Goal: Task Accomplishment & Management: Complete application form

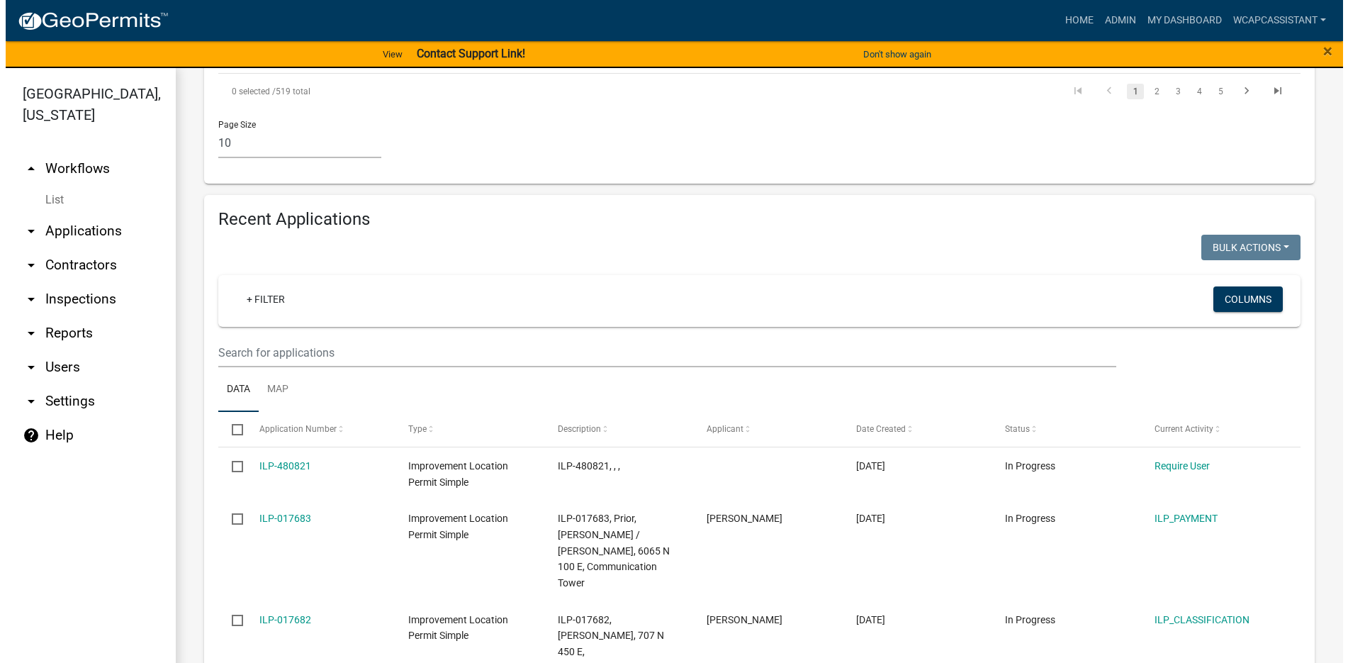
scroll to position [1418, 0]
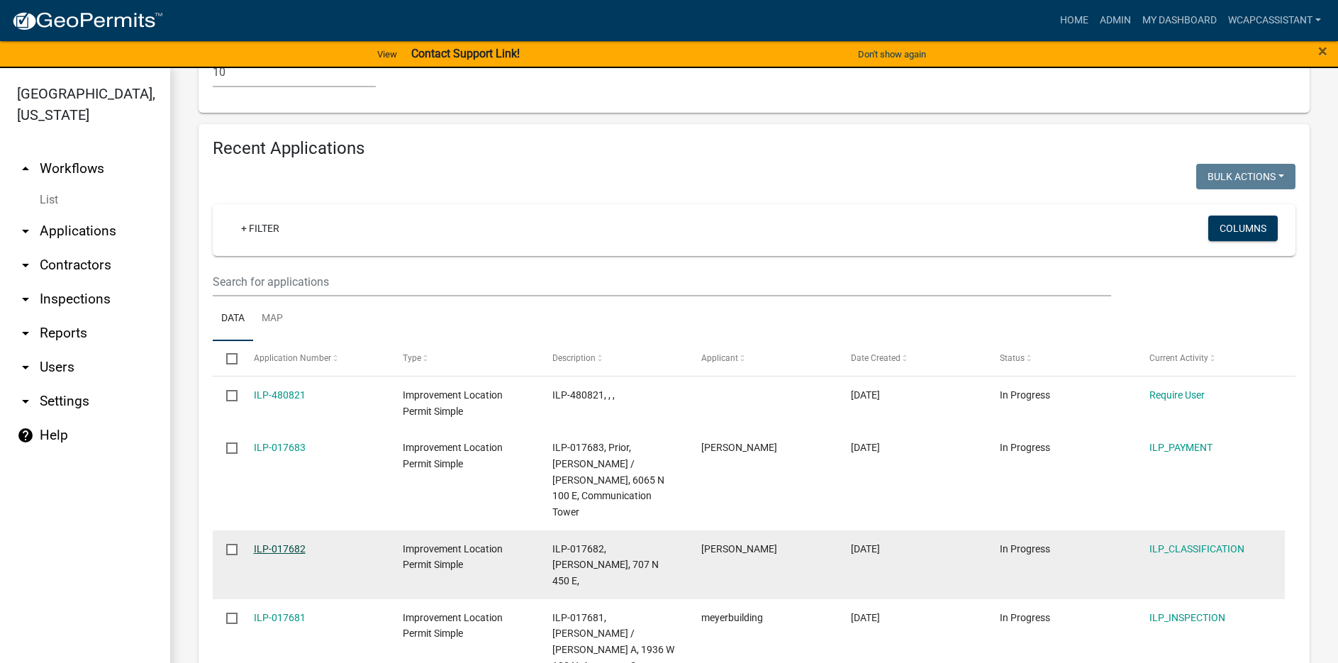
click at [273, 543] on link "ILP-017682" at bounding box center [280, 548] width 52 height 11
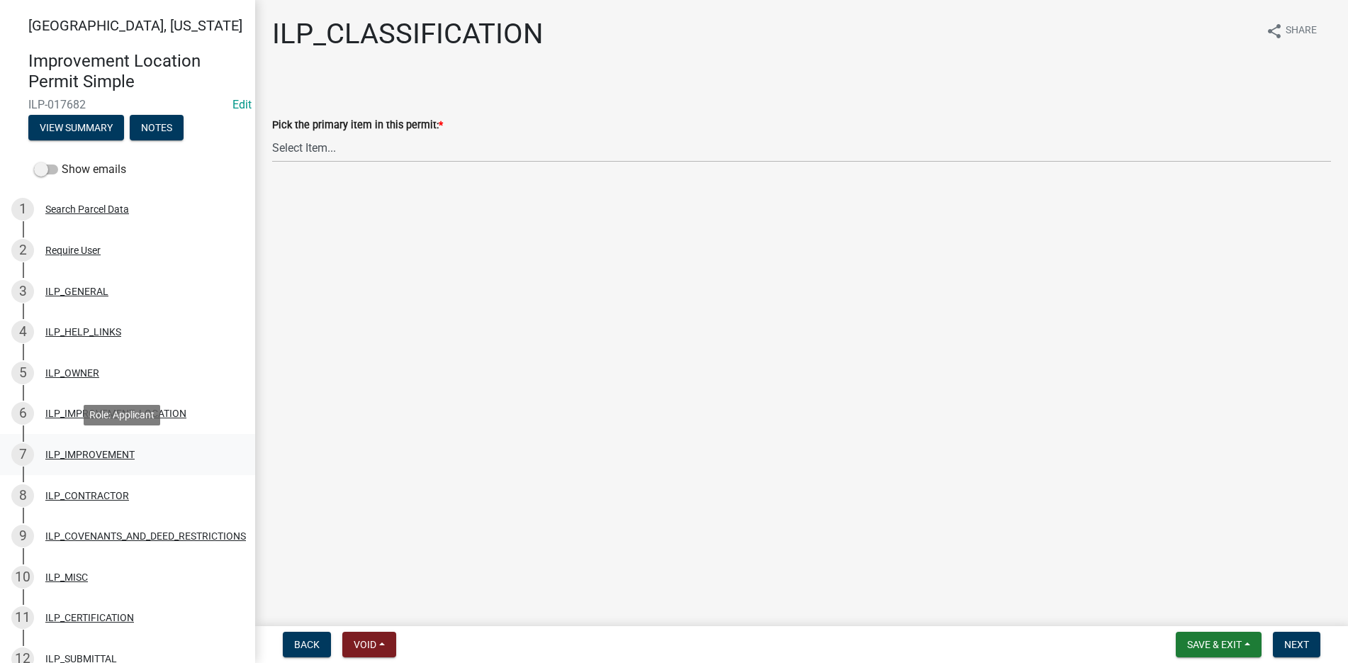
click at [81, 449] on div "ILP_IMPROVEMENT" at bounding box center [89, 454] width 89 height 10
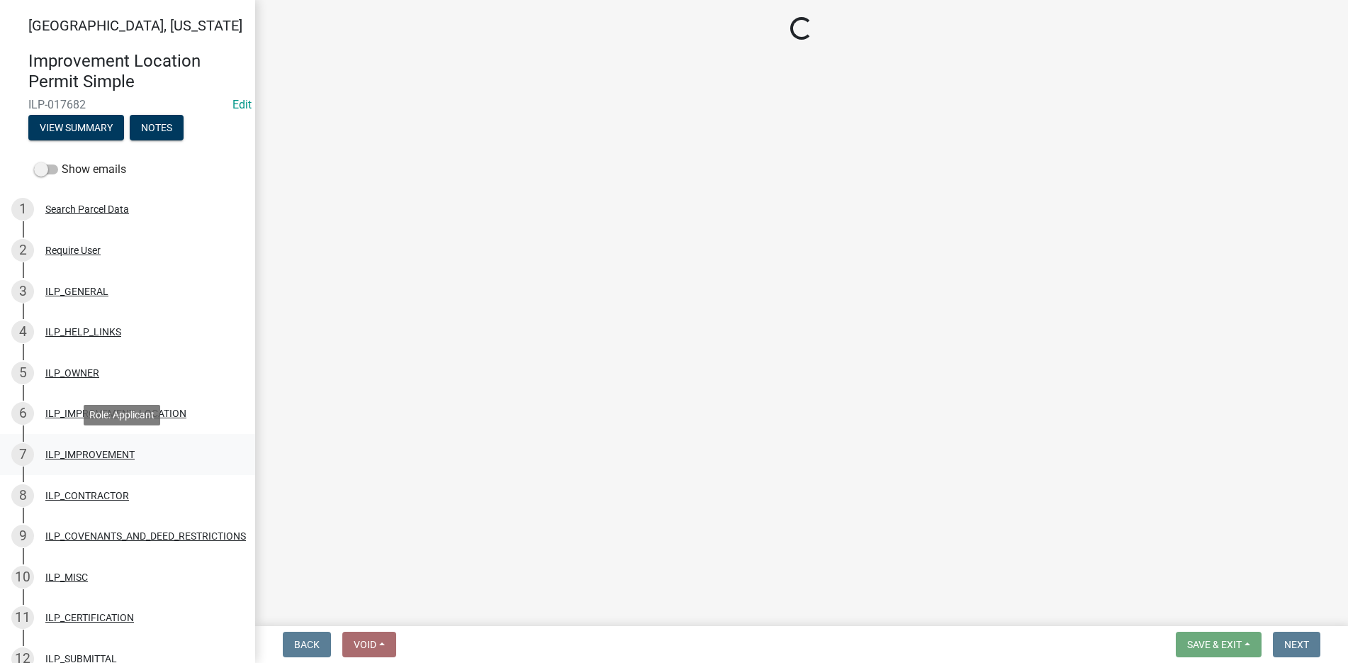
select select "71b507d0-569d-4a0a-b334-f72445909e69"
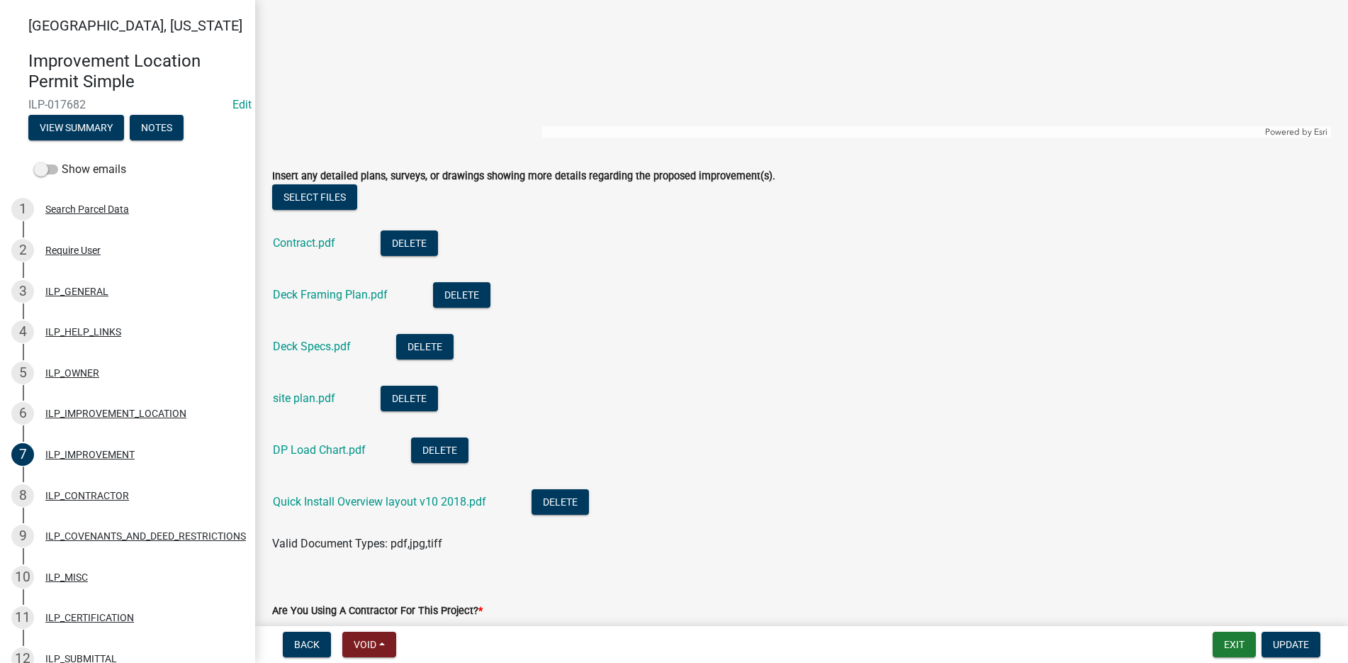
scroll to position [354, 0]
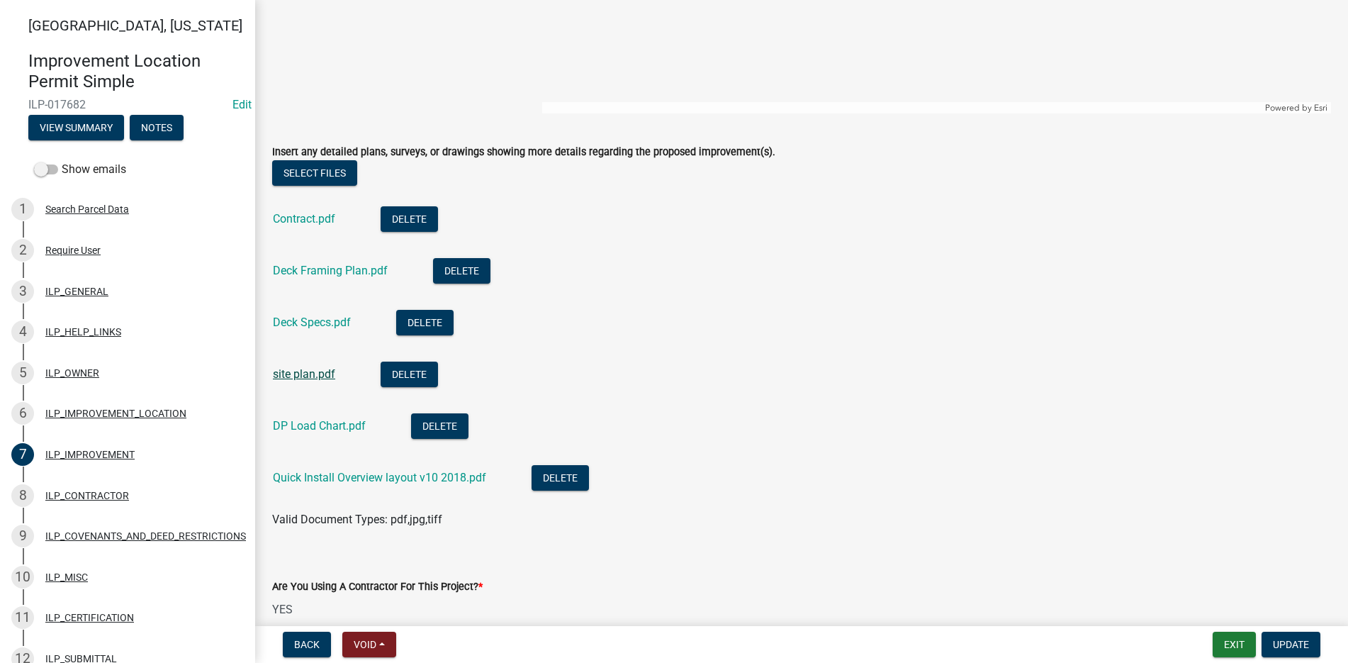
click at [301, 371] on link "site plan.pdf" at bounding box center [304, 373] width 62 height 13
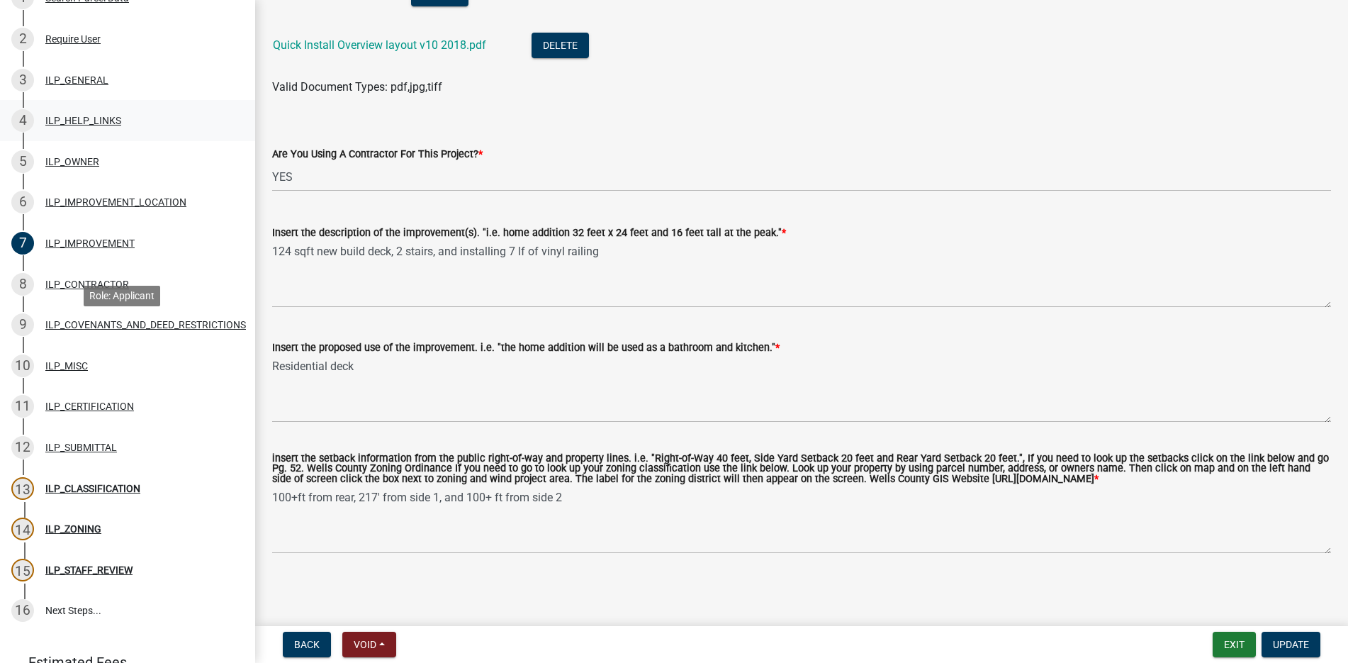
scroll to position [284, 0]
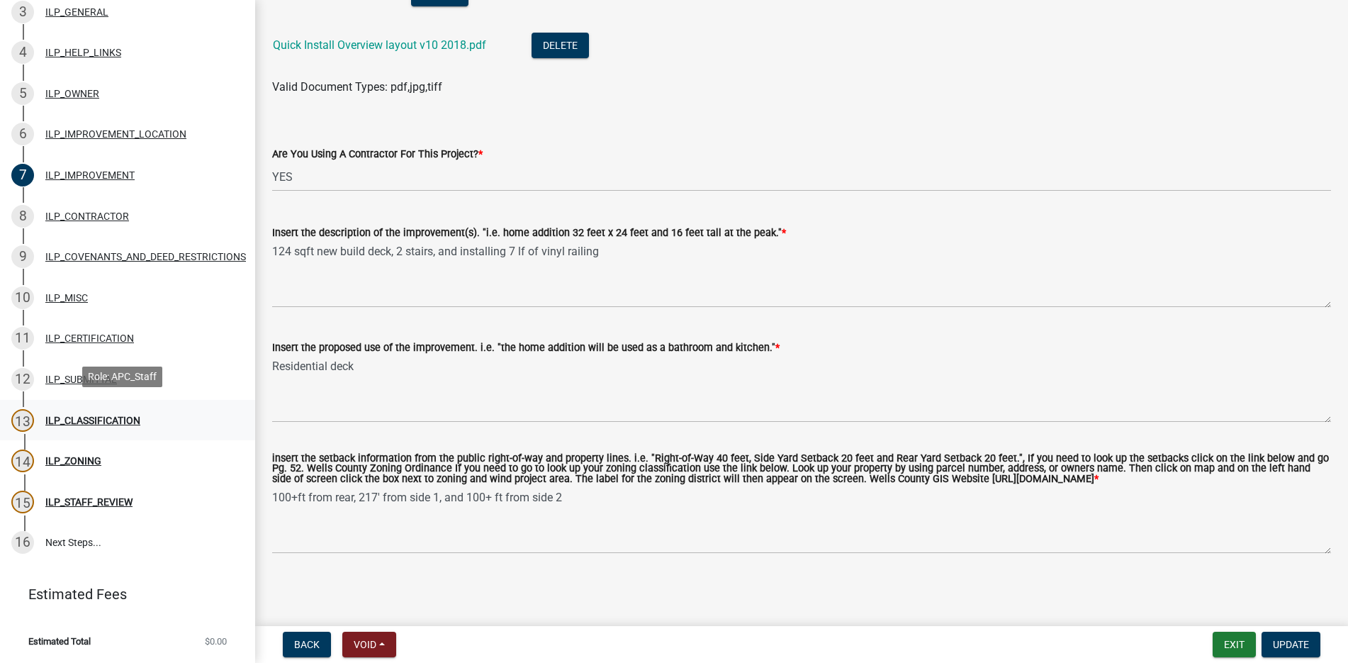
click at [89, 415] on div "ILP_CLASSIFICATION" at bounding box center [92, 420] width 95 height 10
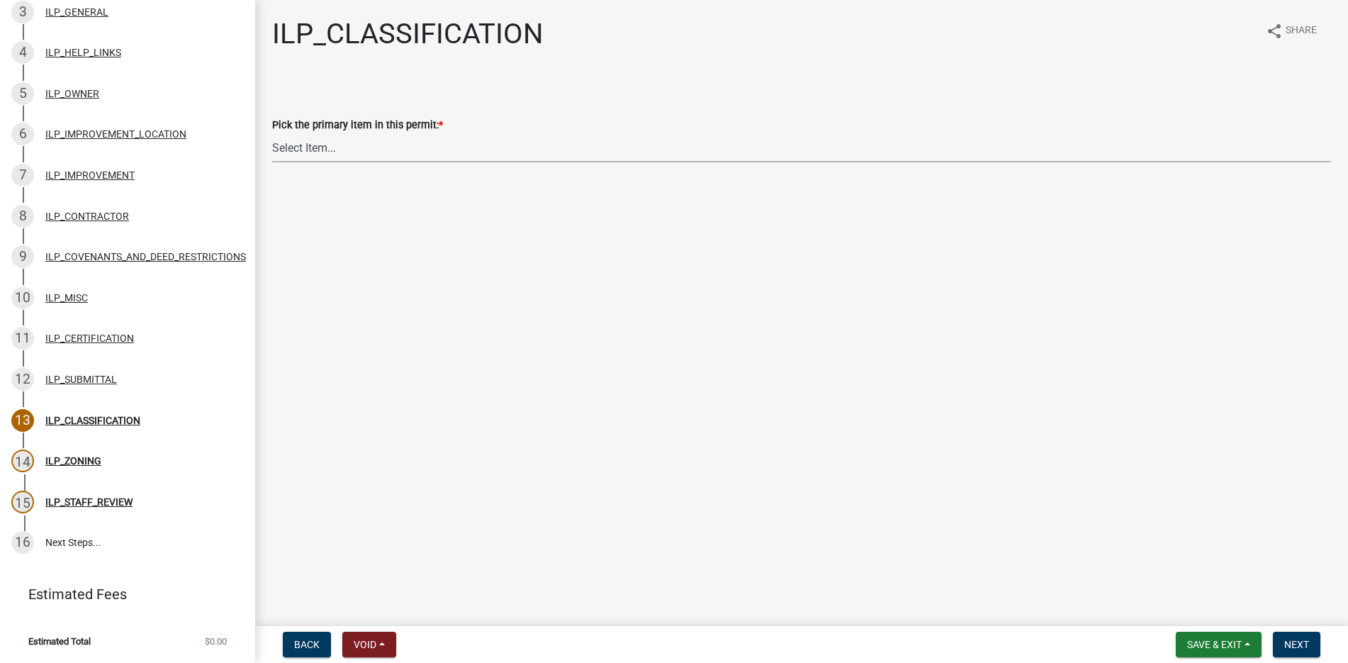
click at [300, 146] on select "Select Item... Accessory Structure (Addition) Accessory Structure (NEW) Busines…" at bounding box center [801, 147] width 1059 height 29
click at [272, 133] on select "Select Item... Accessory Structure (Addition) Accessory Structure (NEW) Busines…" at bounding box center [801, 147] width 1059 height 29
select select "119b830e-a7a9-4285-be0b-a69d75da8c1b"
click at [1294, 643] on span "Next" at bounding box center [1296, 644] width 25 height 11
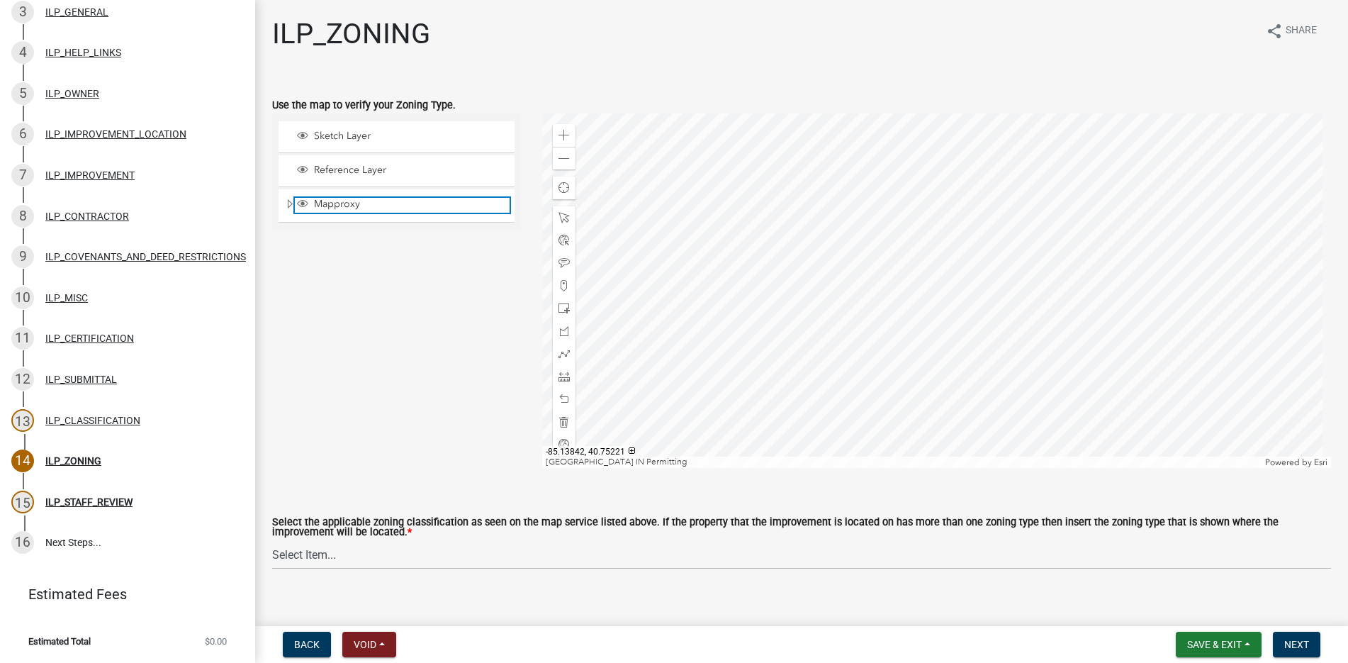
click at [295, 203] on span "Layer List" at bounding box center [303, 205] width 16 height 14
click at [291, 201] on span "Expand" at bounding box center [289, 204] width 11 height 13
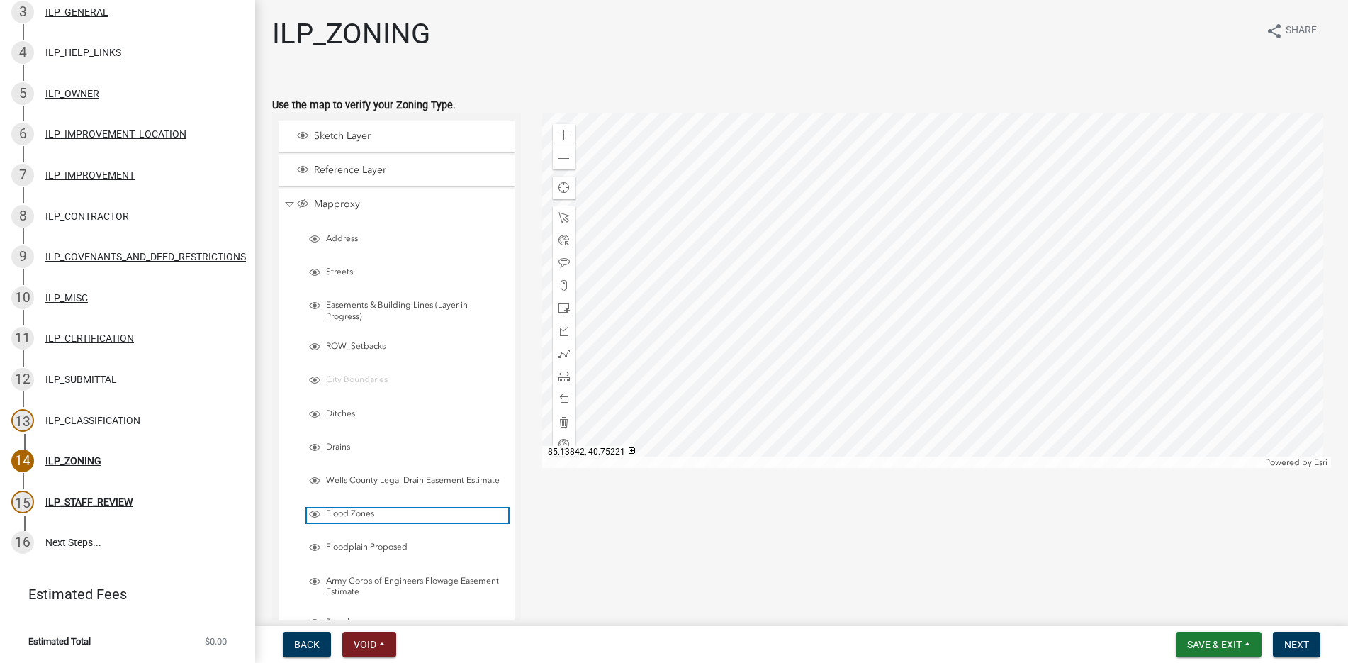
click at [320, 512] on span "Layer List" at bounding box center [314, 513] width 11 height 11
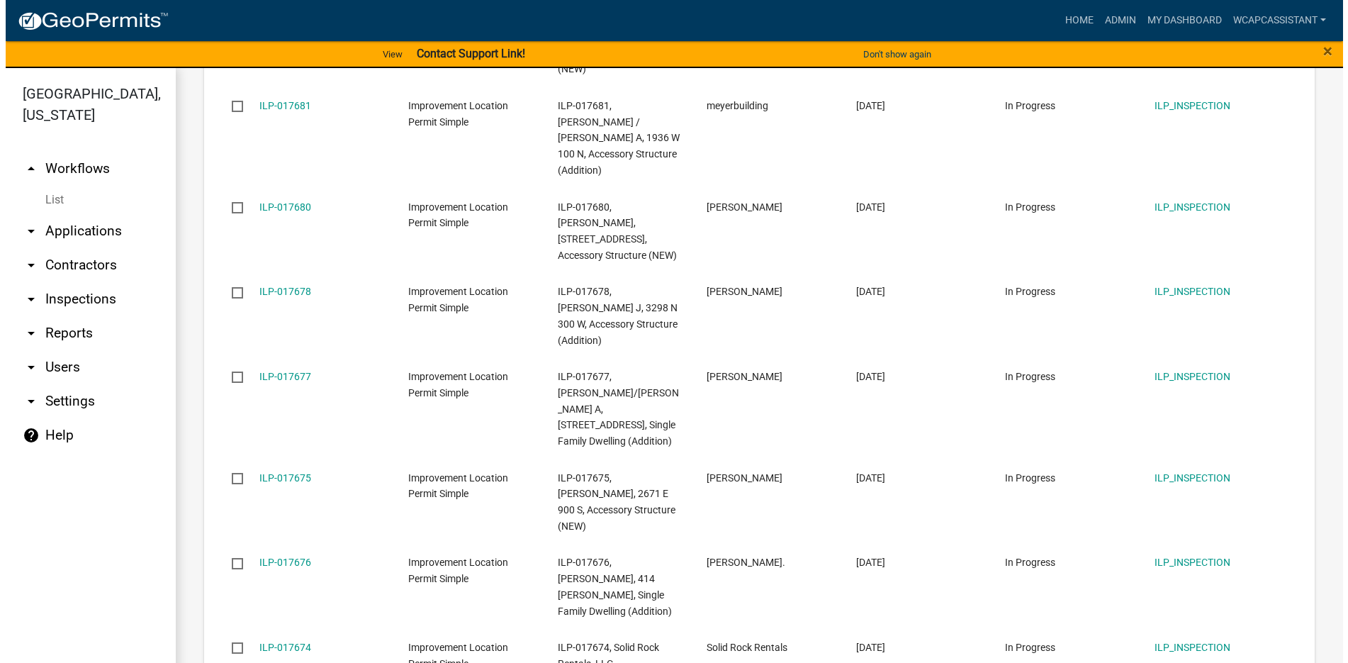
scroll to position [1364, 0]
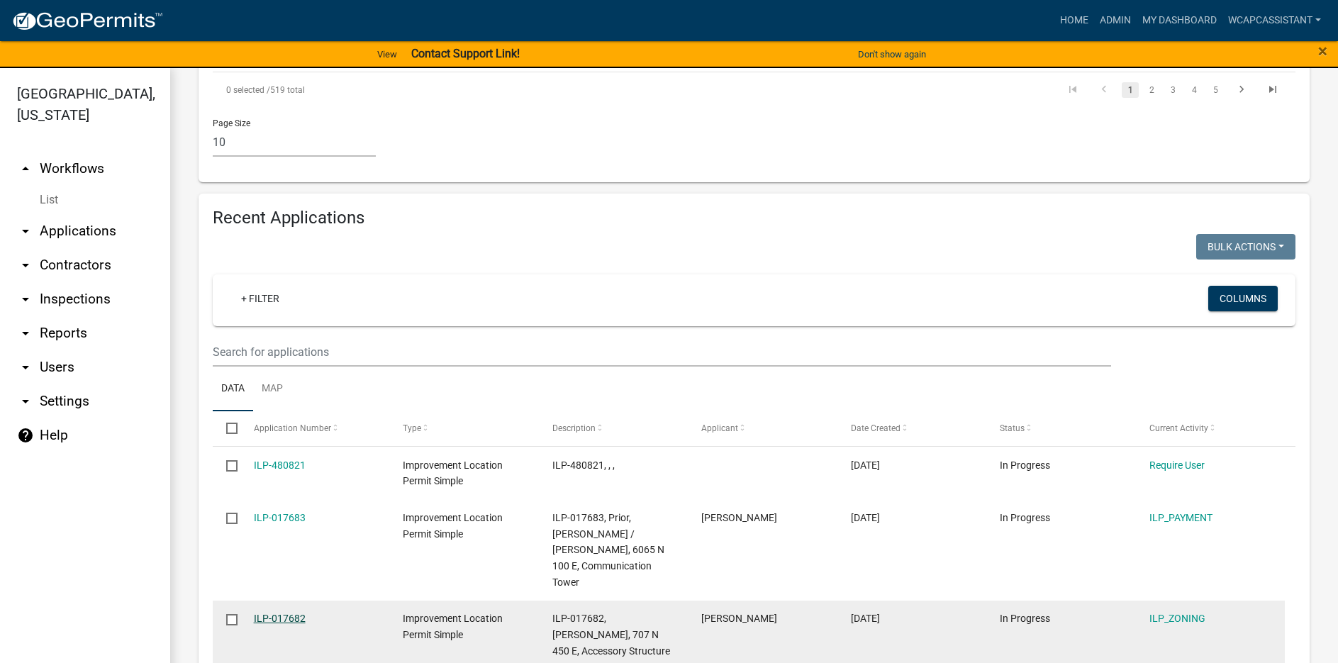
click at [286, 612] on link "ILP-017682" at bounding box center [280, 617] width 52 height 11
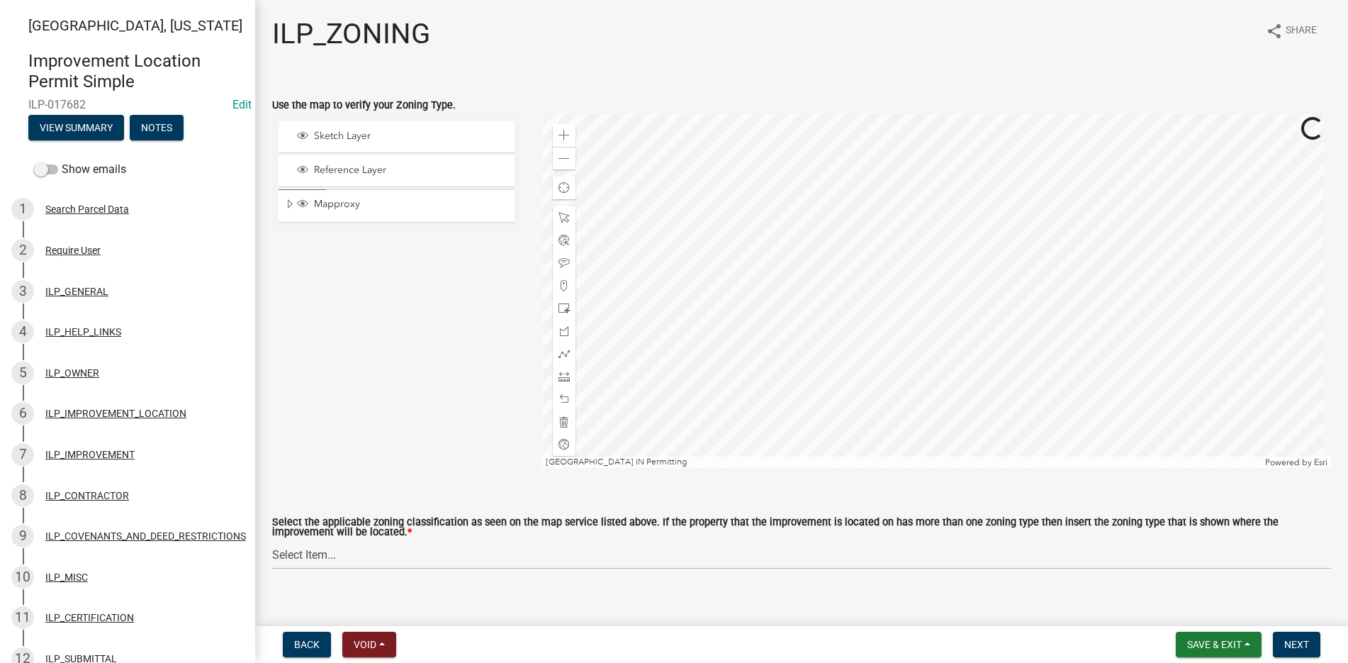
scroll to position [18, 0]
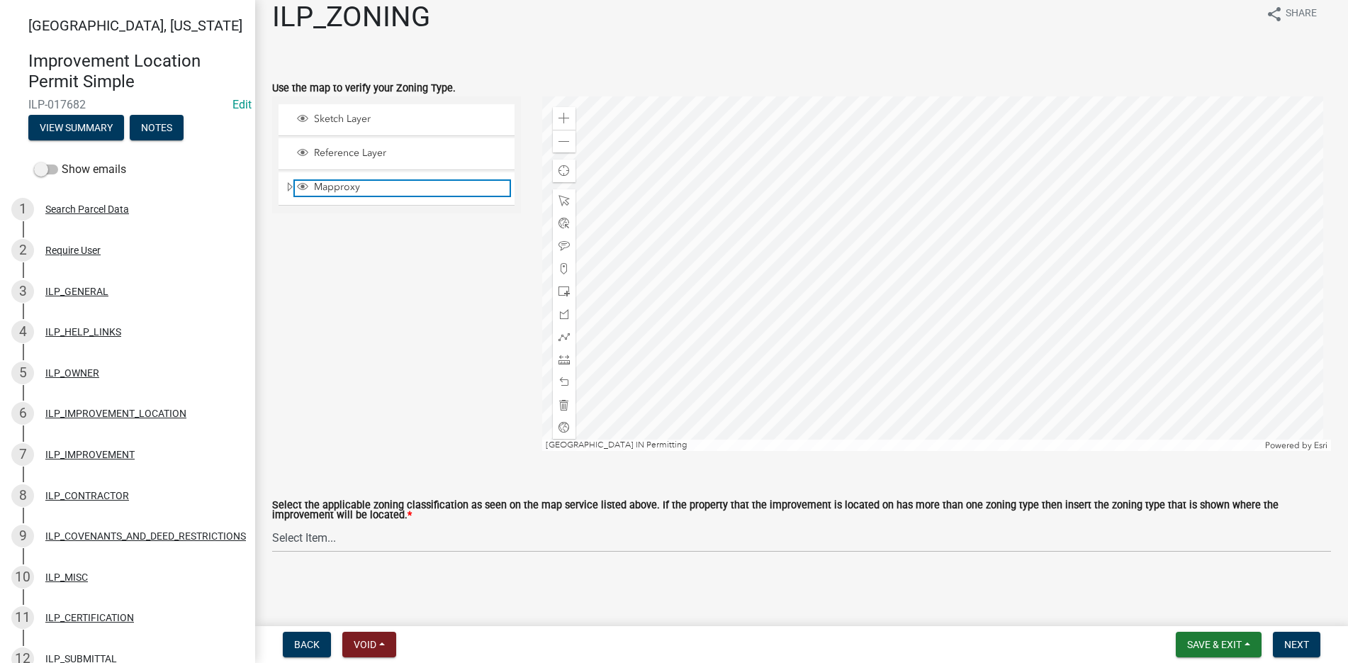
click at [298, 181] on span "Layer List" at bounding box center [302, 186] width 11 height 11
click at [286, 184] on span "Expand" at bounding box center [289, 187] width 11 height 13
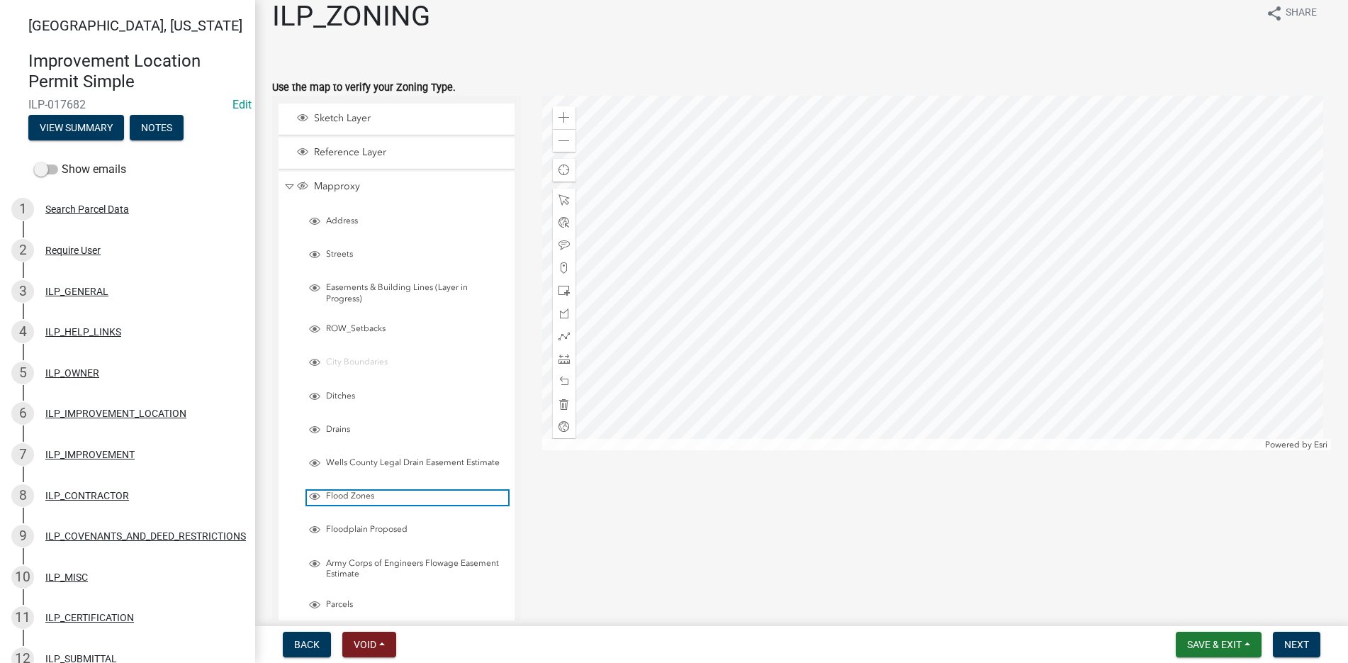
click at [313, 494] on span "Layer List" at bounding box center [314, 496] width 11 height 11
click at [1041, 306] on div at bounding box center [936, 273] width 789 height 354
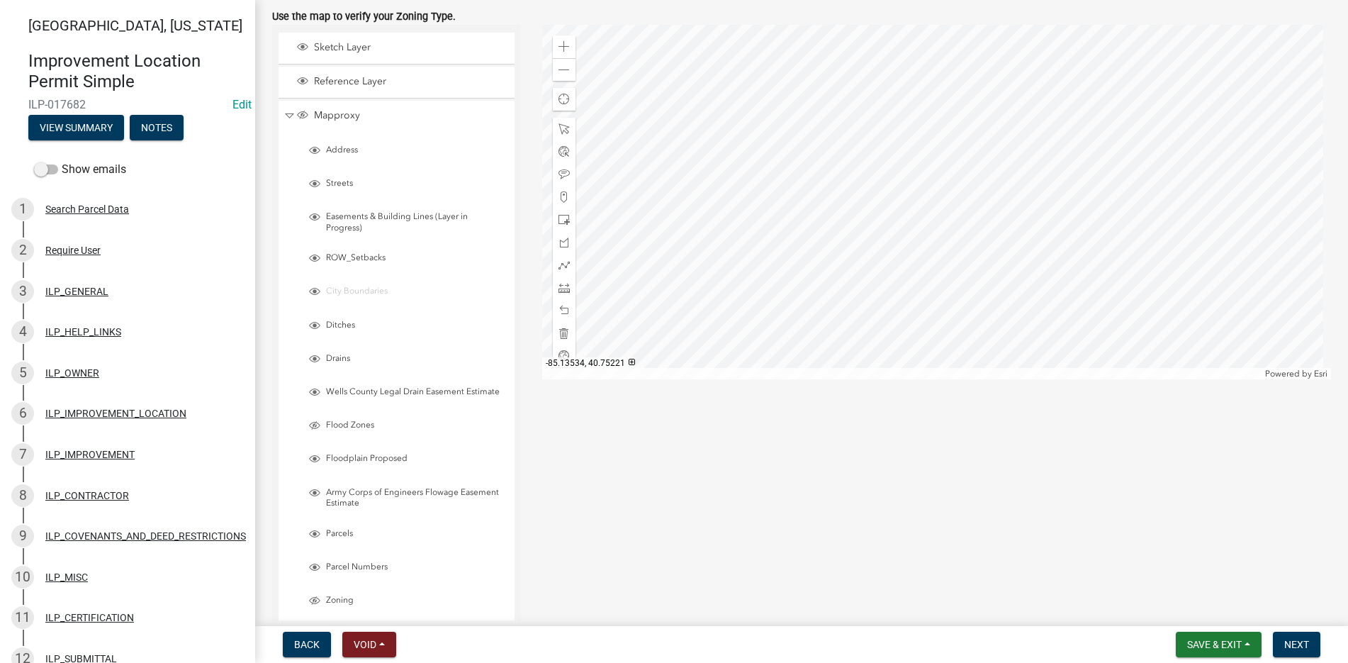
scroll to position [89, 0]
click at [288, 109] on span "Collapse" at bounding box center [289, 114] width 11 height 13
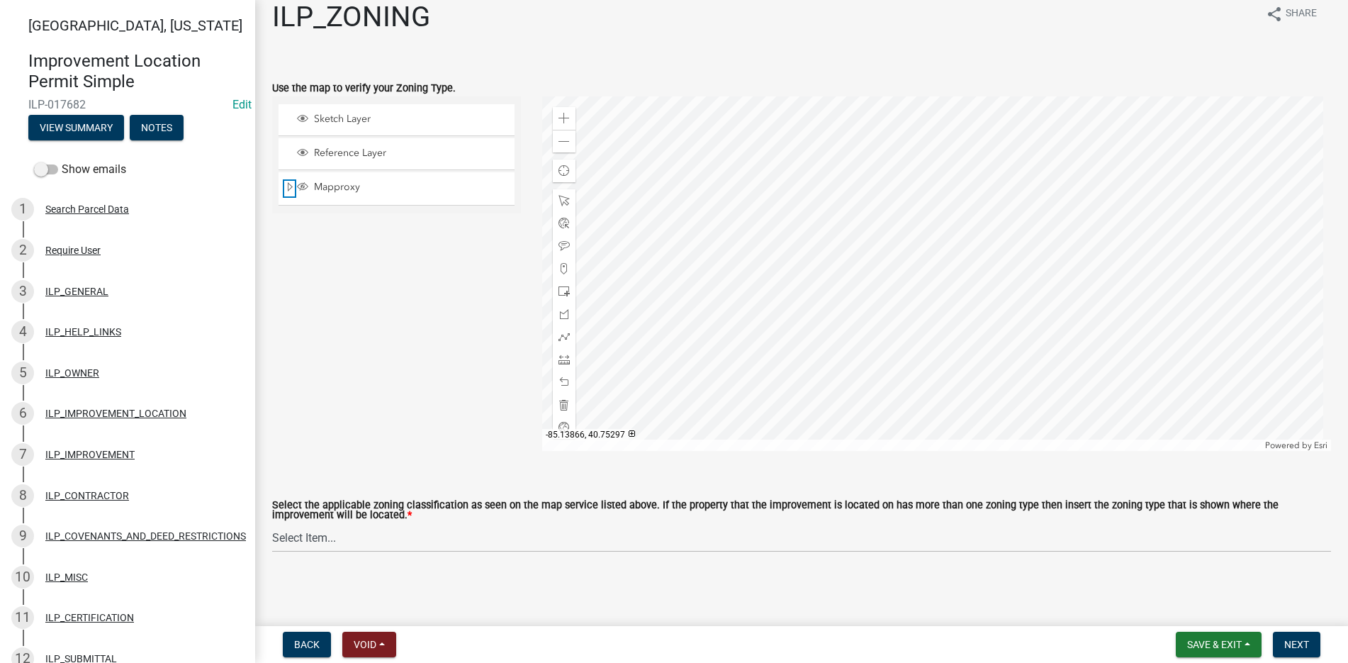
click at [288, 182] on span "Expand" at bounding box center [289, 187] width 11 height 13
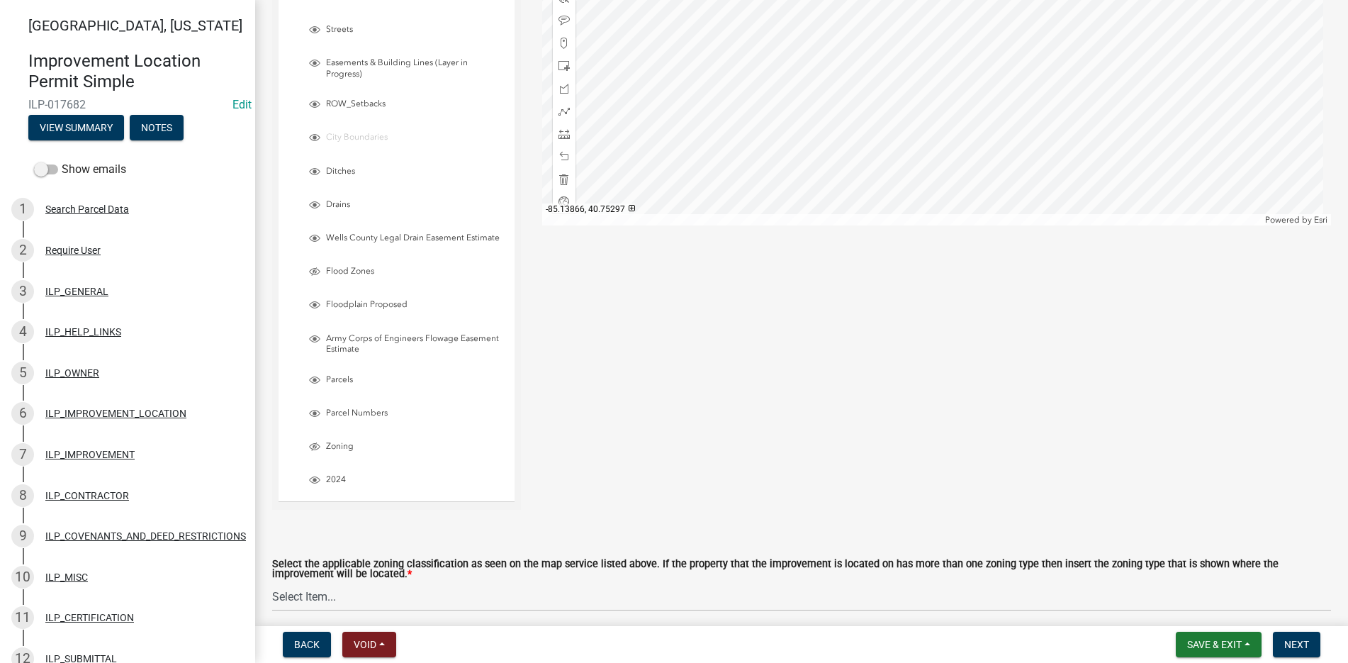
scroll to position [302, 0]
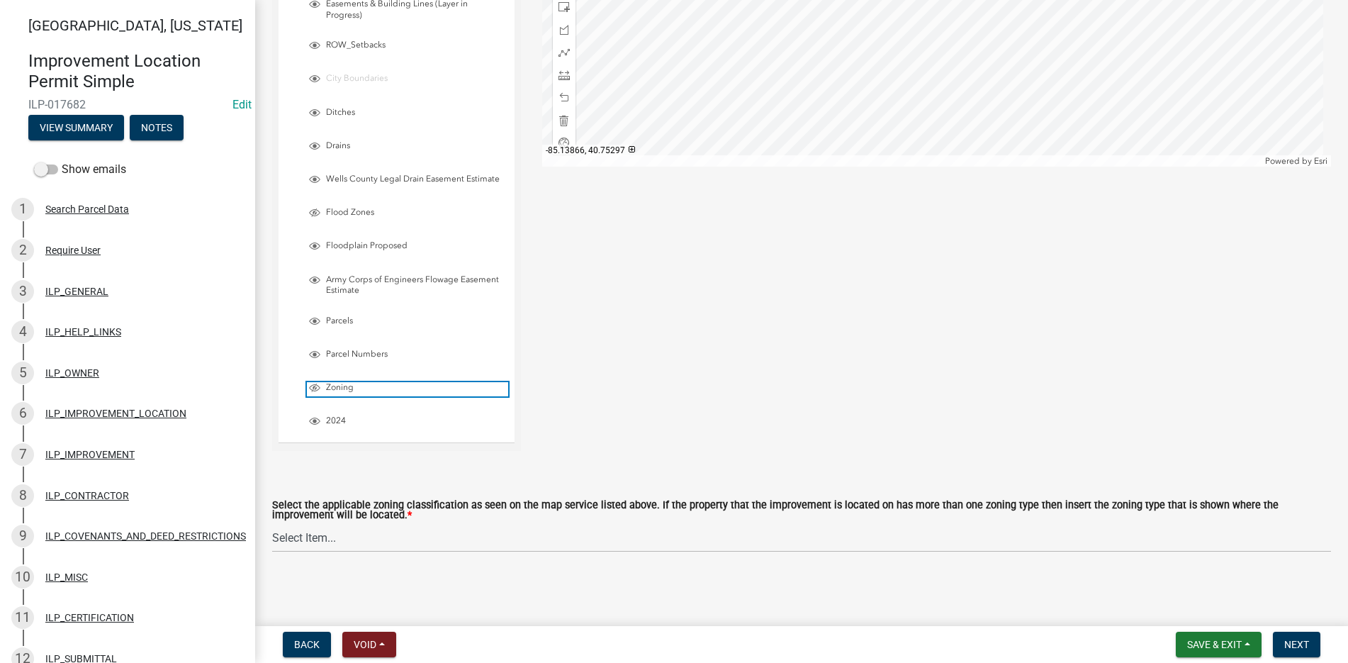
click at [317, 385] on span "Layer List" at bounding box center [314, 387] width 11 height 11
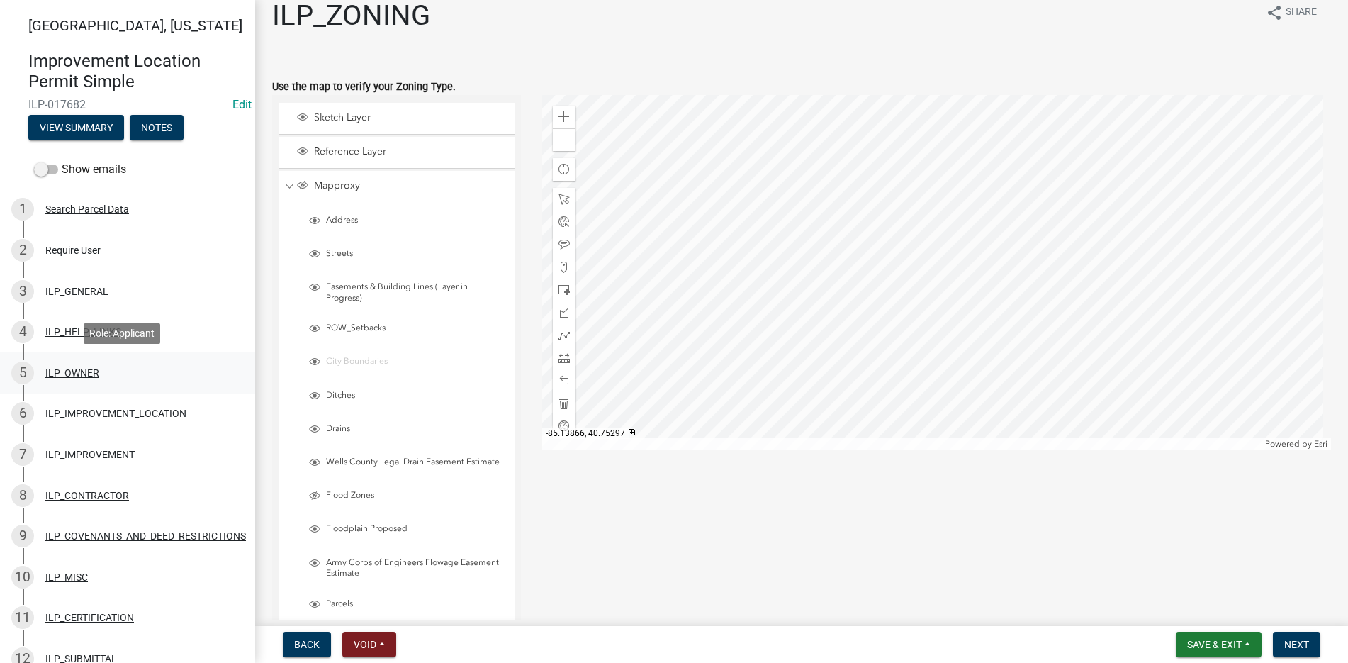
click at [64, 366] on div "5 ILP_OWNER" at bounding box center [121, 373] width 221 height 23
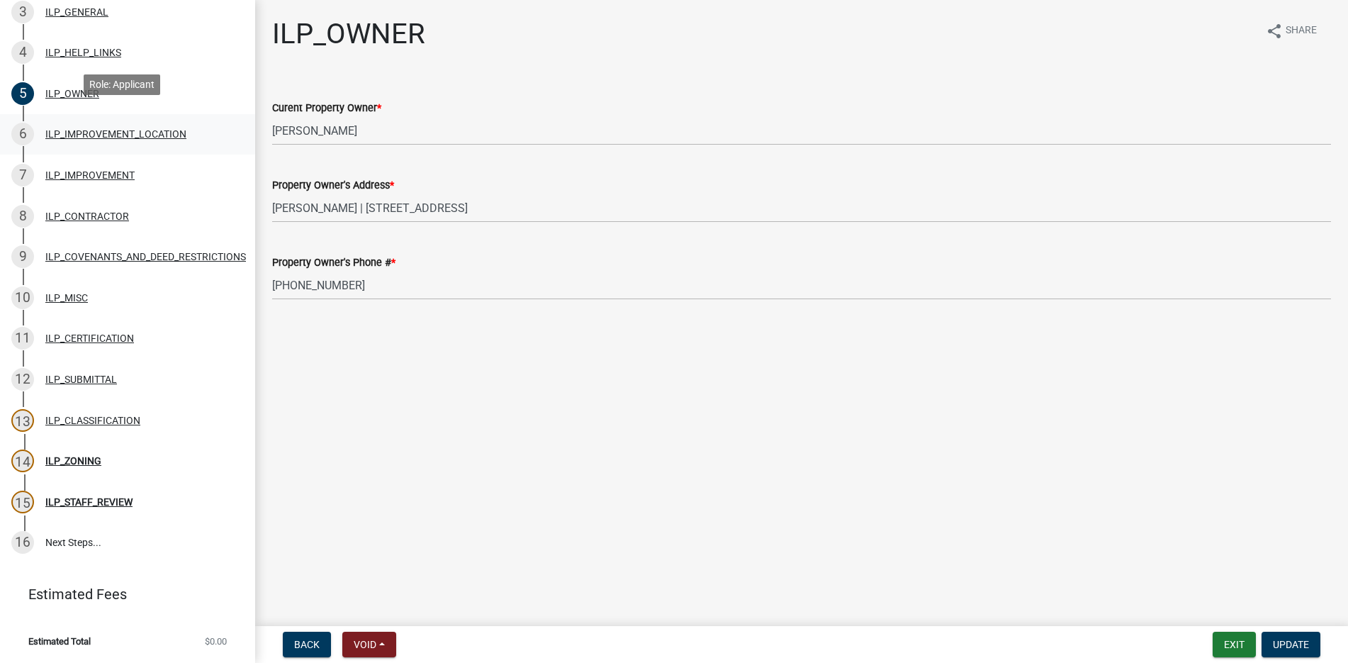
scroll to position [290, 0]
click at [80, 456] on div "ILP_ZONING" at bounding box center [73, 461] width 56 height 10
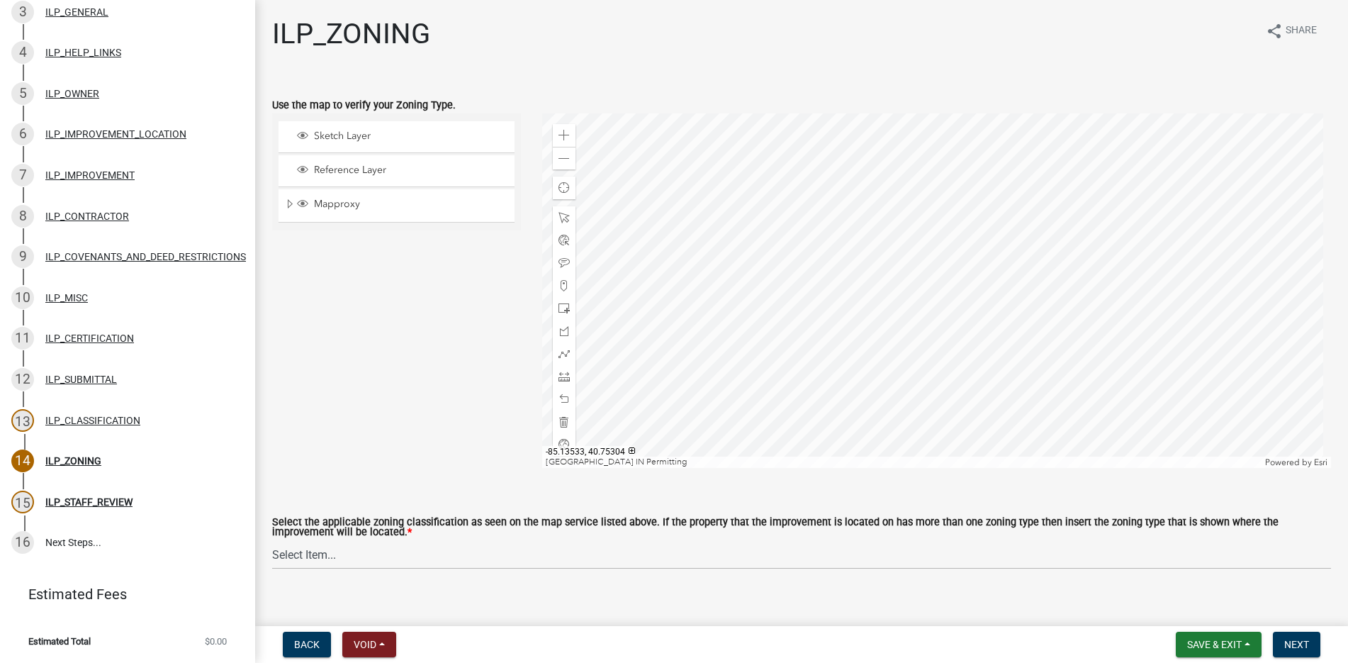
click at [1005, 286] on div at bounding box center [936, 290] width 789 height 354
click at [286, 201] on span "Expand" at bounding box center [289, 204] width 11 height 13
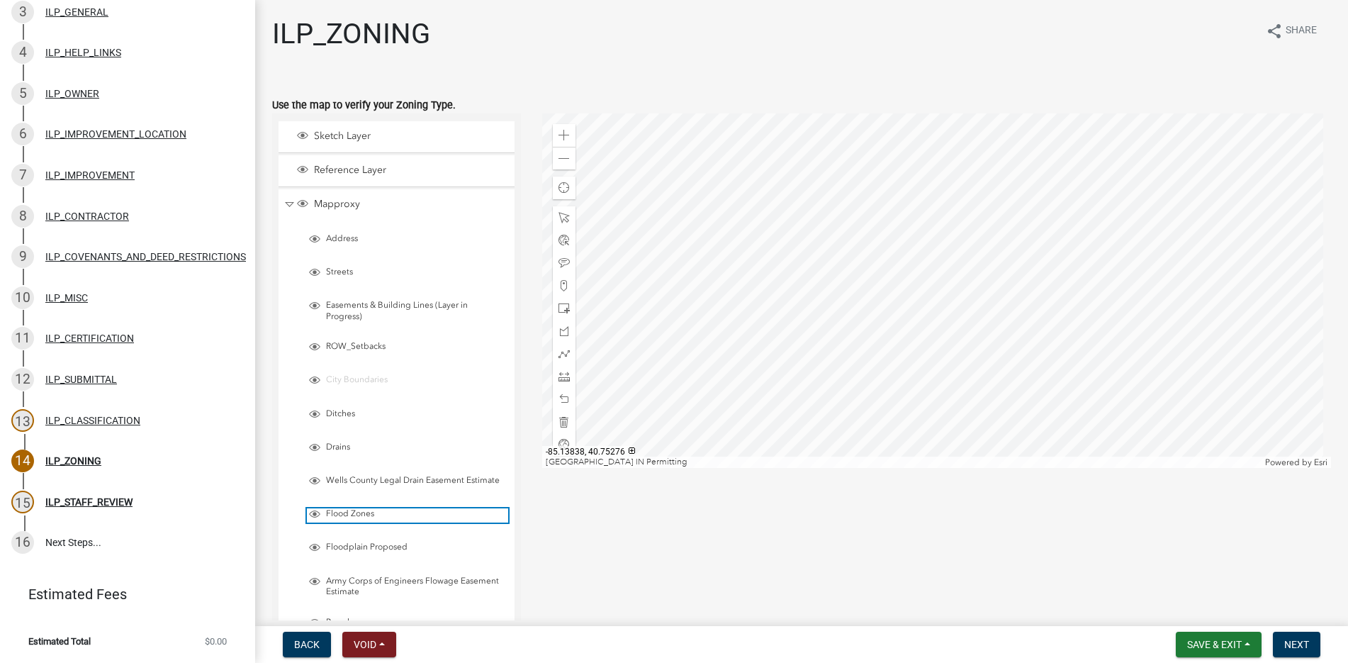
click at [311, 512] on span "Layer List" at bounding box center [314, 513] width 11 height 11
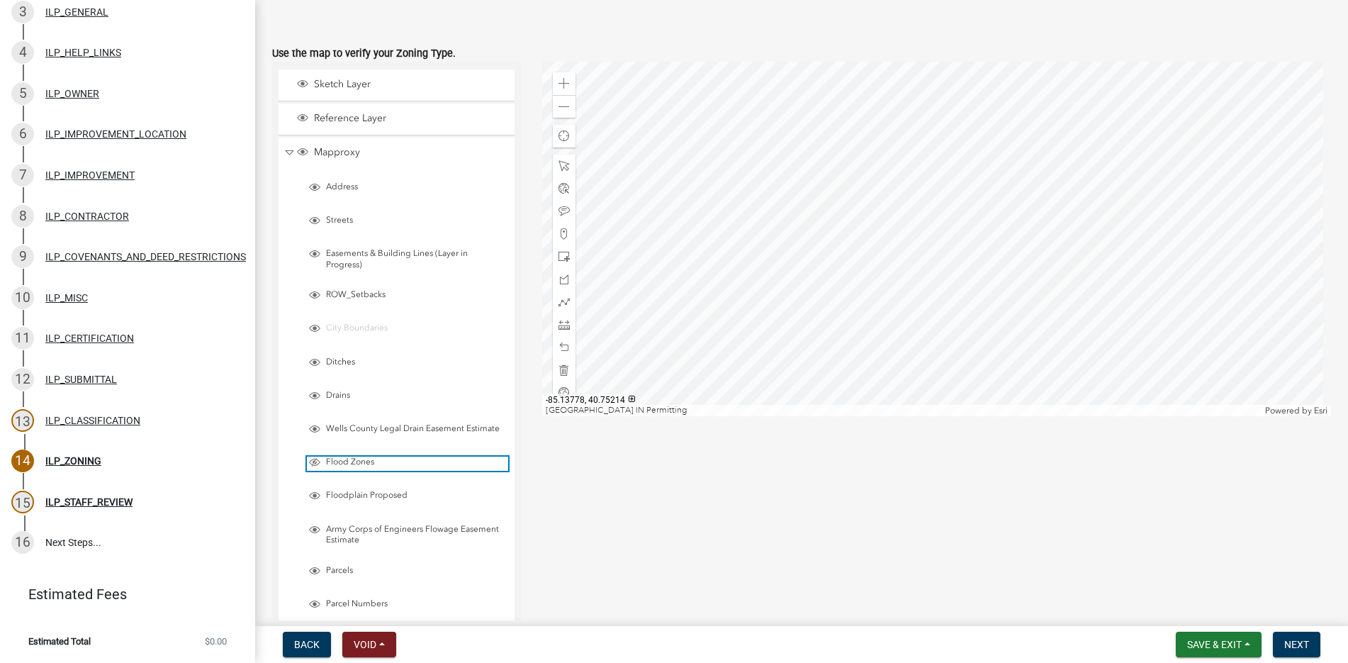
scroll to position [213, 0]
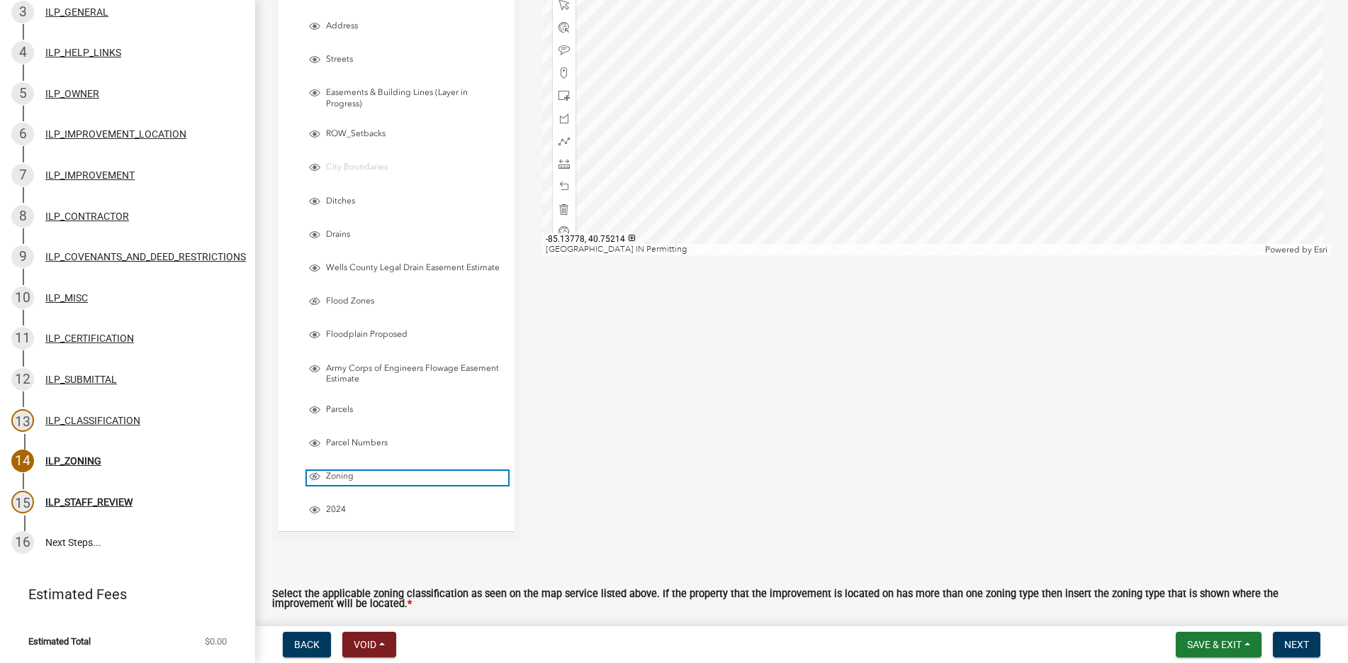
click at [312, 475] on span "Layer List" at bounding box center [314, 476] width 11 height 11
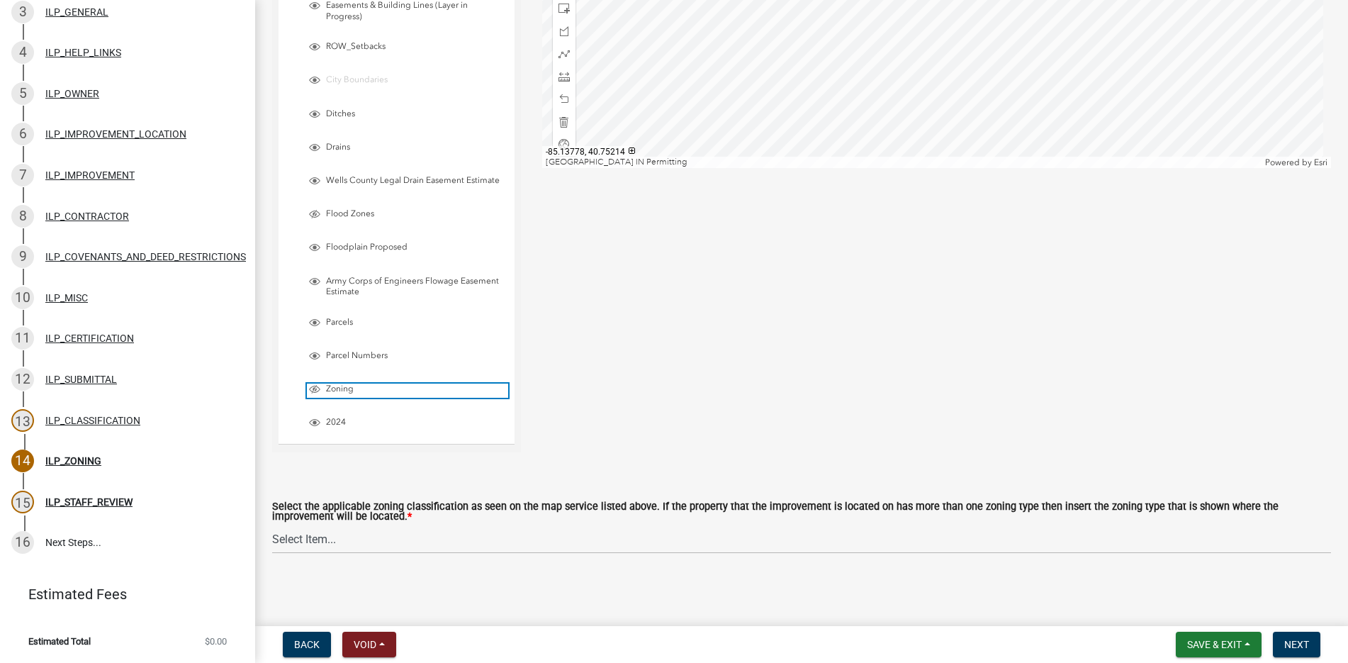
scroll to position [302, 0]
click at [310, 541] on select "Select Item... A-1 "Agricultural Intensive" A-R "Agricultural Residential" S-1 …" at bounding box center [801, 537] width 1059 height 29
click at [272, 523] on select "Select Item... A-1 "Agricultural Intensive" A-R "Agricultural Residential" S-1 …" at bounding box center [801, 537] width 1059 height 29
select select "077e72d7-ee28-42b3-b13f-4b6ba4a9753a"
click at [1304, 640] on span "Next" at bounding box center [1296, 644] width 25 height 11
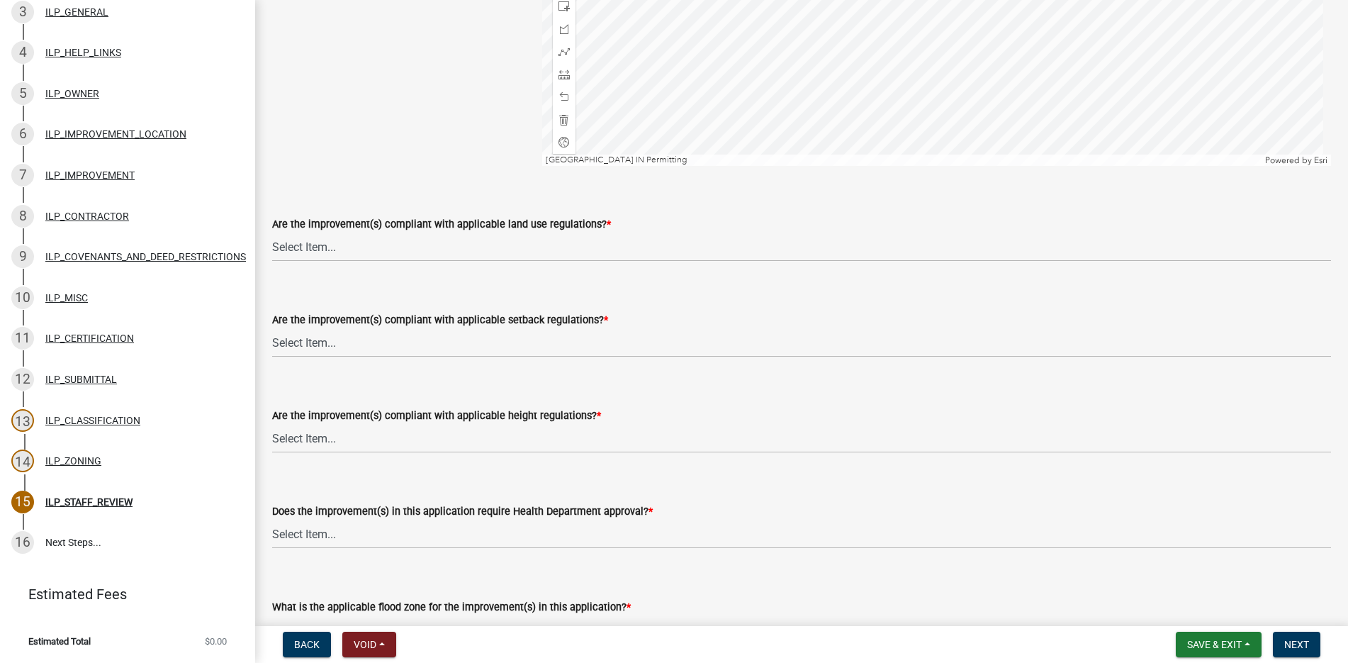
scroll to position [354, 0]
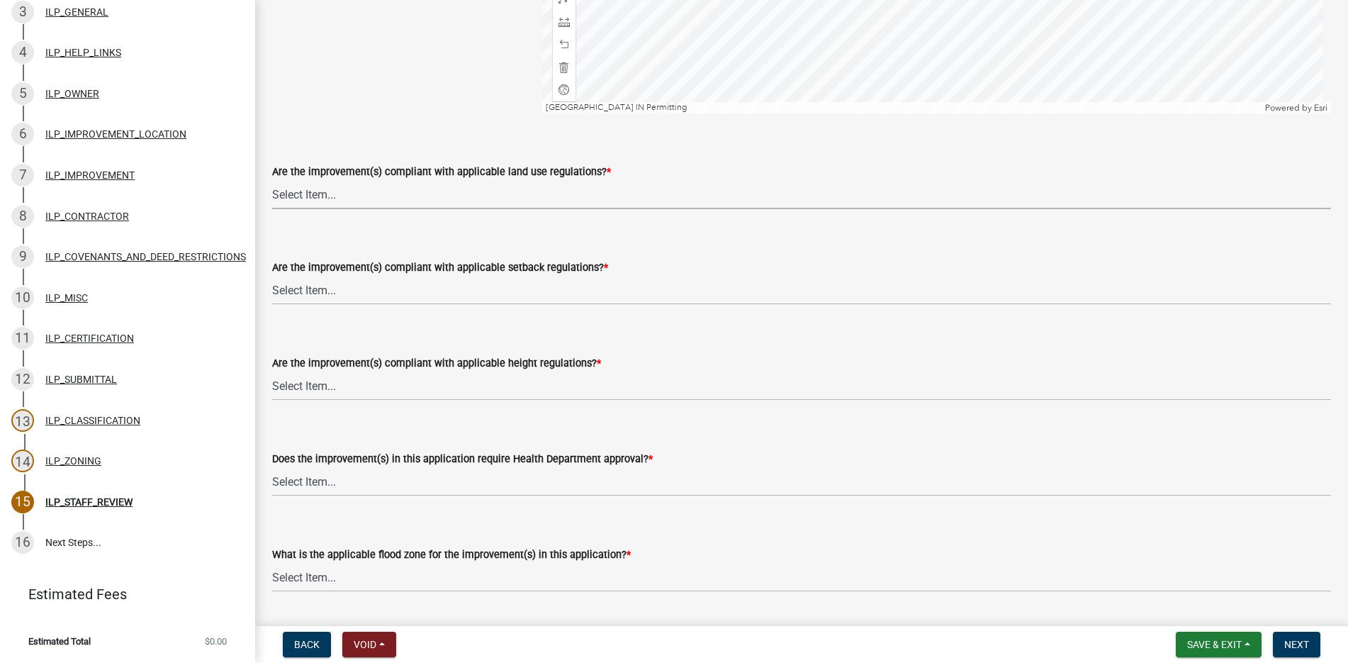
click at [302, 194] on select "Select Item... YES NO" at bounding box center [801, 194] width 1059 height 29
click at [272, 180] on select "Select Item... YES NO" at bounding box center [801, 194] width 1059 height 29
select select "83ffa5df-1258-41bd-a108-9f2370541ef9"
click at [297, 283] on select "Select Item... YES NO" at bounding box center [801, 290] width 1059 height 29
click at [272, 276] on select "Select Item... YES NO" at bounding box center [801, 290] width 1059 height 29
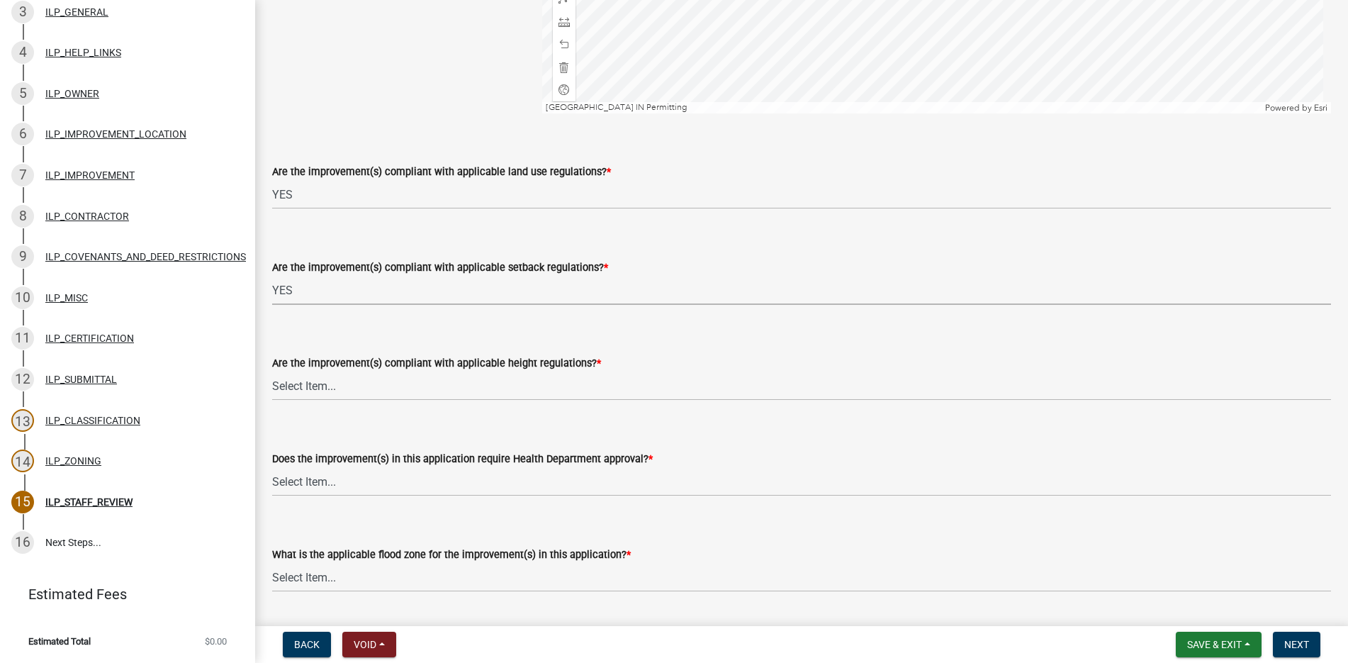
select select "e76e6c03-c199-4125-95d7-daca193c3739"
click at [292, 379] on select "Select Item... YES NO" at bounding box center [801, 385] width 1059 height 29
click at [272, 371] on select "Select Item... YES NO" at bounding box center [801, 385] width 1059 height 29
select select "b2795382-5a5c-496e-8f40-9eac2bba8e54"
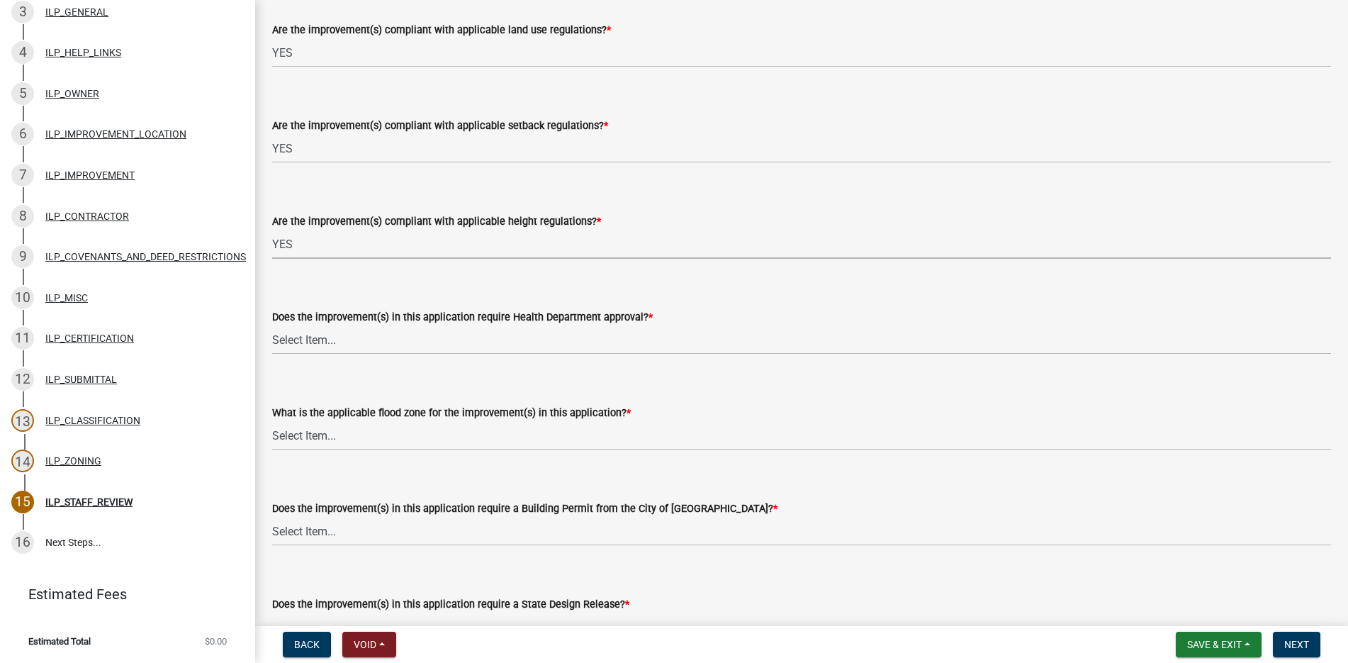
scroll to position [567, 0]
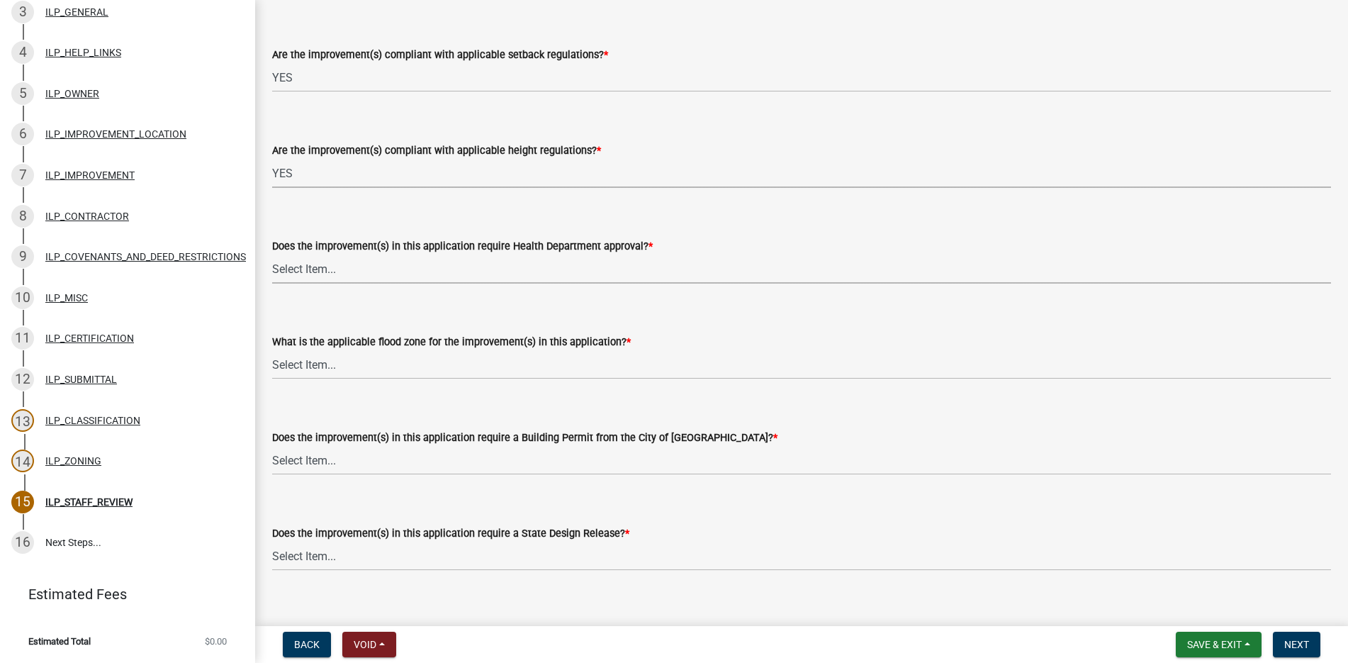
click at [312, 265] on select "Select Item... YES NO" at bounding box center [801, 268] width 1059 height 29
click at [272, 254] on select "Select Item... YES NO" at bounding box center [801, 268] width 1059 height 29
select select "2cf99e9a-fd48-429a-ab01-6241dd9ef86f"
click at [317, 365] on select "Select Item... AE-Floodway "Studied 1% Flood Zone Under State of Indiana Jurisd…" at bounding box center [801, 364] width 1059 height 29
click at [272, 350] on select "Select Item... AE-Floodway "Studied 1% Flood Zone Under State of Indiana Jurisd…" at bounding box center [801, 364] width 1059 height 29
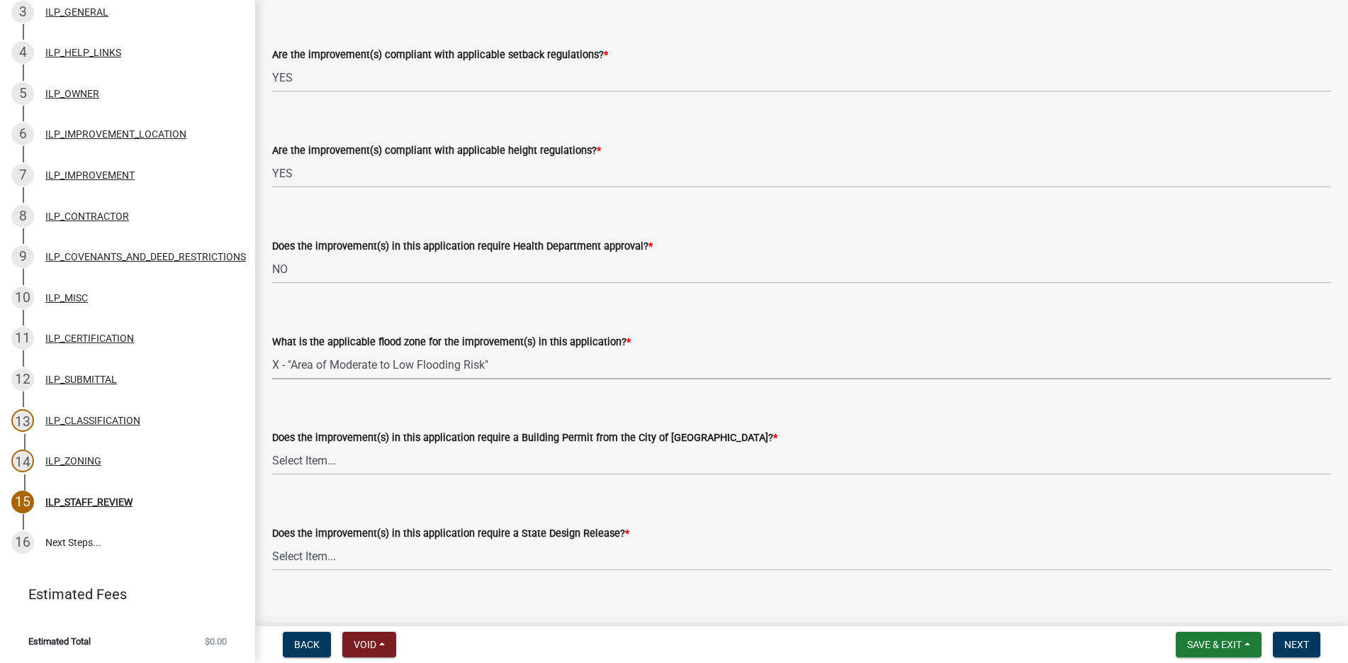
select select "546a9c8a-0bf2-4128-b2a0-21aece03a164"
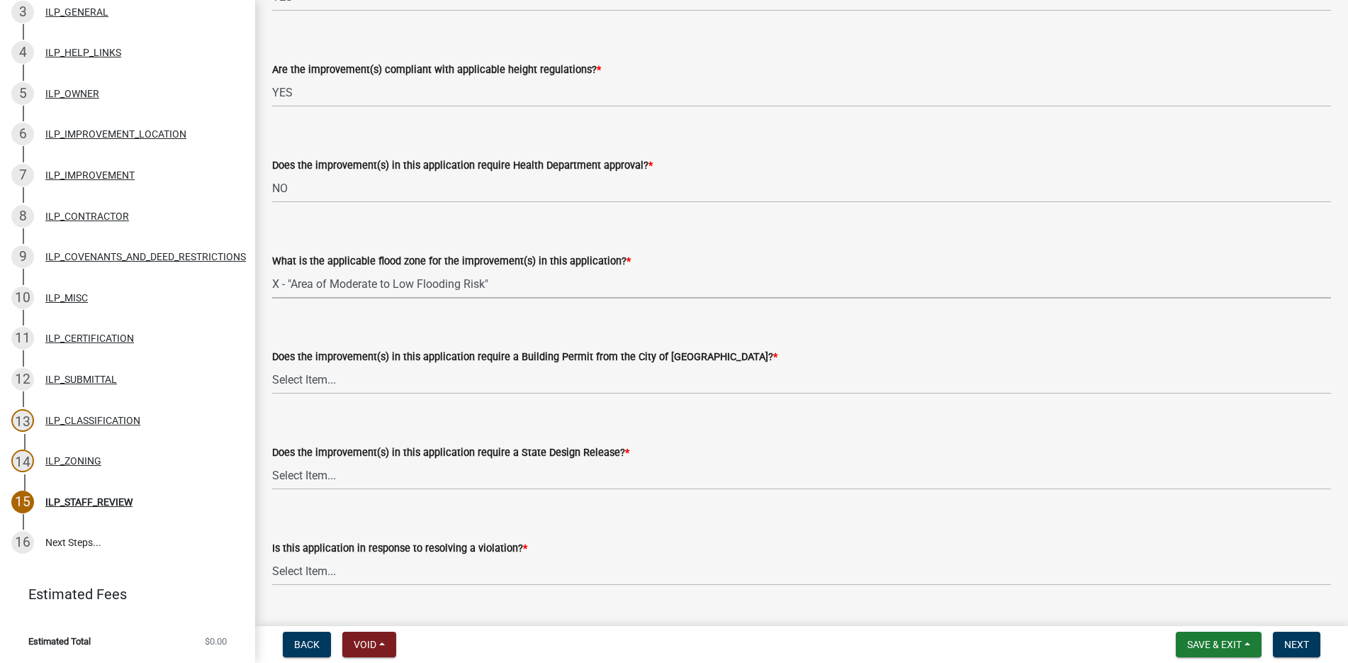
scroll to position [709, 0]
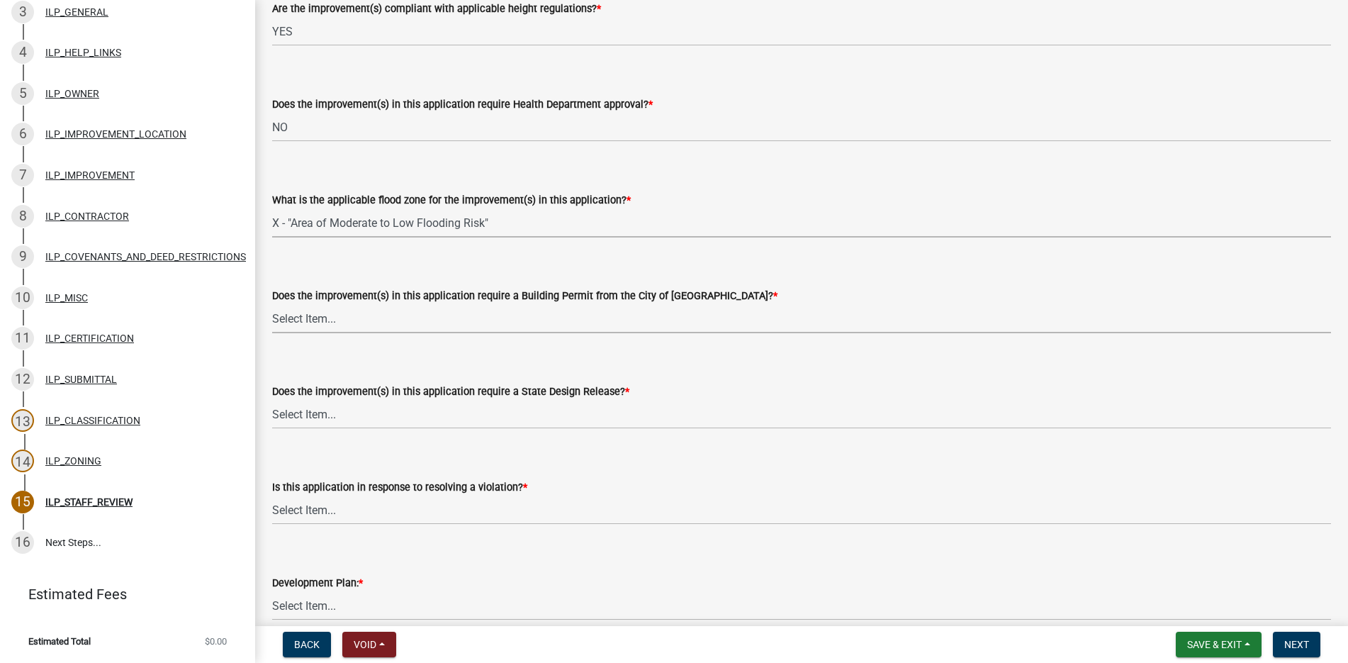
click at [294, 315] on select "Select Item... YES NO" at bounding box center [801, 318] width 1059 height 29
click at [272, 304] on select "Select Item... YES NO" at bounding box center [801, 318] width 1059 height 29
select select "3dde91a6-95a6-42fe-ae60-c75c292f8dd0"
click at [310, 413] on select "Select Item... YES NO" at bounding box center [801, 414] width 1059 height 29
click at [272, 400] on select "Select Item... YES NO" at bounding box center [801, 414] width 1059 height 29
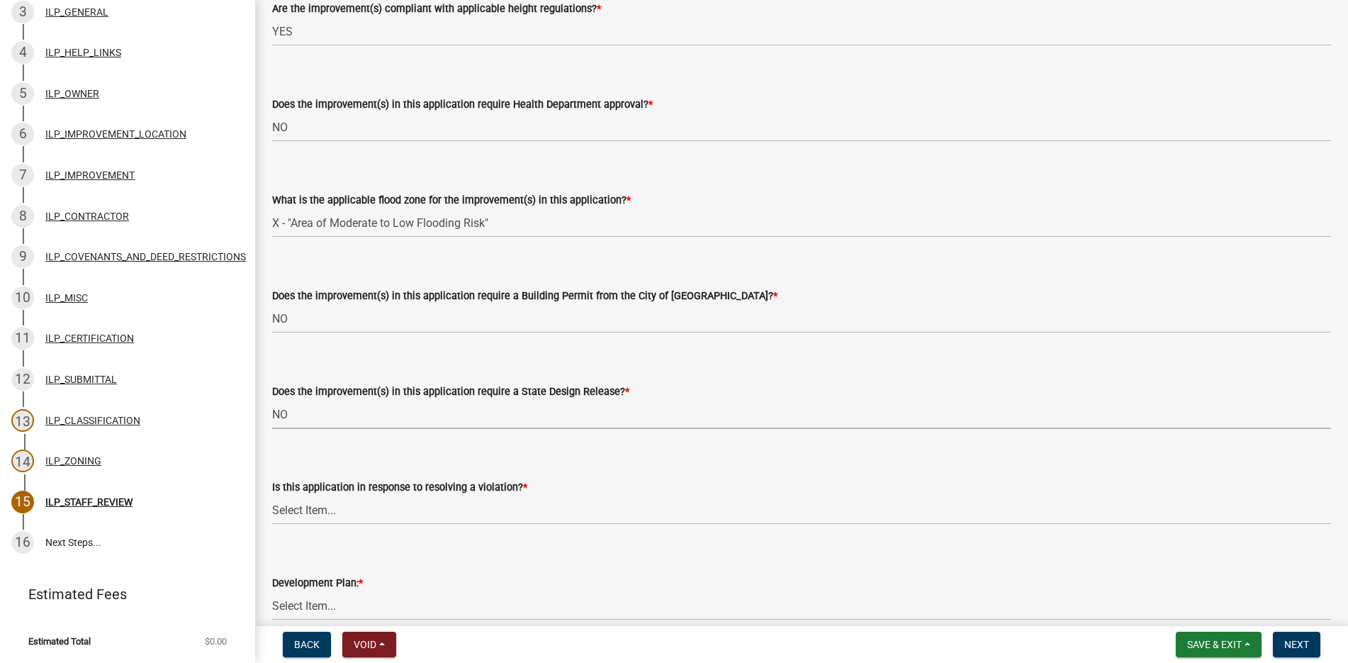
select select "3e29b85e-0a39-40b5-813f-a0c180e4f93d"
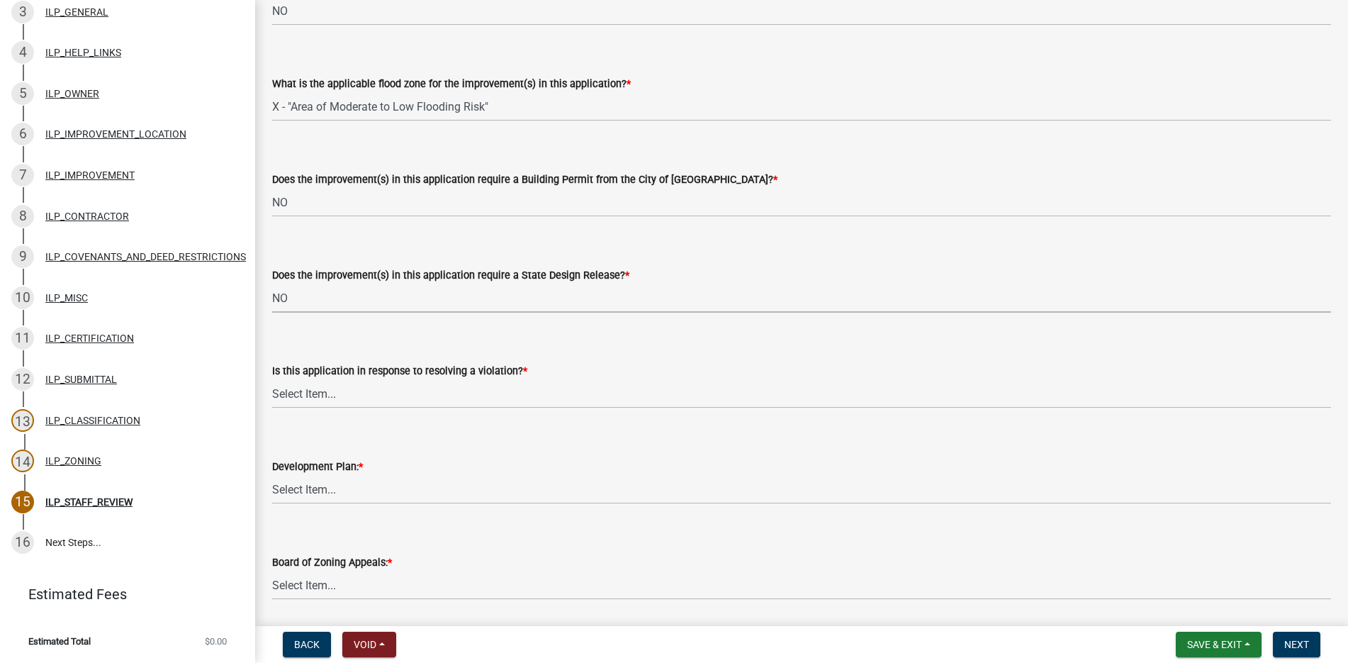
scroll to position [922, 0]
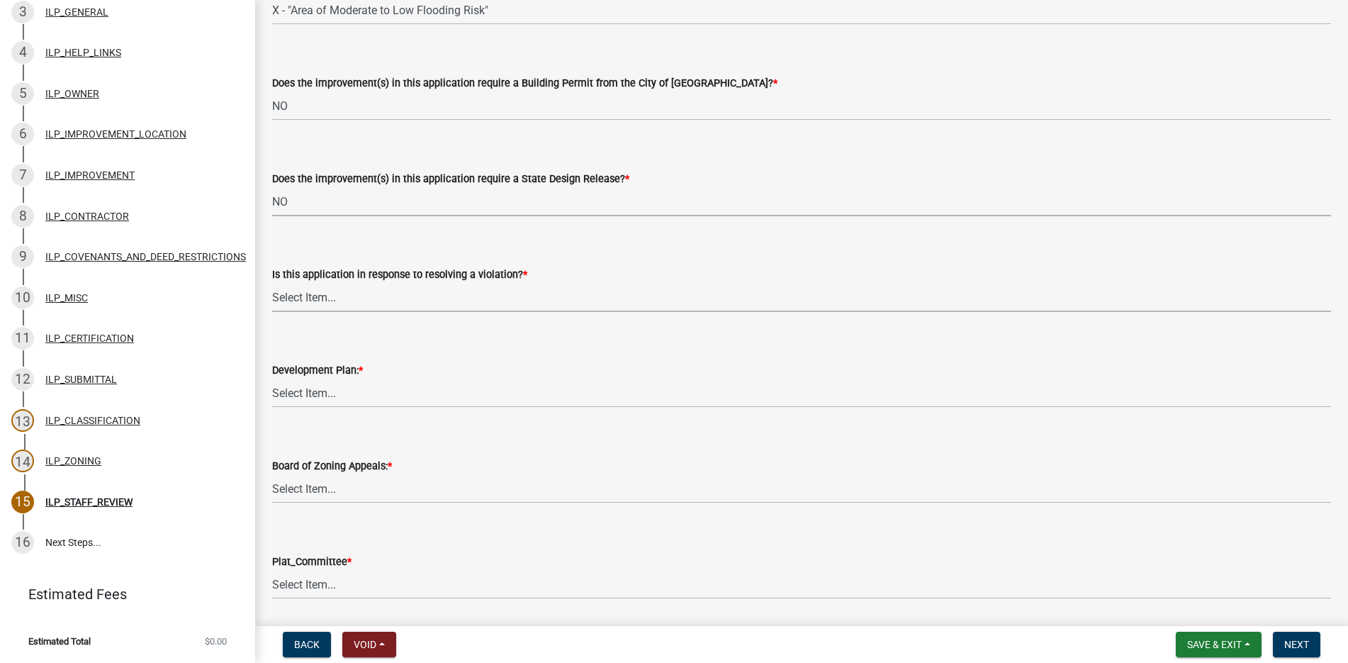
click at [307, 297] on select "Select Item... YES NO" at bounding box center [801, 297] width 1059 height 29
click at [272, 283] on select "Select Item... YES NO" at bounding box center [801, 297] width 1059 height 29
select select "296d3b28-03f6-4b85-9592-a9e1e0e51d18"
click at [303, 389] on select "Select Item... YES NO" at bounding box center [801, 393] width 1059 height 29
click at [272, 379] on select "Select Item... YES NO" at bounding box center [801, 393] width 1059 height 29
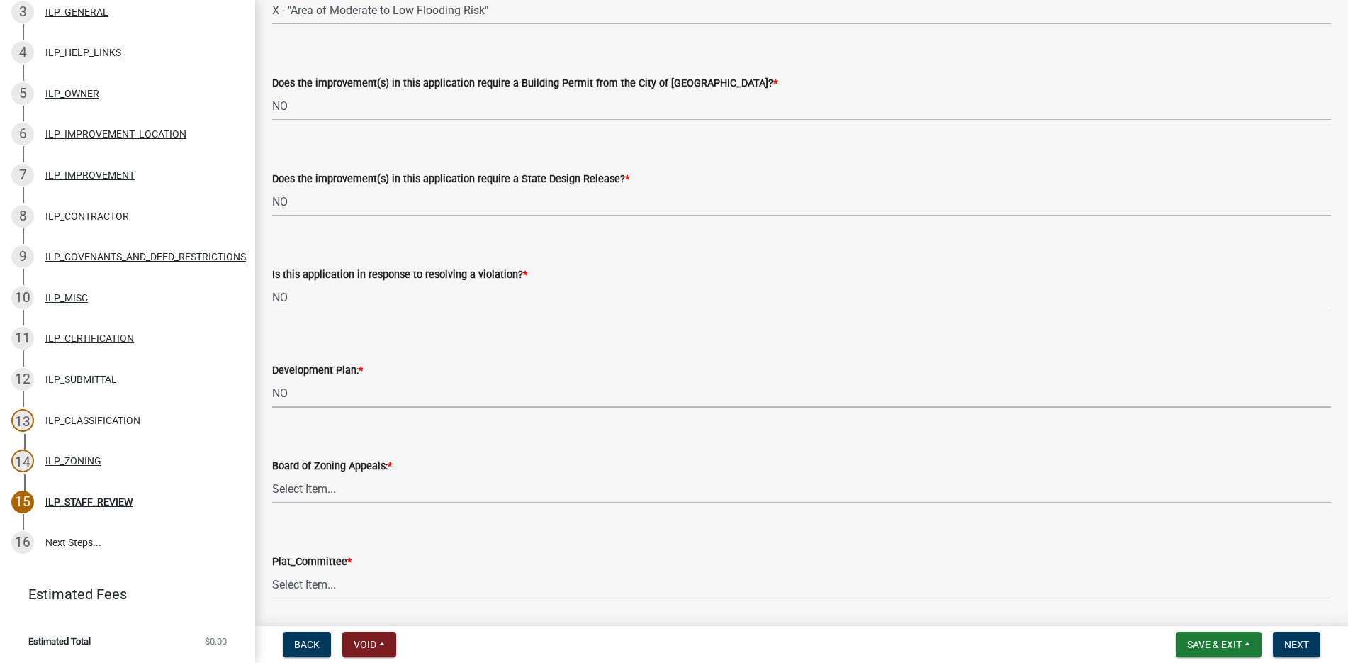
select select "f492072b-a2fa-4f7c-8f99-9e809c6c526f"
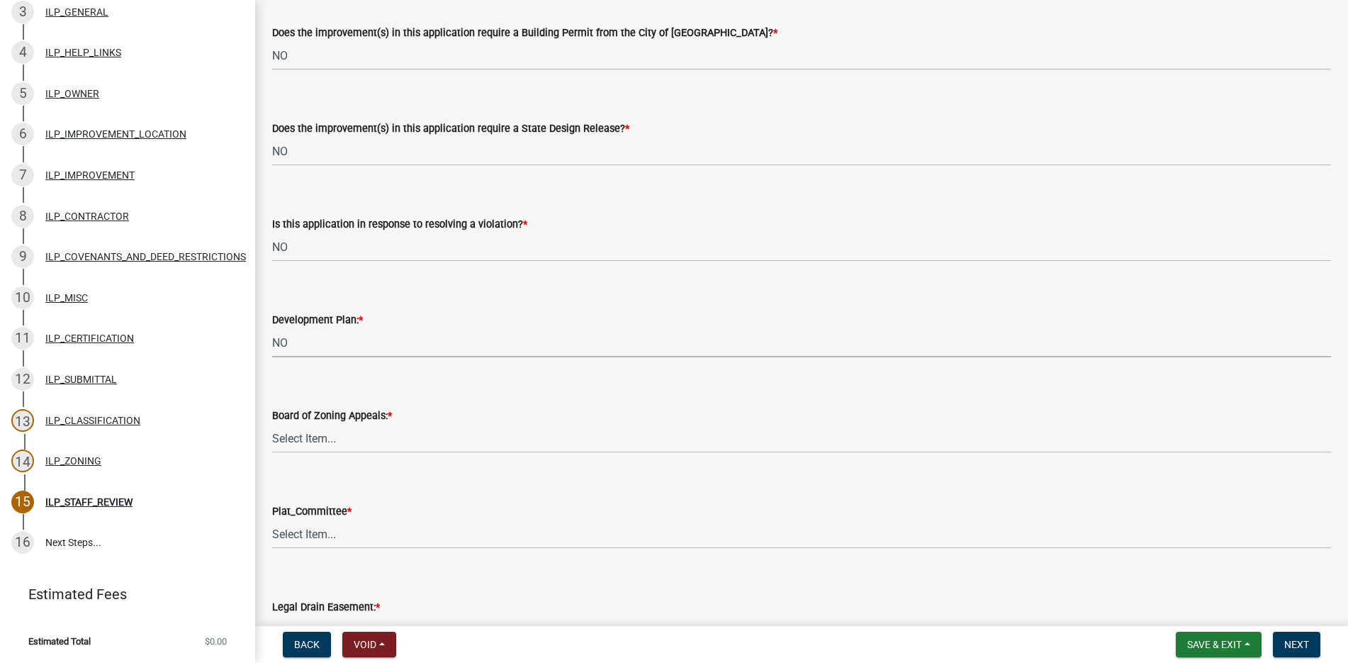
scroll to position [1134, 0]
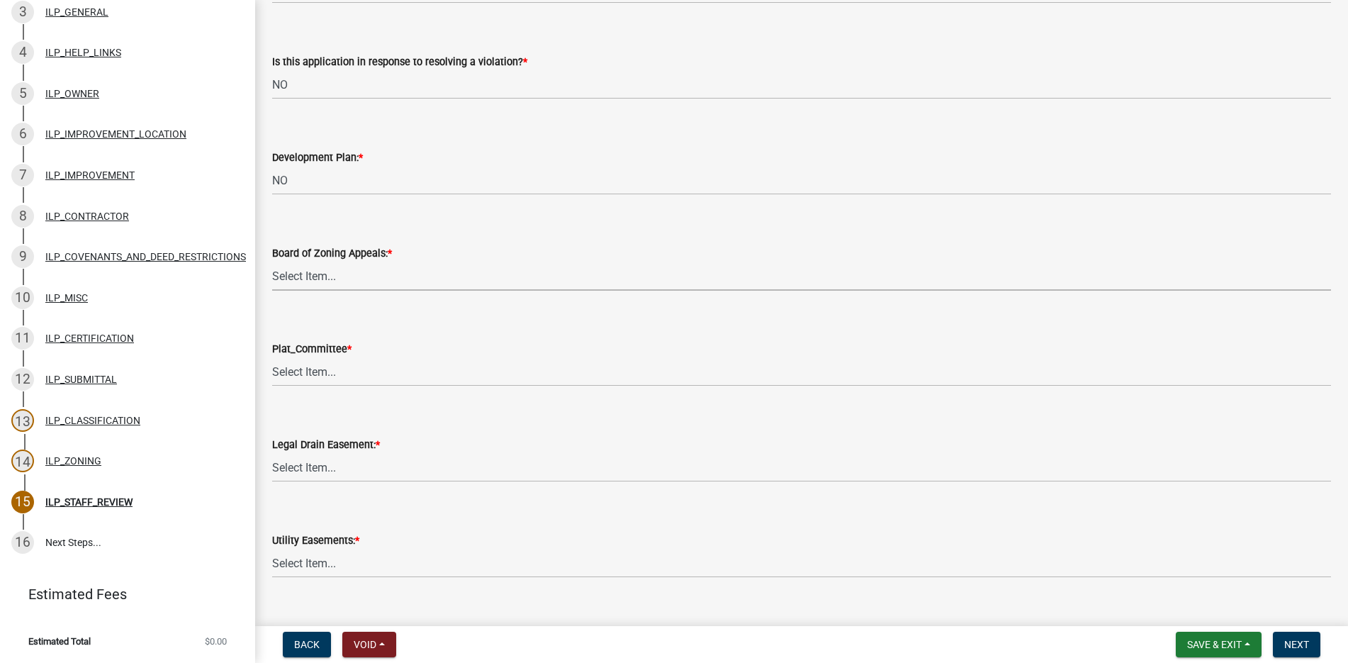
click at [317, 269] on select "Select Item... YES NO" at bounding box center [801, 276] width 1059 height 29
click at [272, 262] on select "Select Item... YES NO" at bounding box center [801, 276] width 1059 height 29
select select "91f2ca91-6260-441c-87d8-e38016df5c96"
click at [309, 361] on select "Select Item... YES NO" at bounding box center [801, 371] width 1059 height 29
click at [272, 357] on select "Select Item... YES NO" at bounding box center [801, 371] width 1059 height 29
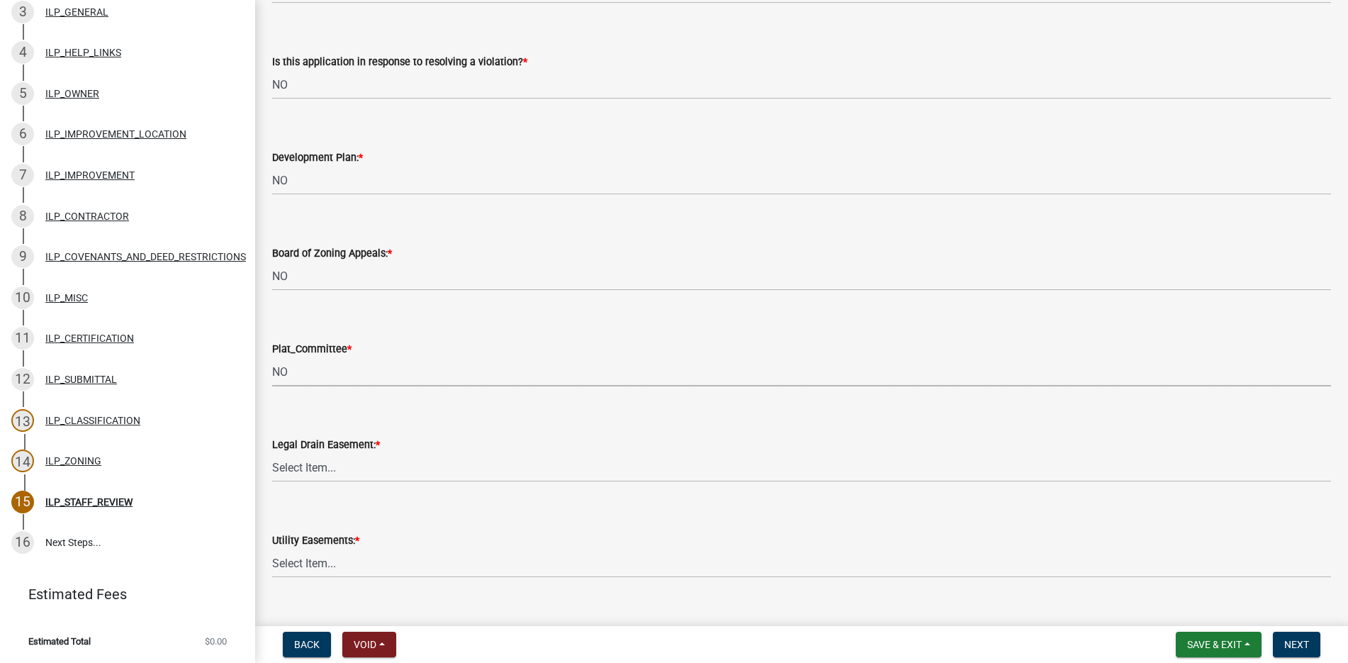
select select "63238f16-a362-487f-83af-24d0c8cf3edd"
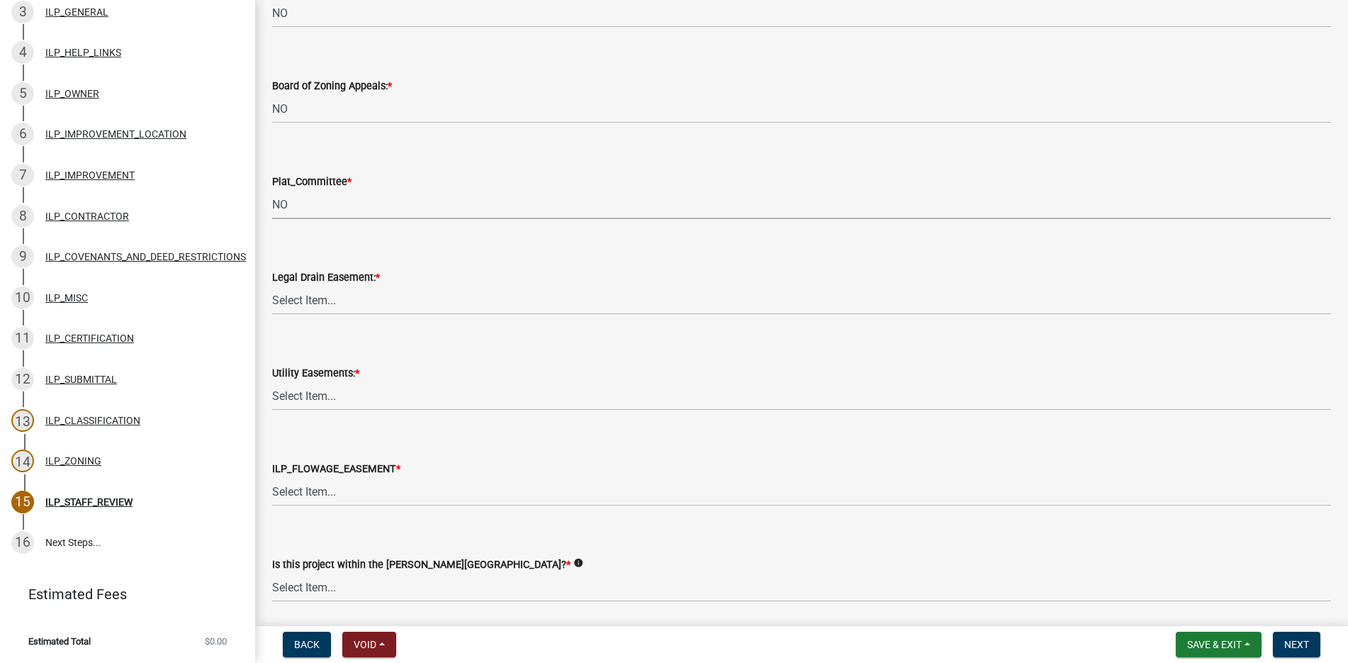
scroll to position [1347, 0]
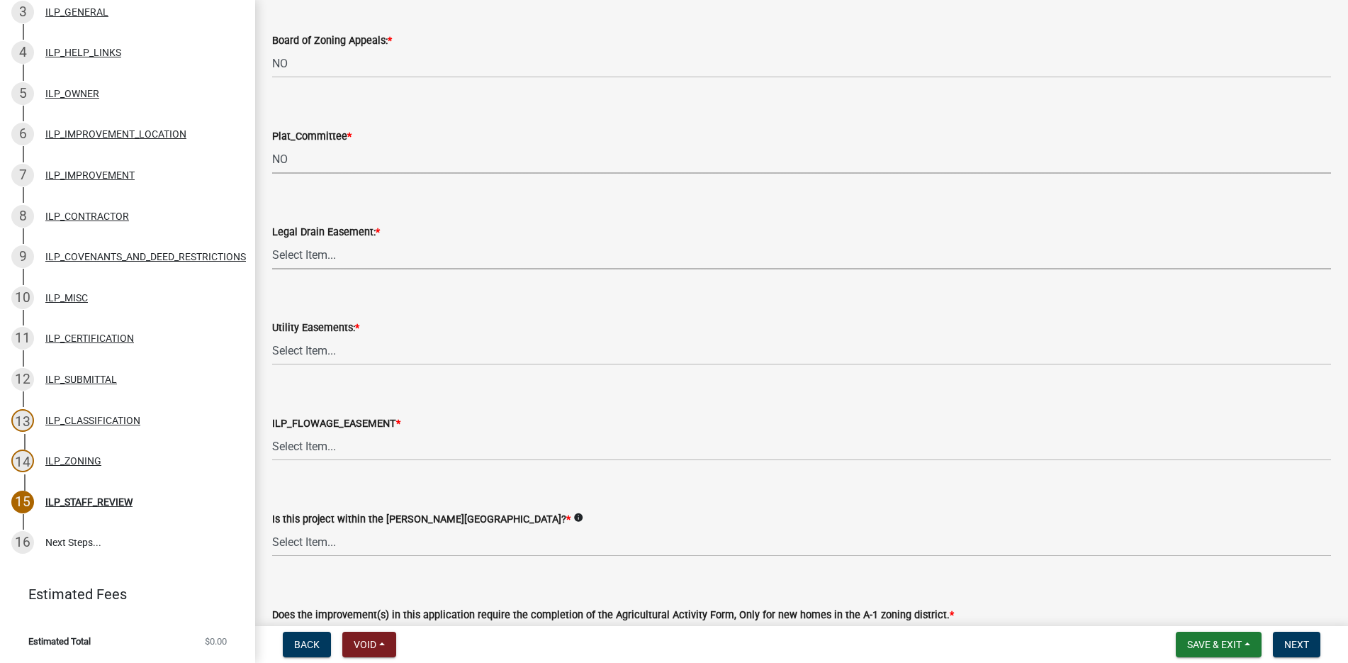
click at [310, 250] on select "Select Item... YES NO" at bounding box center [801, 254] width 1059 height 29
click at [272, 240] on select "Select Item... YES NO" at bounding box center [801, 254] width 1059 height 29
select select "4de29e95-b13a-4926-a5fe-83364331169b"
click at [307, 342] on select "Select Item... YES NO" at bounding box center [801, 350] width 1059 height 29
click at [272, 336] on select "Select Item... YES NO" at bounding box center [801, 350] width 1059 height 29
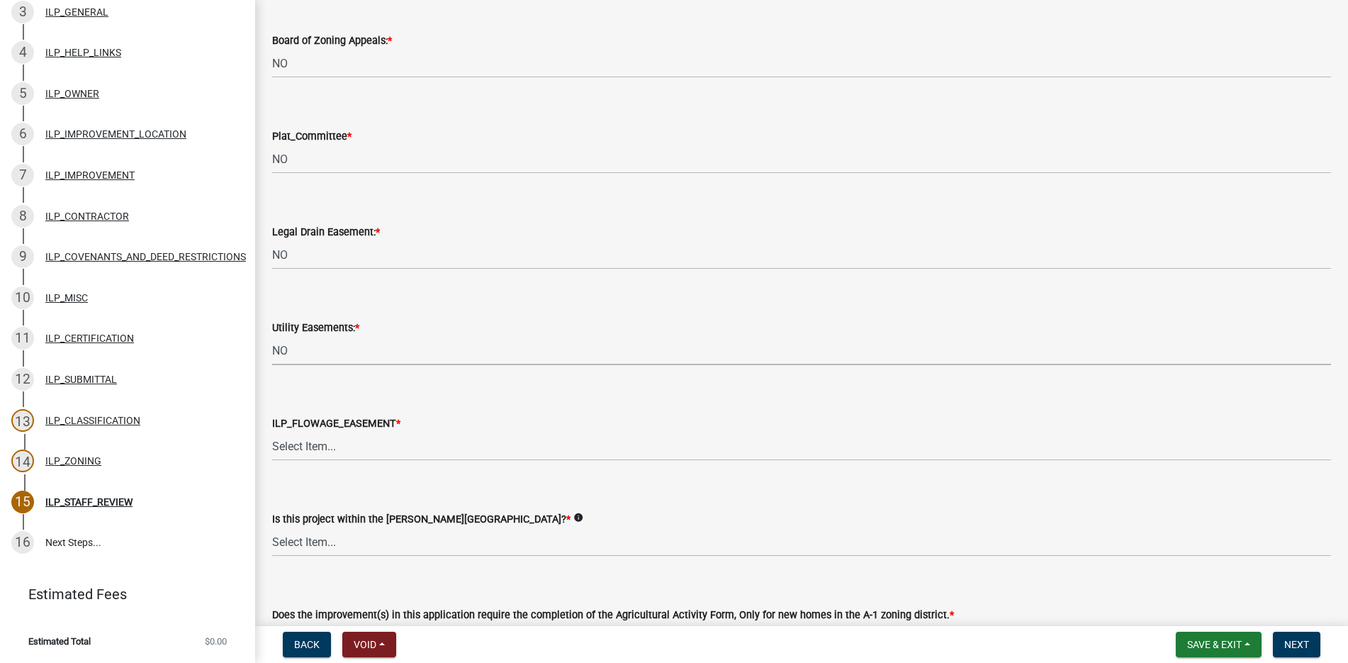
select select "8e424161-7bf1-4e33-adf9-a347c03eff2b"
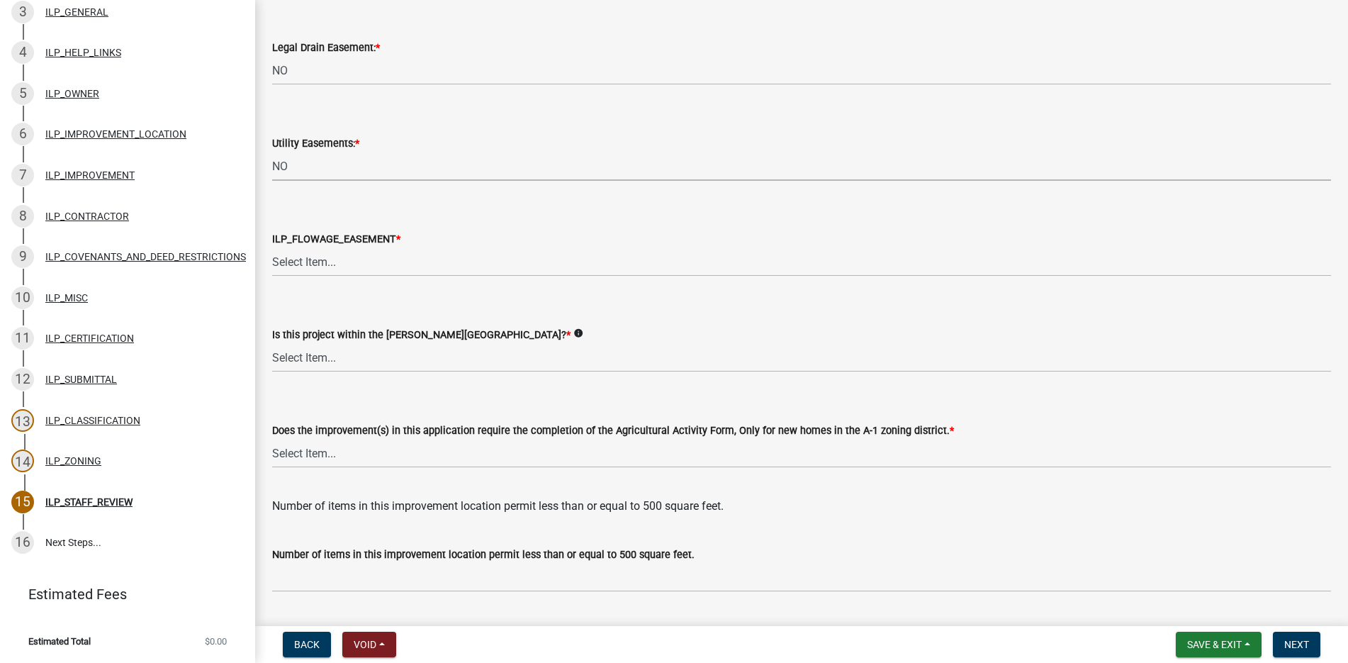
scroll to position [1560, 0]
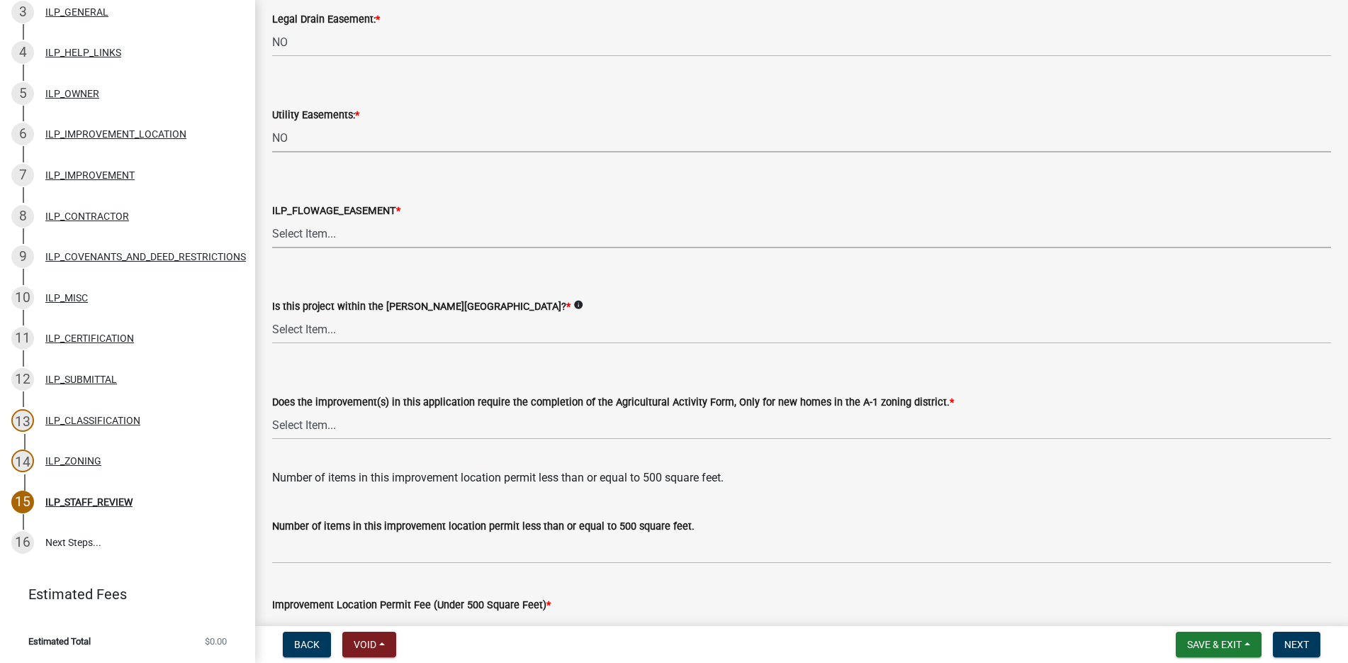
click at [315, 230] on select "Select Item... Not in or near the Army Corp of Engineers Flowage Easement. Proj…" at bounding box center [801, 233] width 1059 height 29
click at [272, 219] on select "Select Item... Not in or near the Army Corp of Engineers Flowage Easement. Proj…" at bounding box center [801, 233] width 1059 height 29
select select "bdd9c930-c7fe-4770-81ee-2c29cf953f8b"
click at [299, 325] on select "Select Item... Yes No" at bounding box center [801, 329] width 1059 height 29
click at [272, 315] on select "Select Item... Yes No" at bounding box center [801, 329] width 1059 height 29
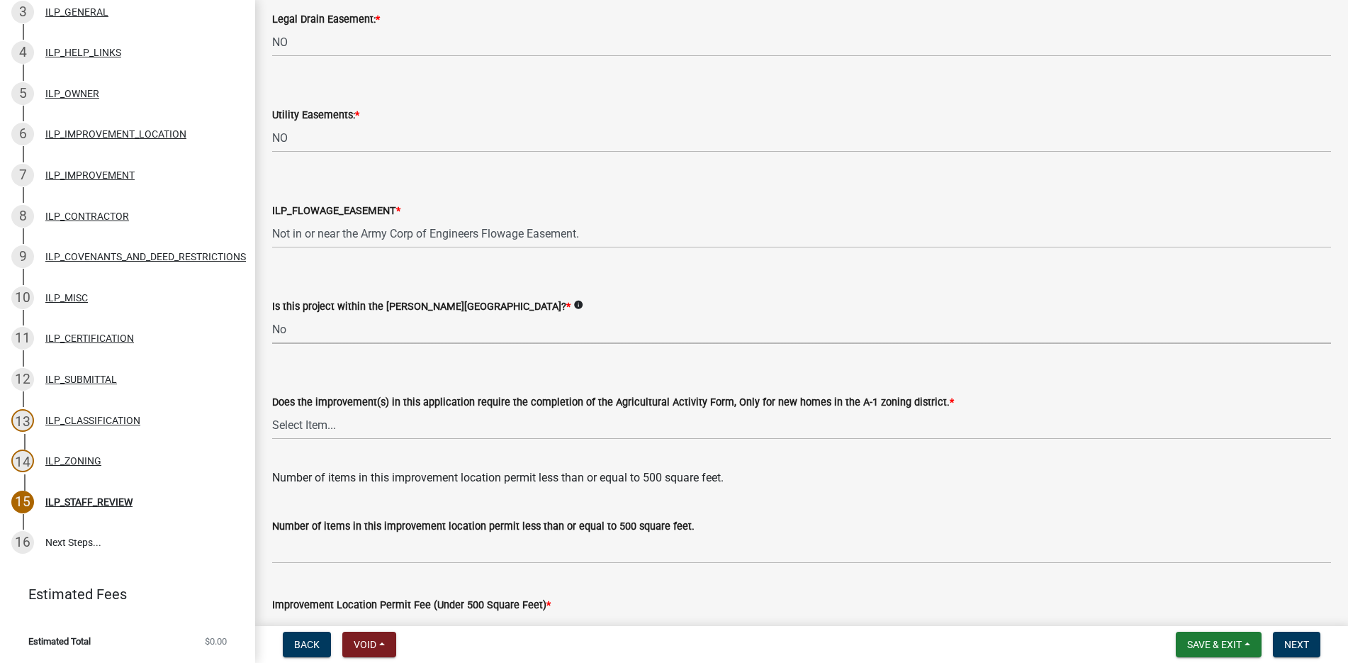
select select "c22a6da1-a4b9-4a20-9552-3c4da3c32bc7"
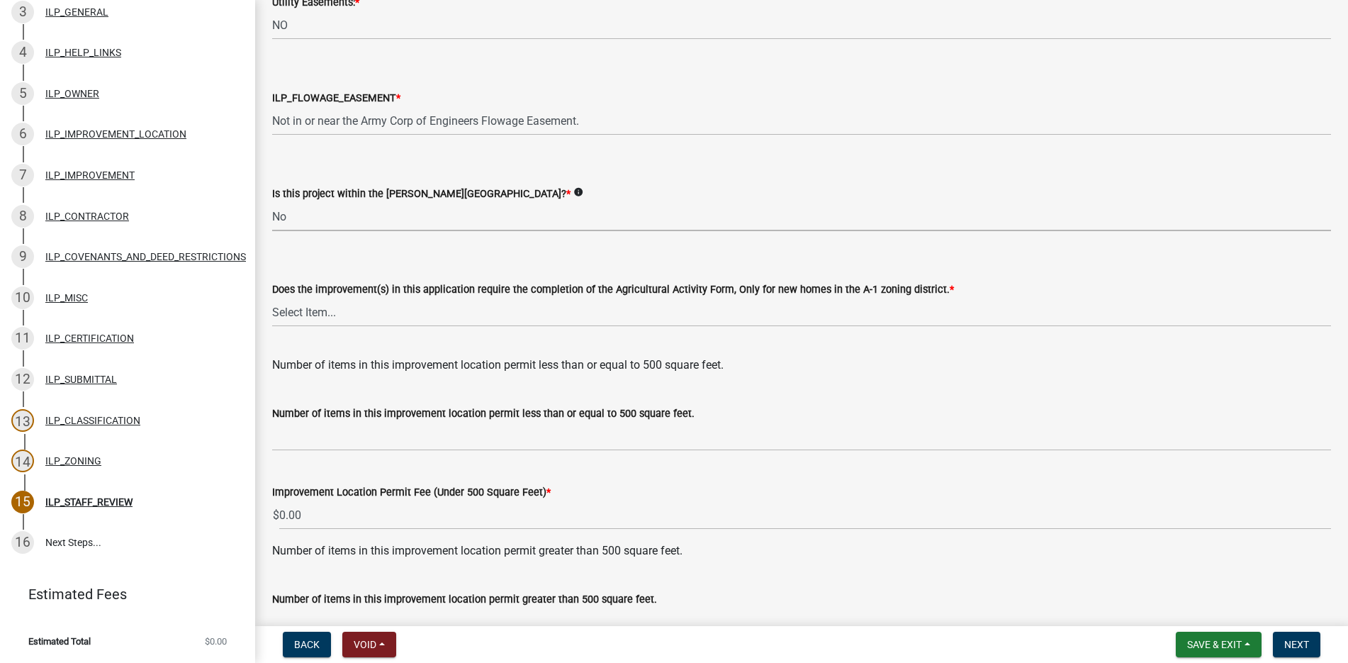
scroll to position [1701, 0]
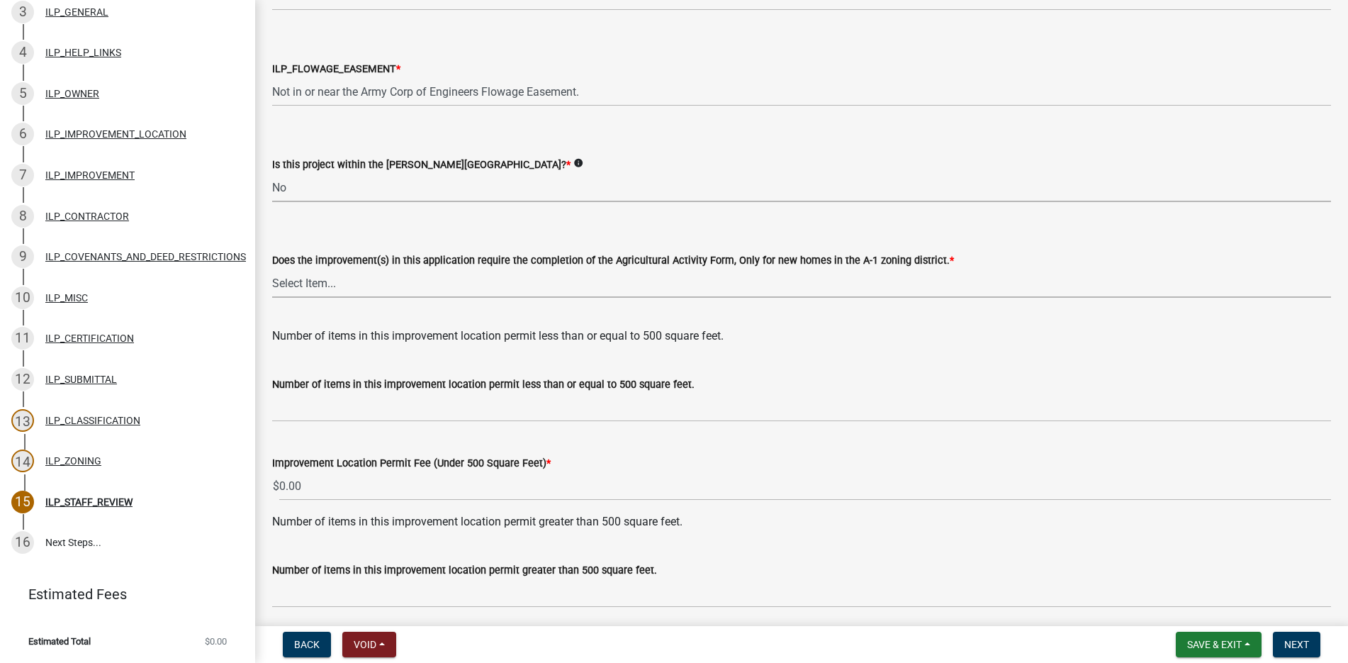
click at [305, 279] on select "Select Item... YES NO" at bounding box center [801, 283] width 1059 height 29
click at [272, 269] on select "Select Item... YES NO" at bounding box center [801, 283] width 1059 height 29
select select "6b839191-9ee5-4b1e-a32f-2744ac59211f"
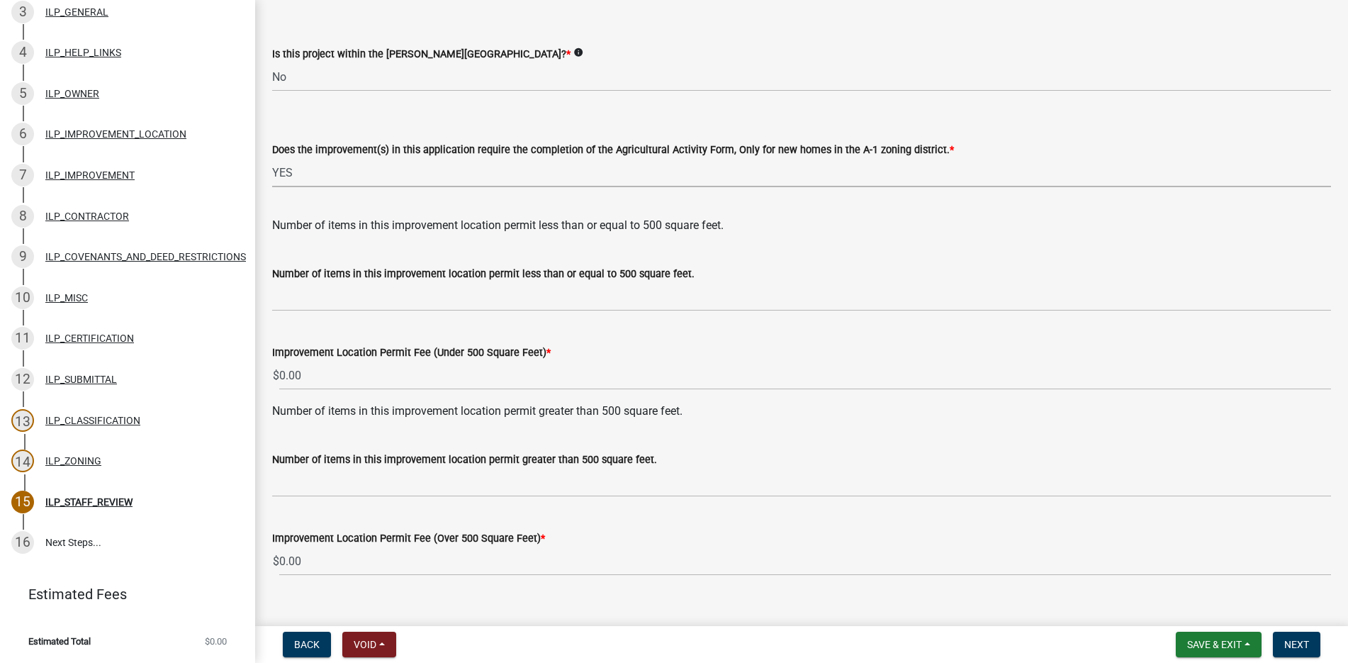
scroll to position [1835, 0]
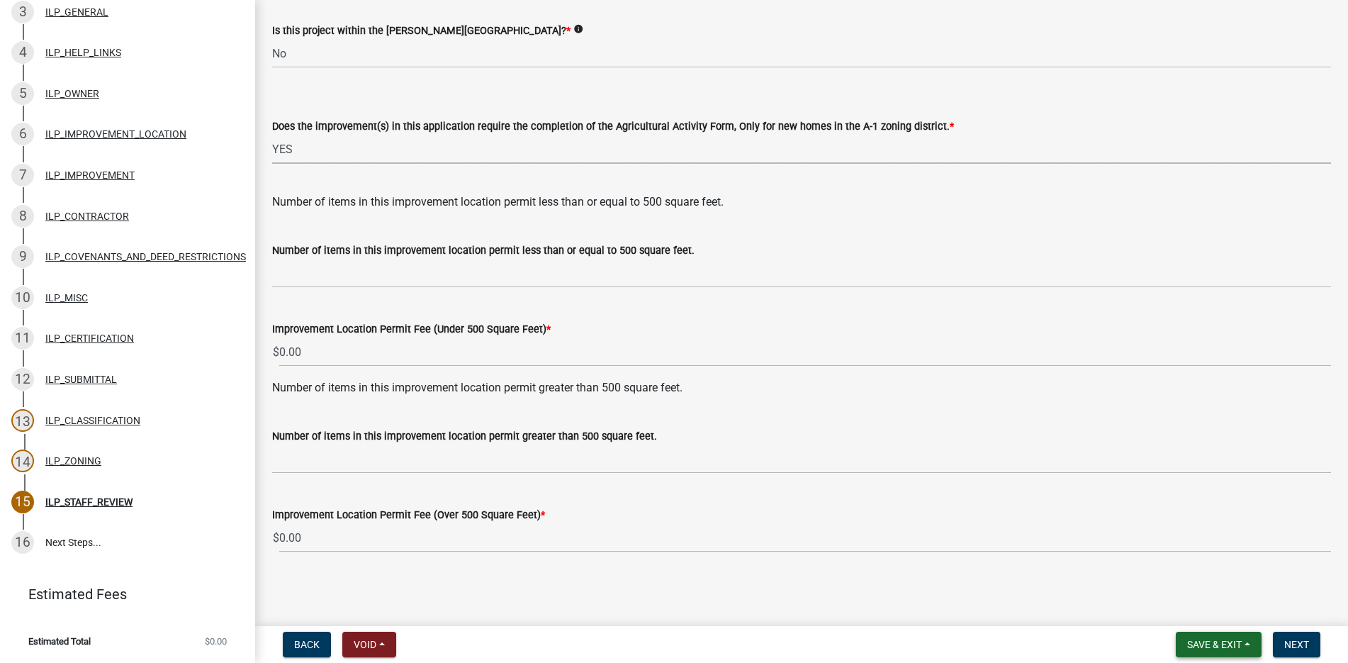
click at [1222, 641] on span "Save & Exit" at bounding box center [1214, 644] width 55 height 11
click at [1192, 605] on button "Save & Exit" at bounding box center [1204, 607] width 113 height 34
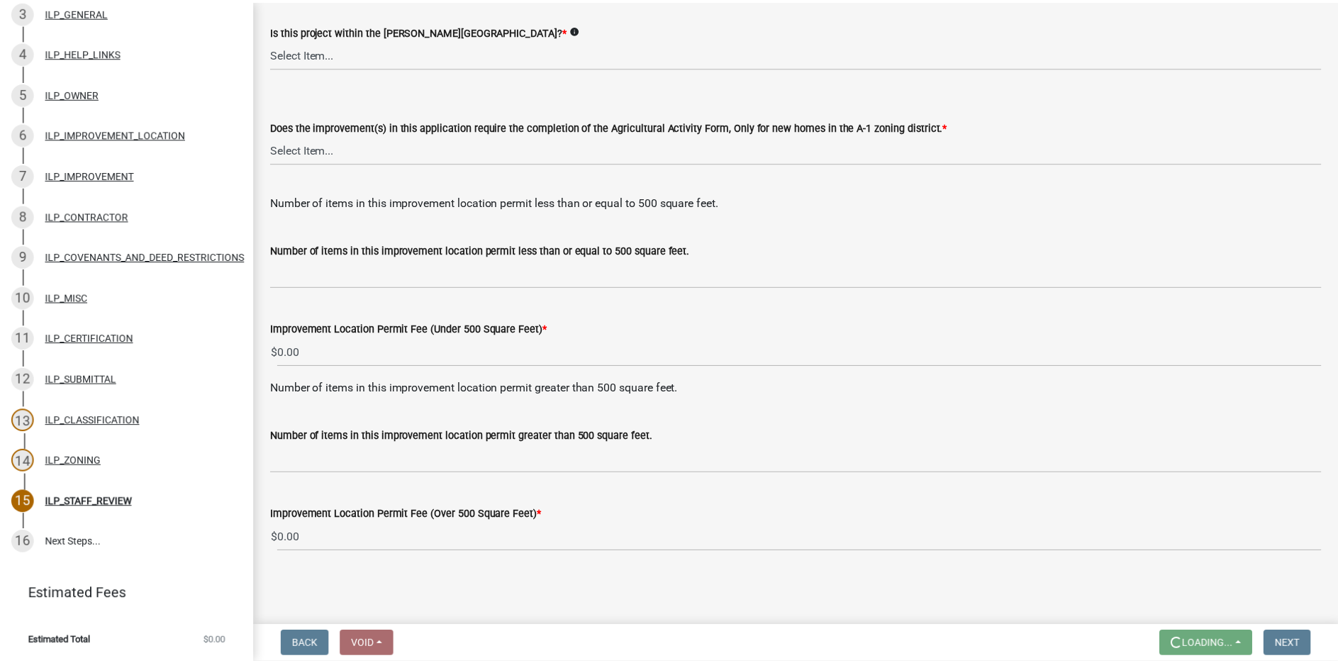
scroll to position [0, 0]
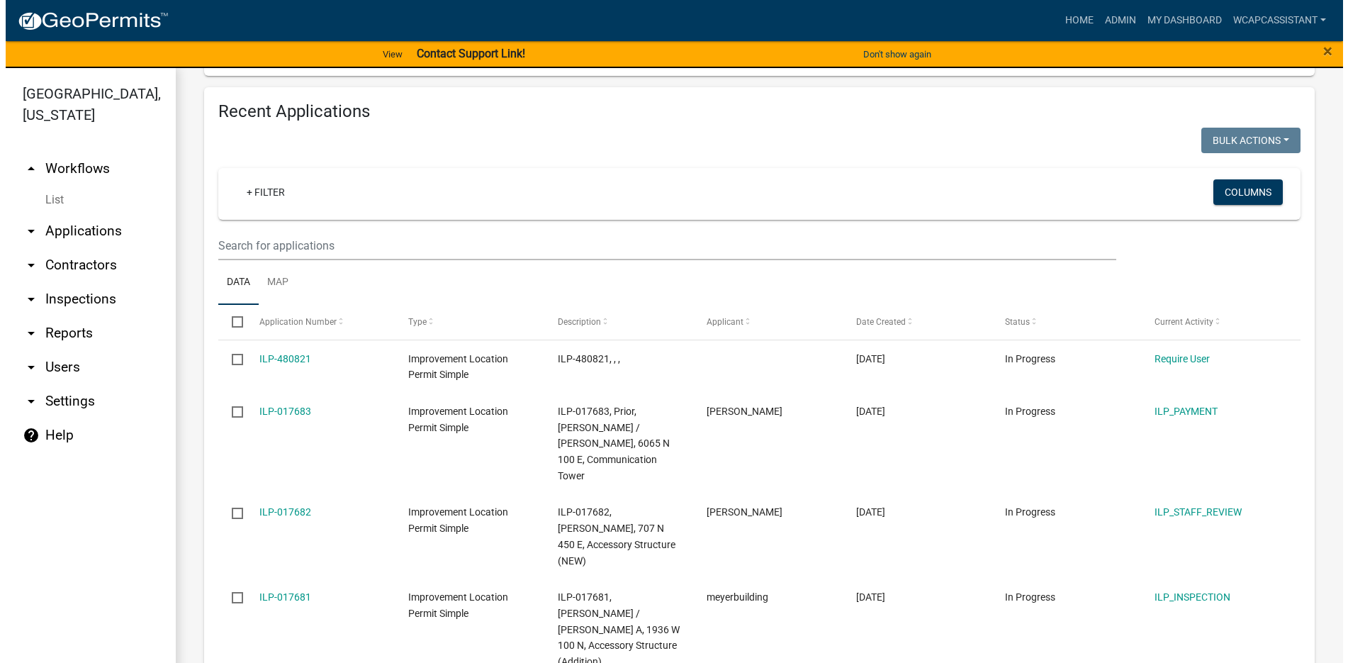
scroll to position [1489, 0]
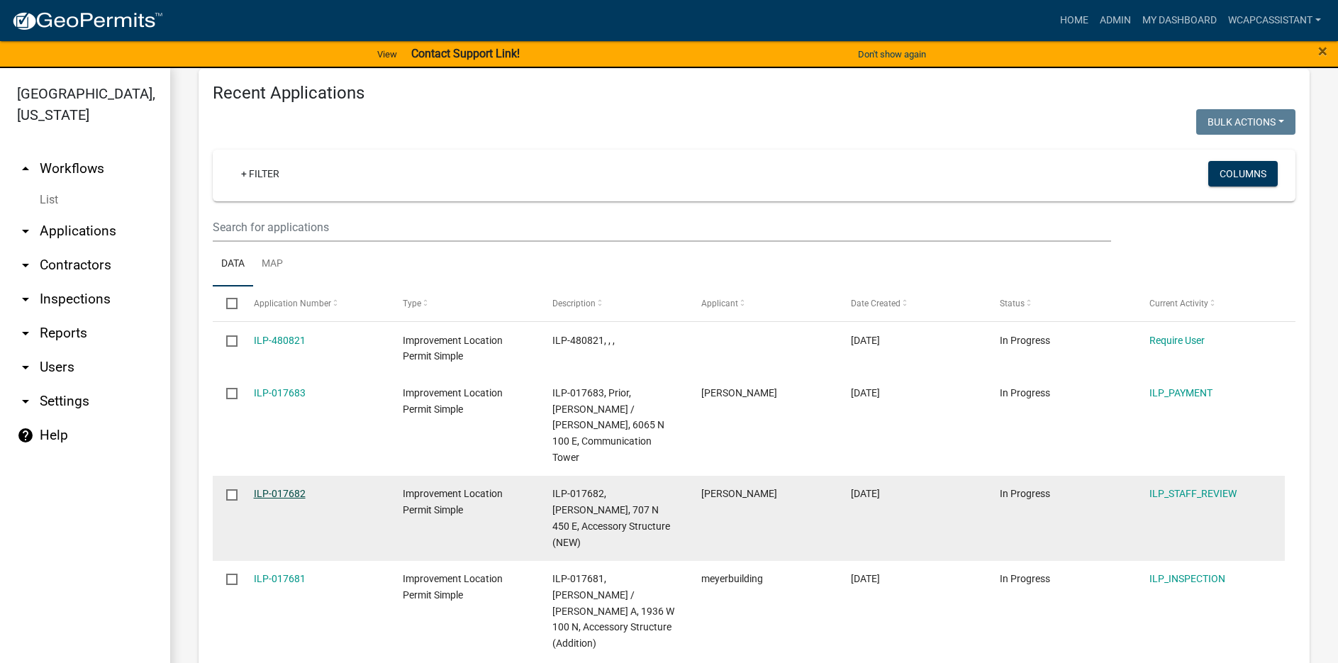
click at [271, 488] on link "ILP-017682" at bounding box center [280, 493] width 52 height 11
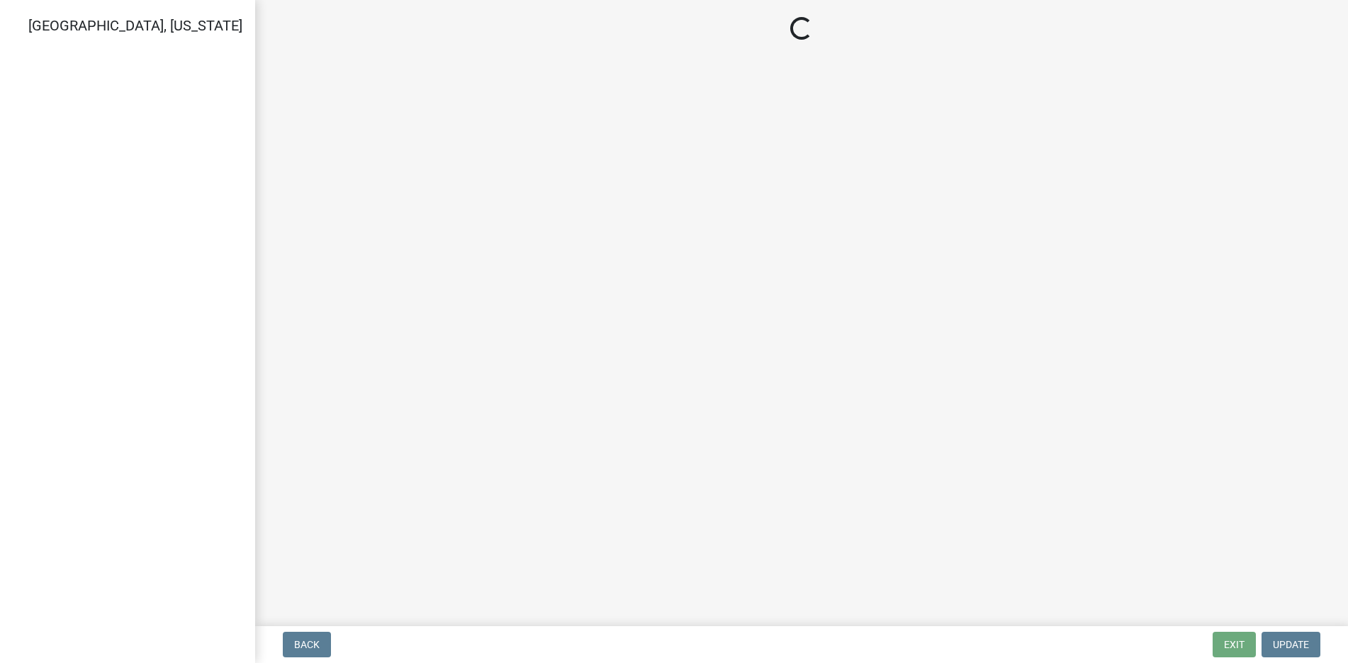
select select "83ffa5df-1258-41bd-a108-9f2370541ef9"
select select "e76e6c03-c199-4125-95d7-daca193c3739"
select select "b2795382-5a5c-496e-8f40-9eac2bba8e54"
select select "2cf99e9a-fd48-429a-ab01-6241dd9ef86f"
select select "546a9c8a-0bf2-4128-b2a0-21aece03a164"
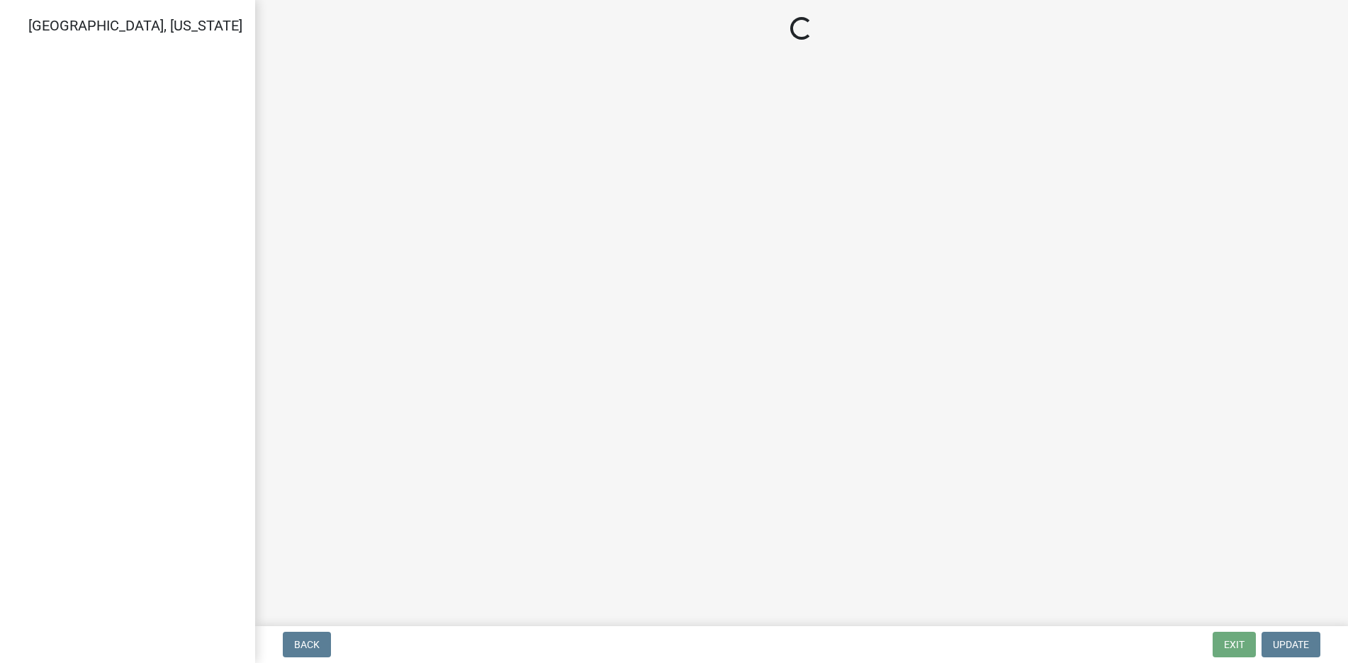
select select "3dde91a6-95a6-42fe-ae60-c75c292f8dd0"
select select "3e29b85e-0a39-40b5-813f-a0c180e4f93d"
select select "296d3b28-03f6-4b85-9592-a9e1e0e51d18"
select select "f492072b-a2fa-4f7c-8f99-9e809c6c526f"
select select "91f2ca91-6260-441c-87d8-e38016df5c96"
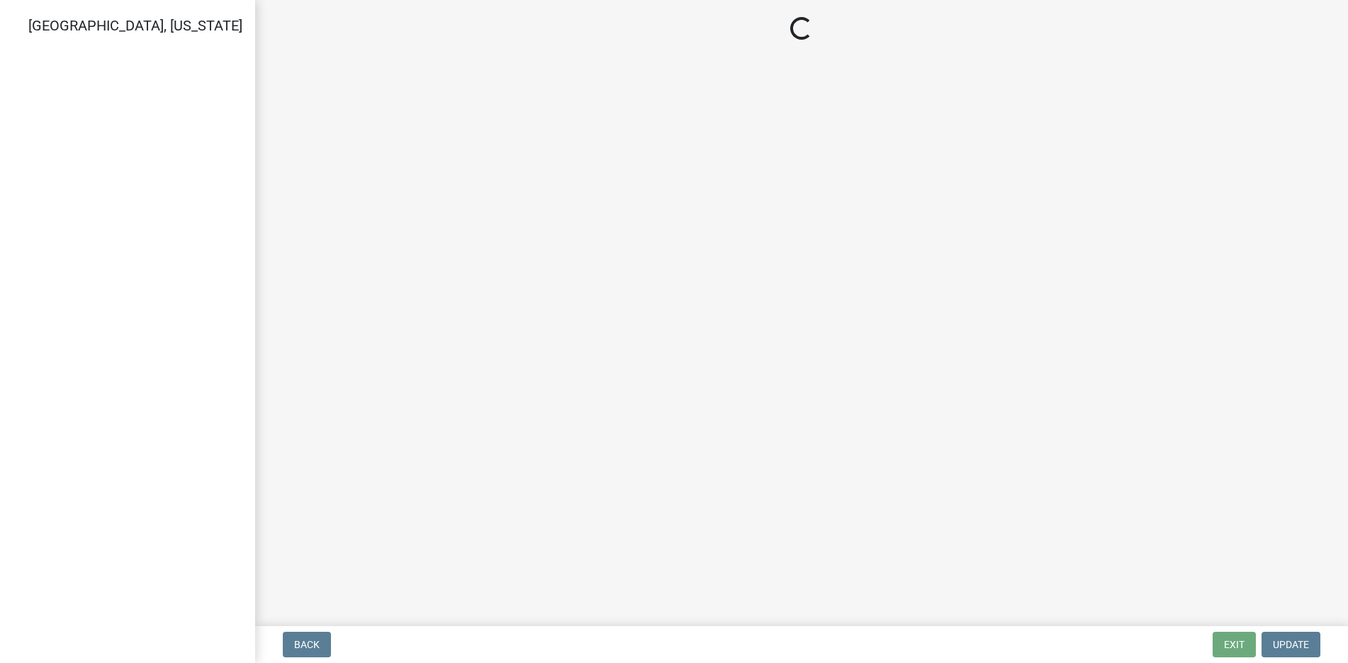
select select "63238f16-a362-487f-83af-24d0c8cf3edd"
select select "4de29e95-b13a-4926-a5fe-83364331169b"
select select "8e424161-7bf1-4e33-adf9-a347c03eff2b"
select select "bdd9c930-c7fe-4770-81ee-2c29cf953f8b"
select select "c22a6da1-a4b9-4a20-9552-3c4da3c32bc7"
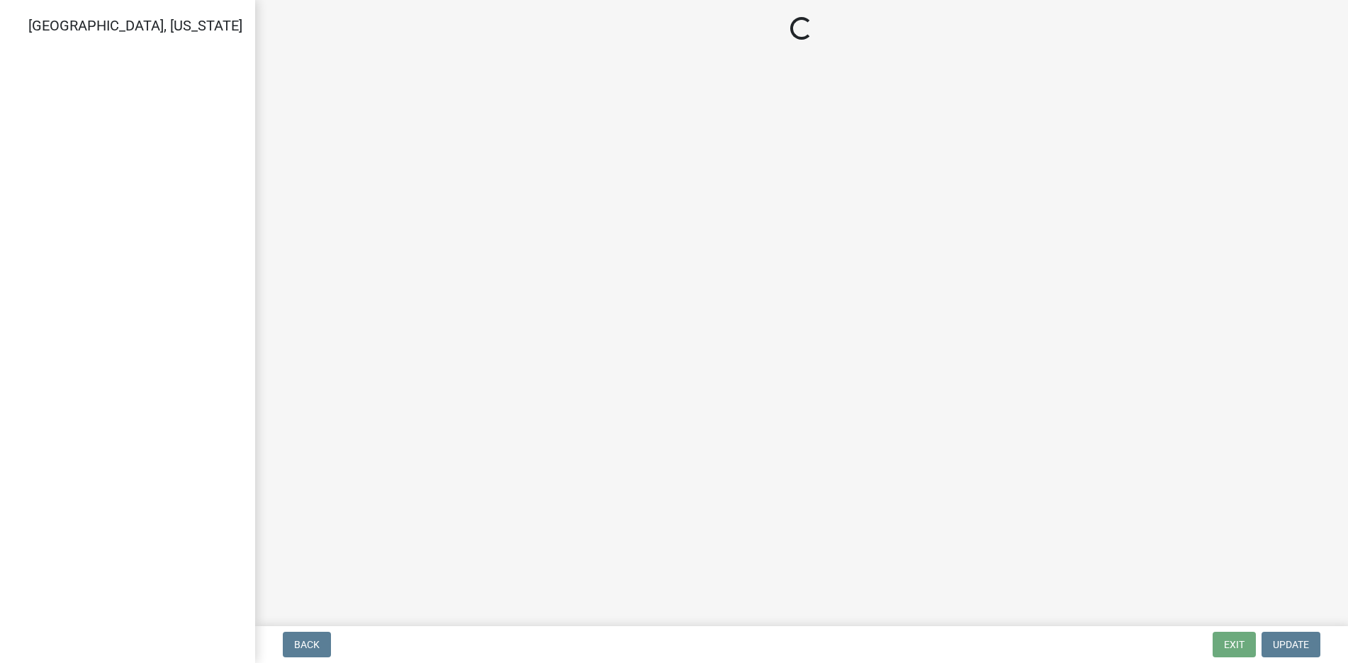
select select "6b839191-9ee5-4b1e-a32f-2744ac59211f"
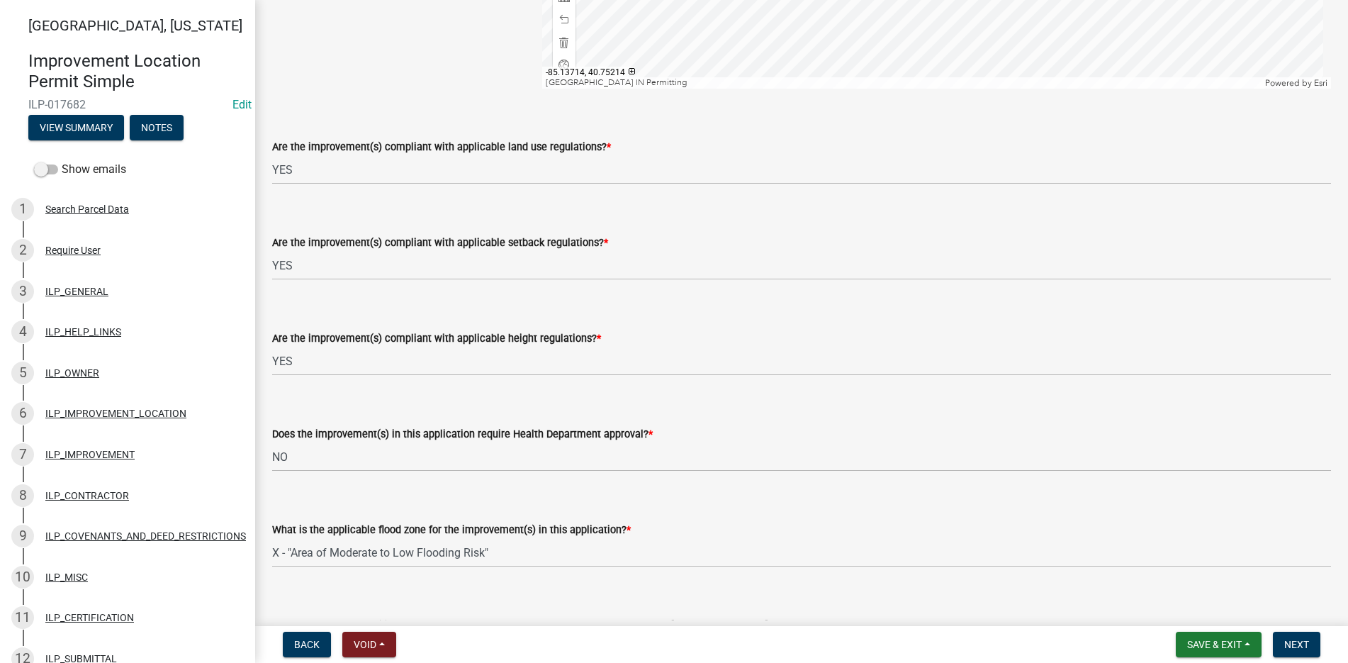
scroll to position [354, 0]
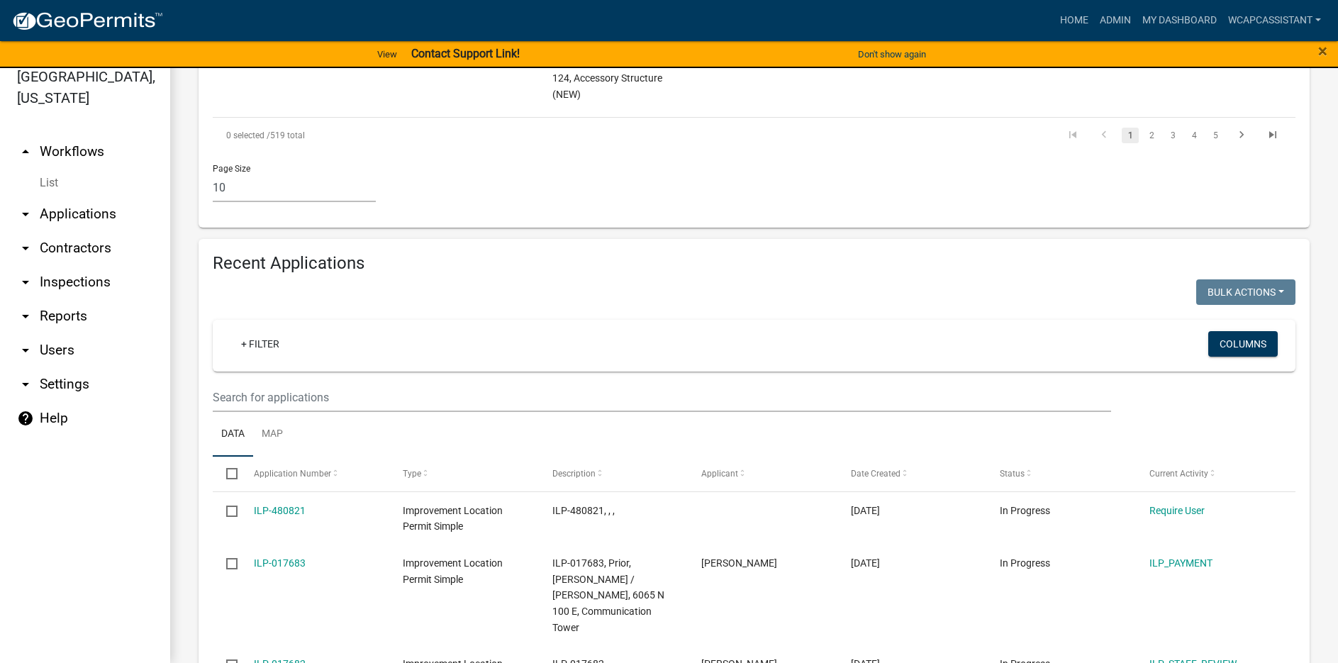
scroll to position [1347, 0]
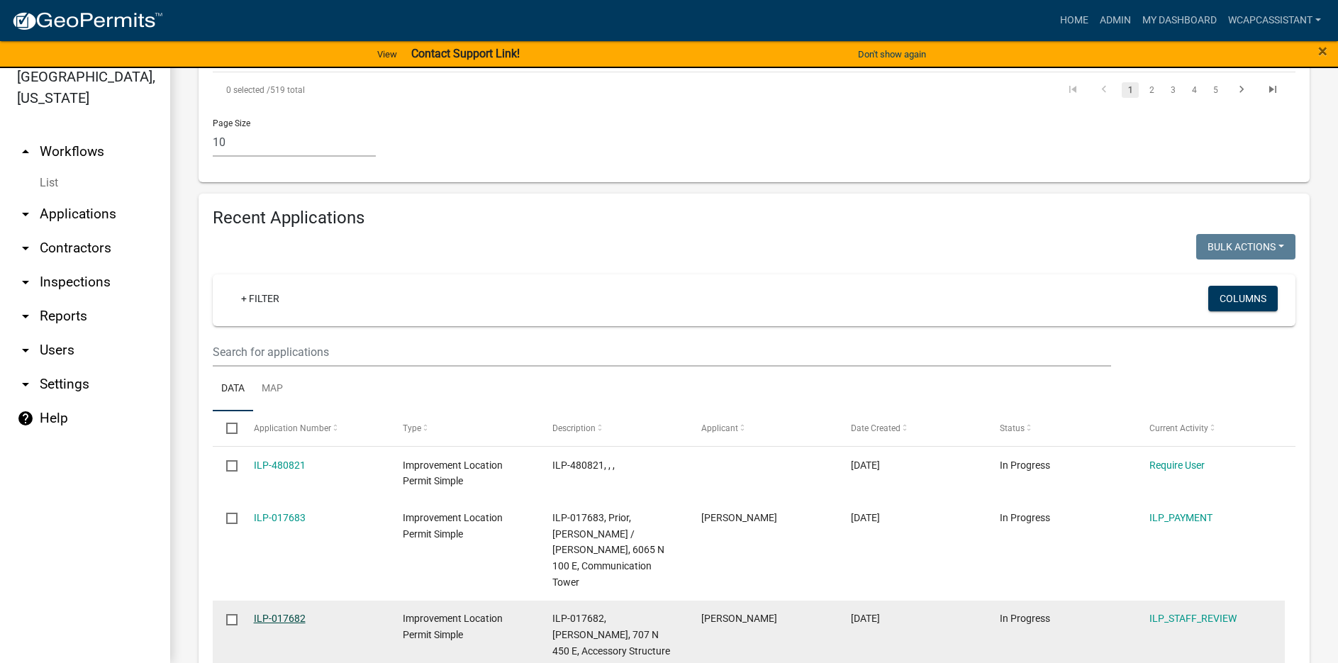
click at [280, 612] on link "ILP-017682" at bounding box center [280, 617] width 52 height 11
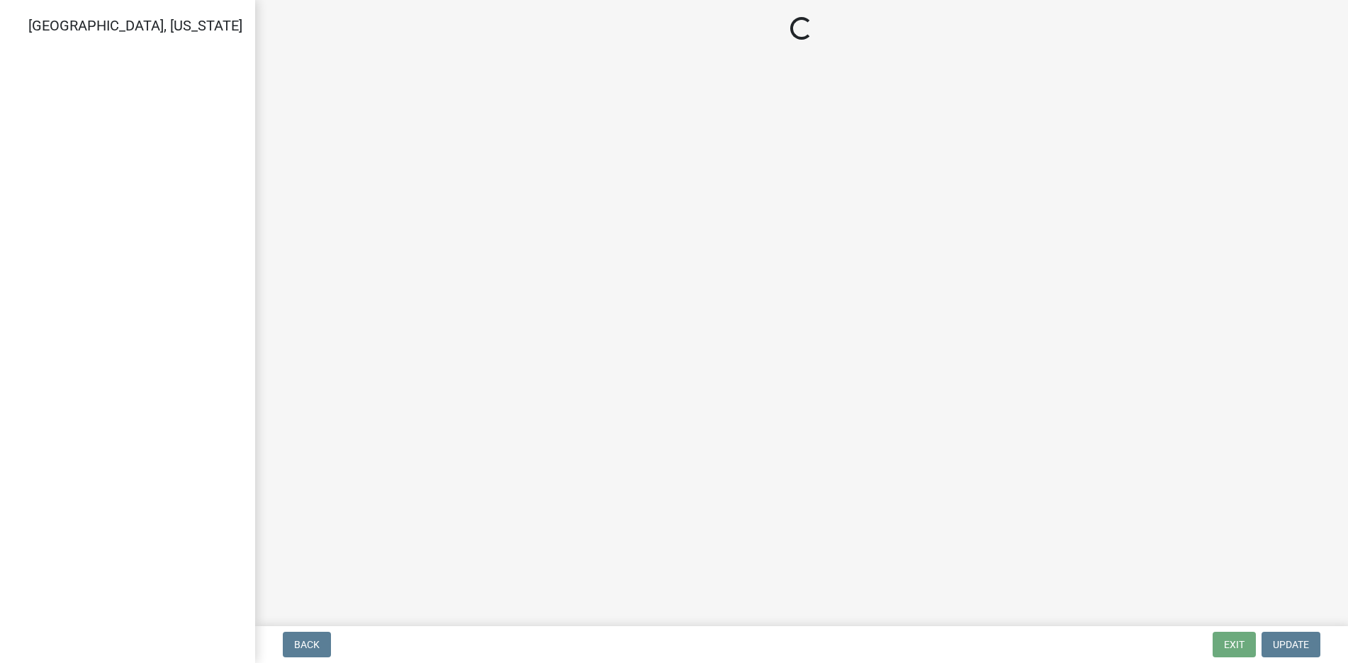
select select "83ffa5df-1258-41bd-a108-9f2370541ef9"
select select "e76e6c03-c199-4125-95d7-daca193c3739"
select select "b2795382-5a5c-496e-8f40-9eac2bba8e54"
select select "2cf99e9a-fd48-429a-ab01-6241dd9ef86f"
select select "546a9c8a-0bf2-4128-b2a0-21aece03a164"
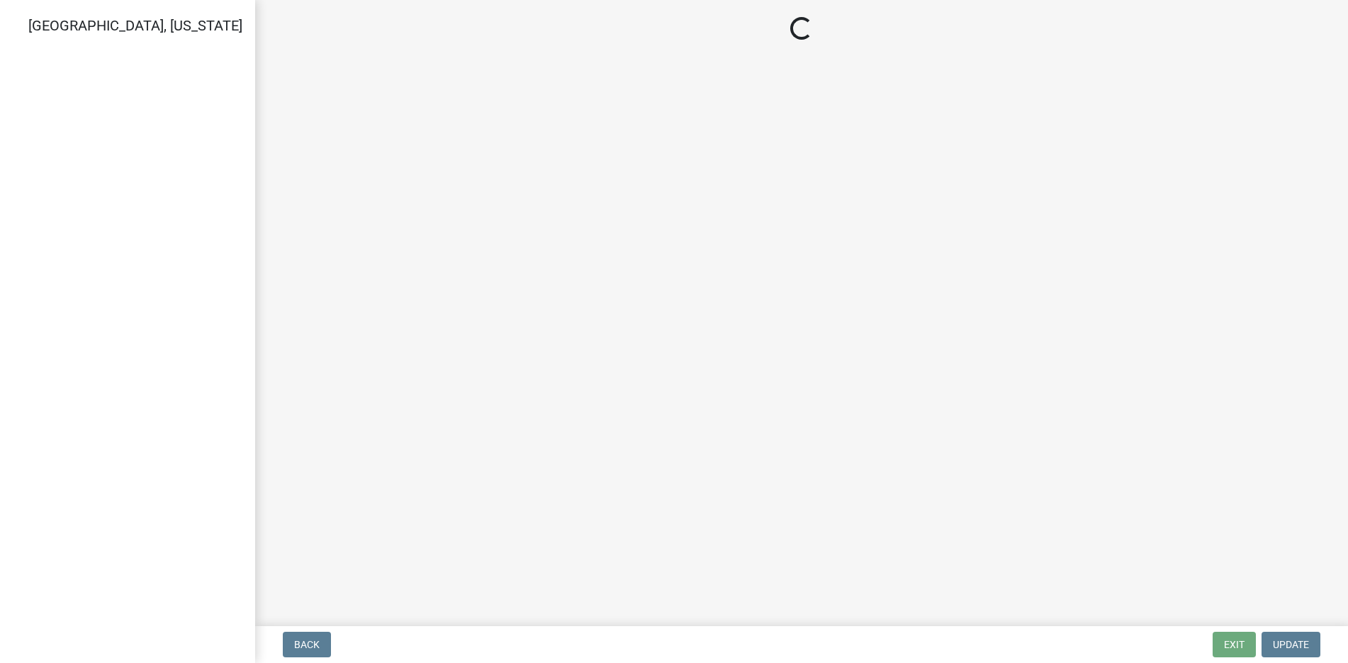
select select "3dde91a6-95a6-42fe-ae60-c75c292f8dd0"
select select "3e29b85e-0a39-40b5-813f-a0c180e4f93d"
select select "296d3b28-03f6-4b85-9592-a9e1e0e51d18"
select select "f492072b-a2fa-4f7c-8f99-9e809c6c526f"
select select "91f2ca91-6260-441c-87d8-e38016df5c96"
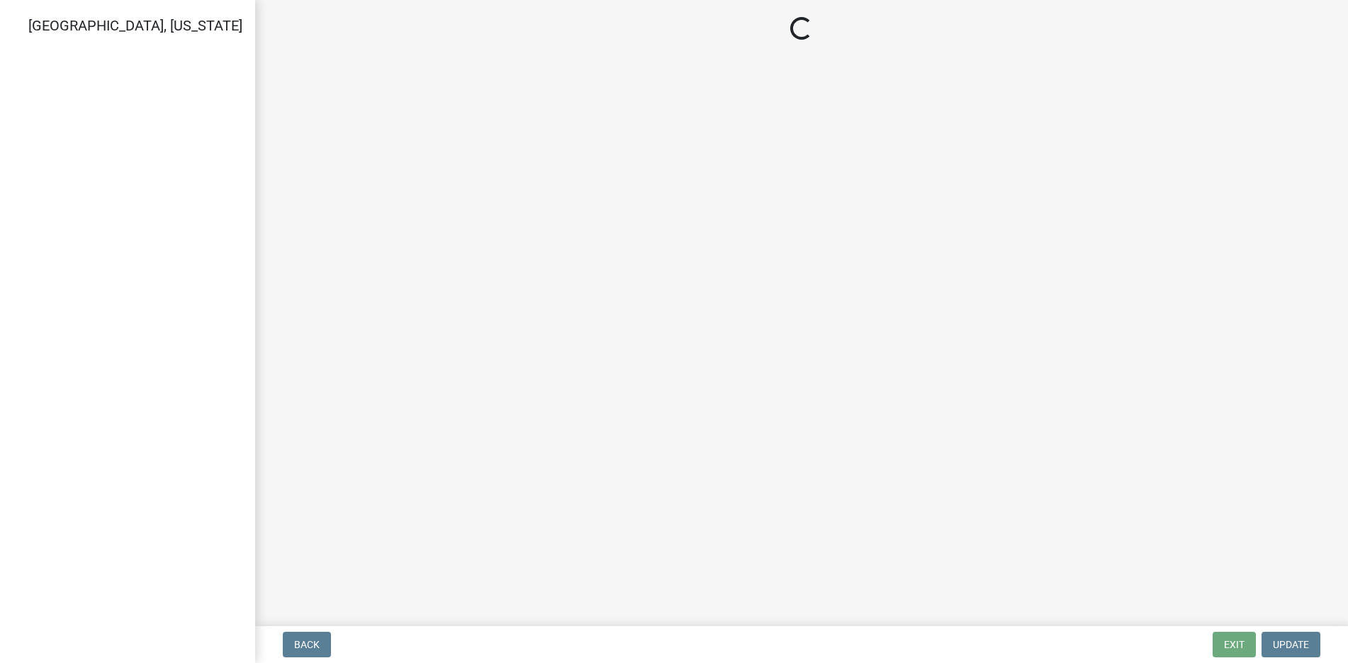
select select "63238f16-a362-487f-83af-24d0c8cf3edd"
select select "4de29e95-b13a-4926-a5fe-83364331169b"
select select "8e424161-7bf1-4e33-adf9-a347c03eff2b"
select select "bdd9c930-c7fe-4770-81ee-2c29cf953f8b"
select select "c22a6da1-a4b9-4a20-9552-3c4da3c32bc7"
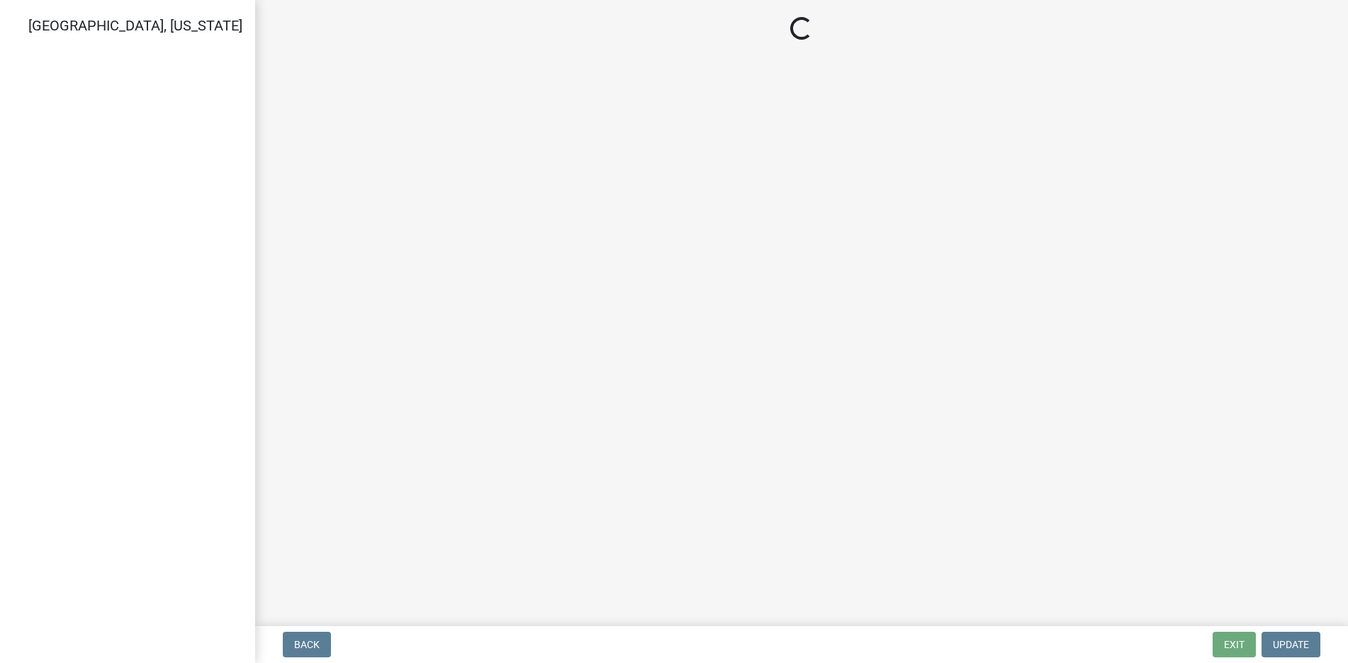
select select "6b839191-9ee5-4b1e-a32f-2744ac59211f"
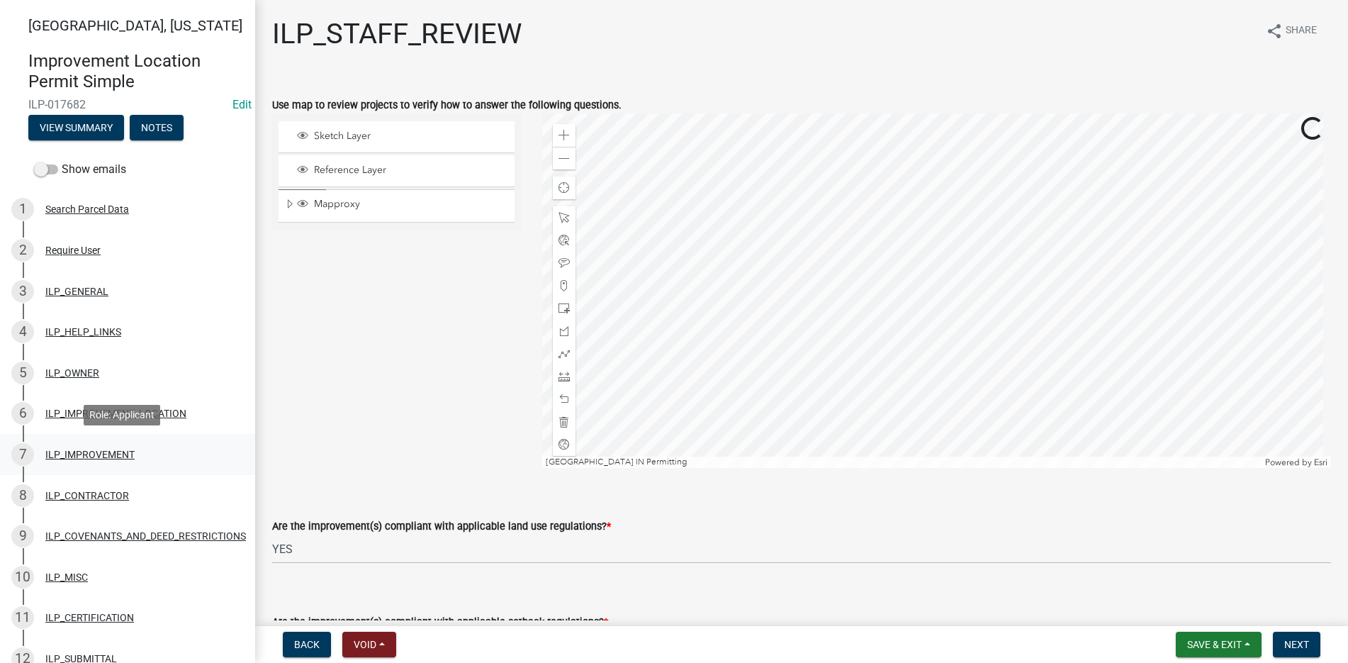
click at [80, 452] on div "ILP_IMPROVEMENT" at bounding box center [89, 454] width 89 height 10
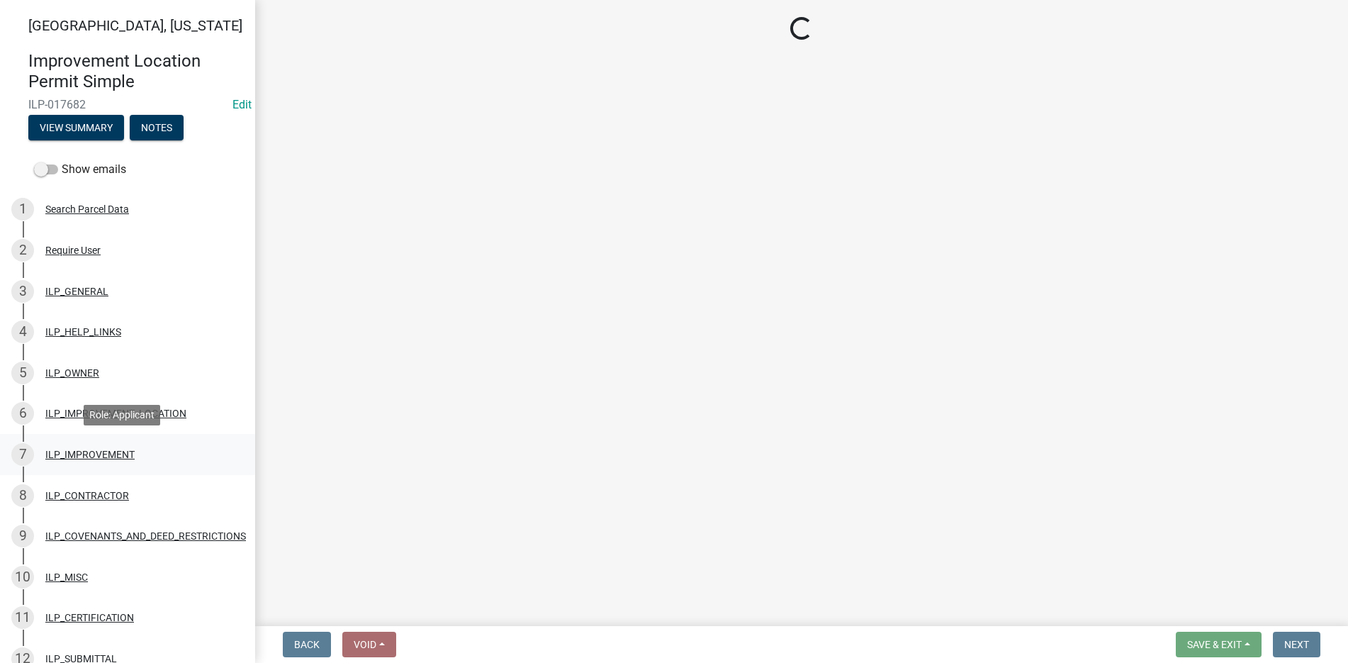
select select "71b507d0-569d-4a0a-b334-f72445909e69"
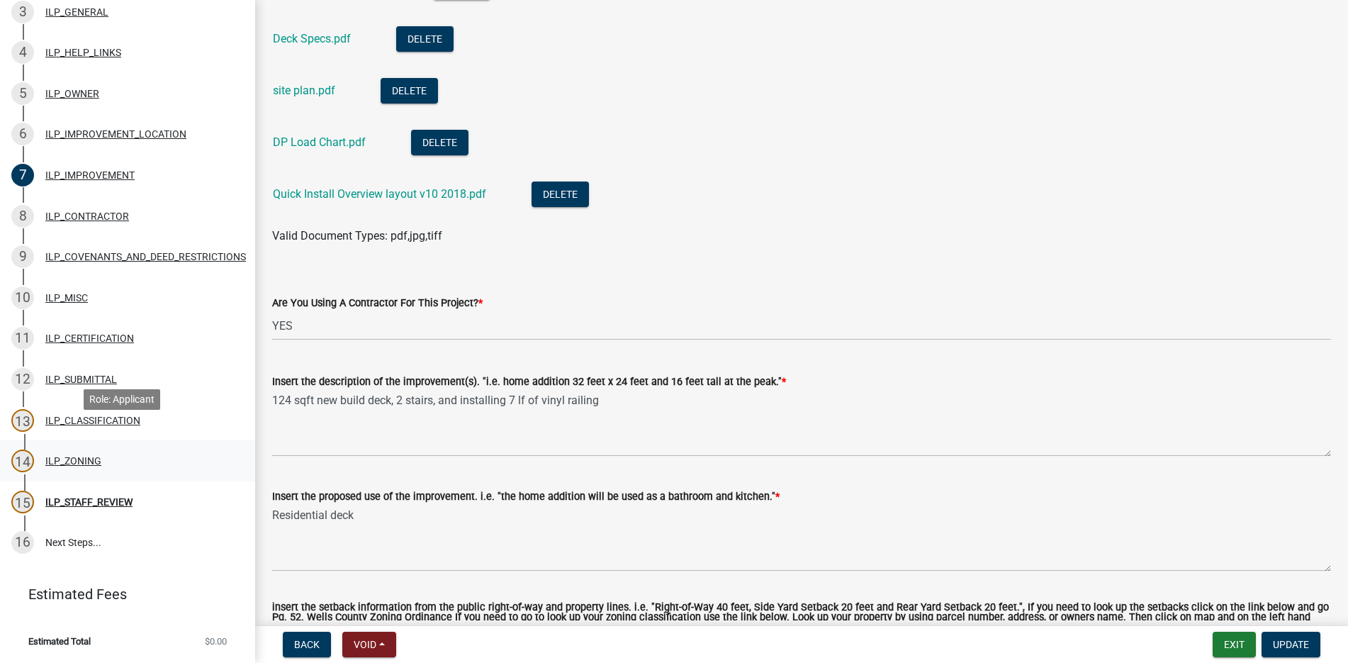
scroll to position [290, 0]
click at [91, 497] on div "ILP_STAFF_REVIEW" at bounding box center [88, 502] width 87 height 10
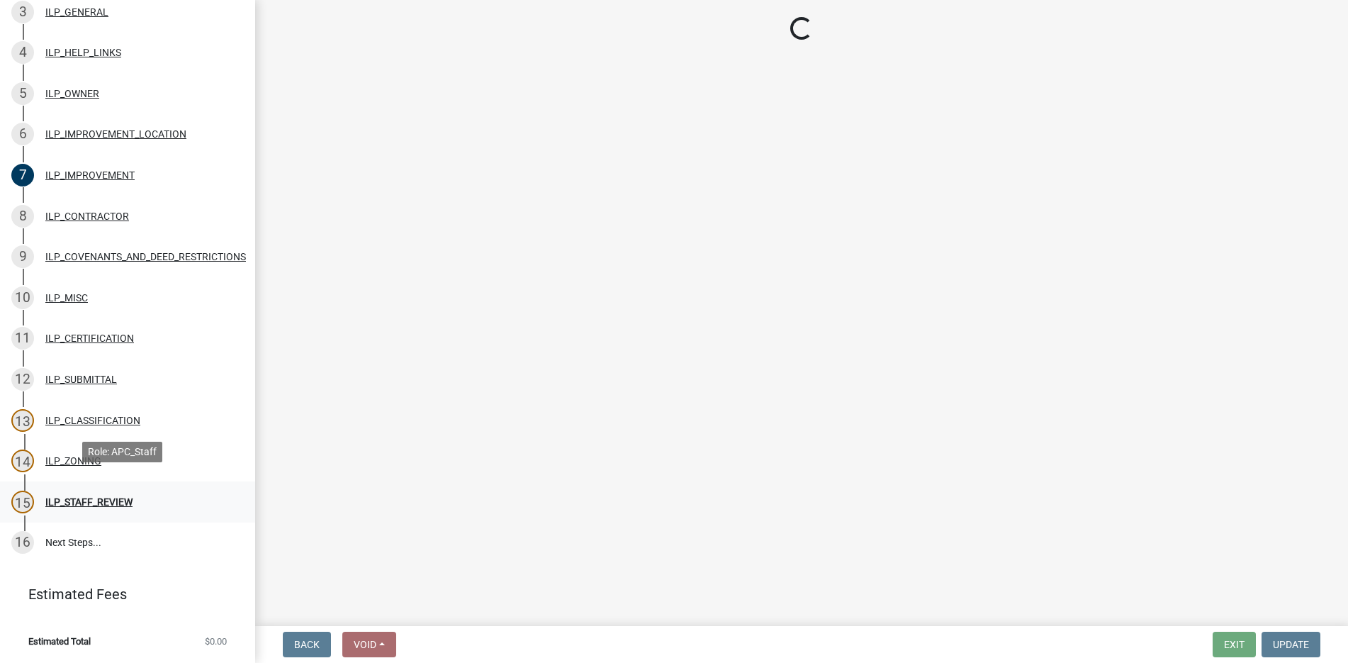
scroll to position [0, 0]
select select "83ffa5df-1258-41bd-a108-9f2370541ef9"
select select "e76e6c03-c199-4125-95d7-daca193c3739"
select select "b2795382-5a5c-496e-8f40-9eac2bba8e54"
select select "2cf99e9a-fd48-429a-ab01-6241dd9ef86f"
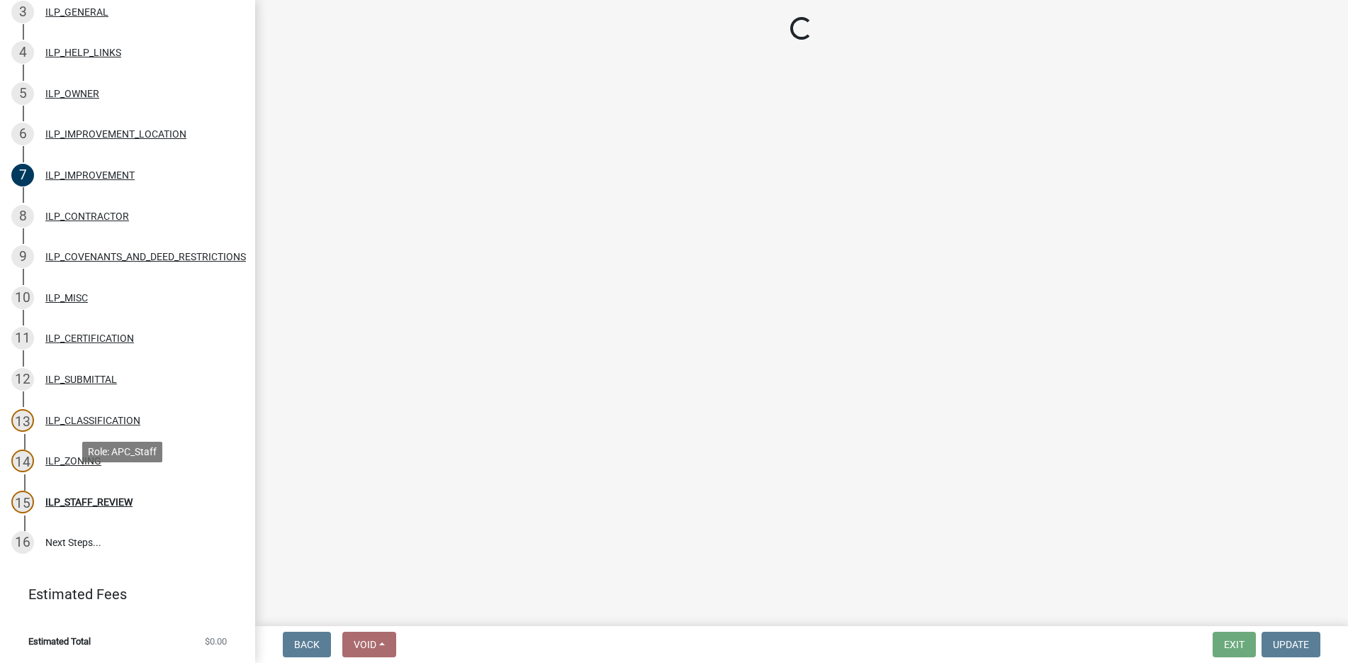
select select "546a9c8a-0bf2-4128-b2a0-21aece03a164"
select select "3dde91a6-95a6-42fe-ae60-c75c292f8dd0"
select select "3e29b85e-0a39-40b5-813f-a0c180e4f93d"
select select "296d3b28-03f6-4b85-9592-a9e1e0e51d18"
select select "f492072b-a2fa-4f7c-8f99-9e809c6c526f"
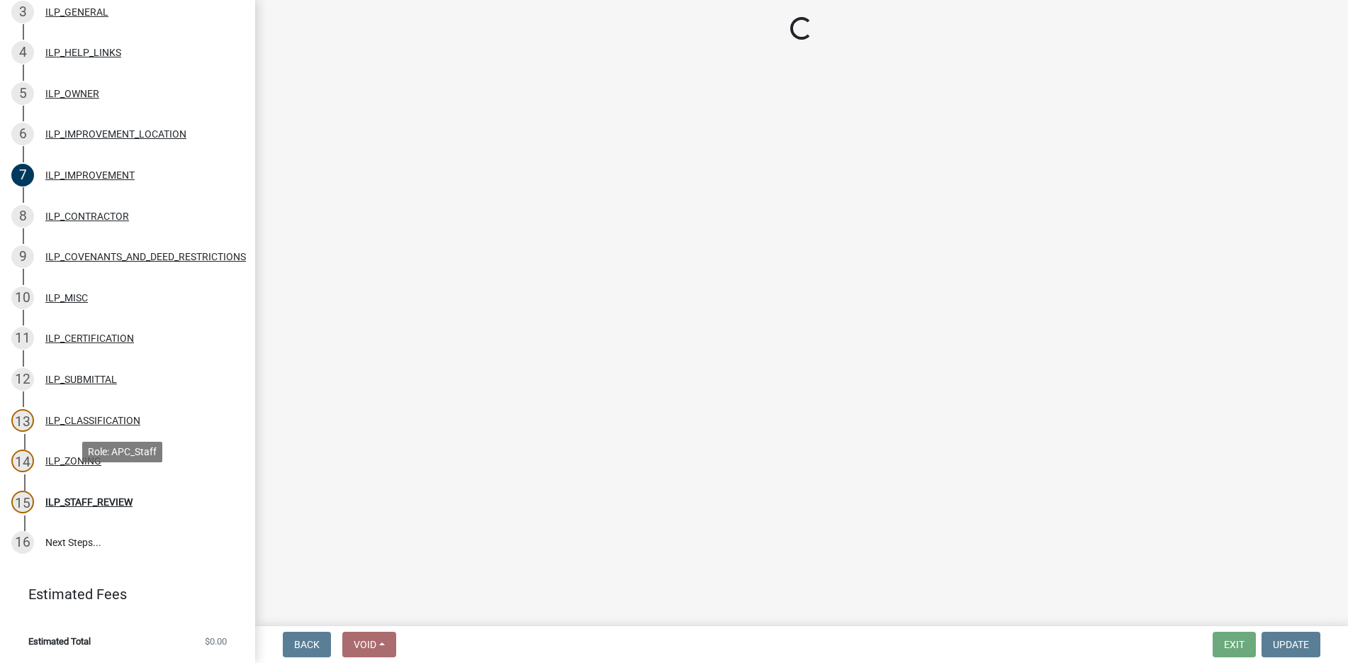
select select "91f2ca91-6260-441c-87d8-e38016df5c96"
select select "63238f16-a362-487f-83af-24d0c8cf3edd"
select select "4de29e95-b13a-4926-a5fe-83364331169b"
select select "8e424161-7bf1-4e33-adf9-a347c03eff2b"
select select "bdd9c930-c7fe-4770-81ee-2c29cf953f8b"
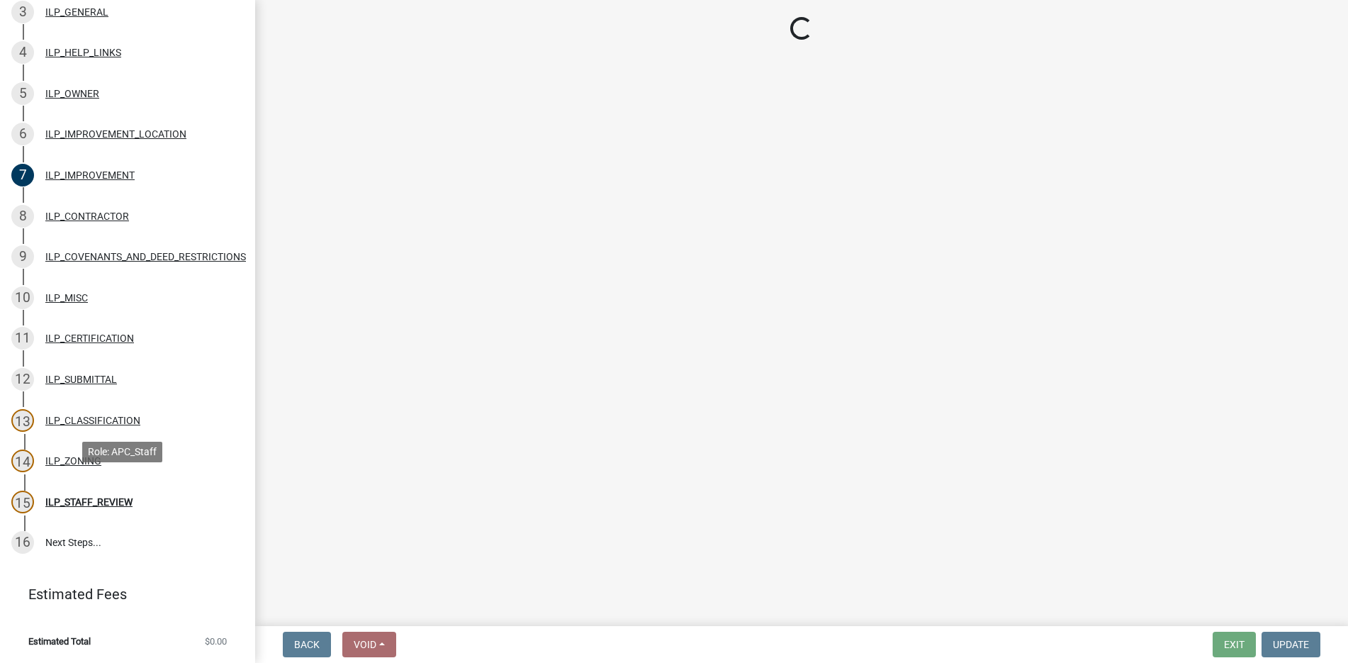
select select "c22a6da1-a4b9-4a20-9552-3c4da3c32bc7"
select select "6b839191-9ee5-4b1e-a32f-2744ac59211f"
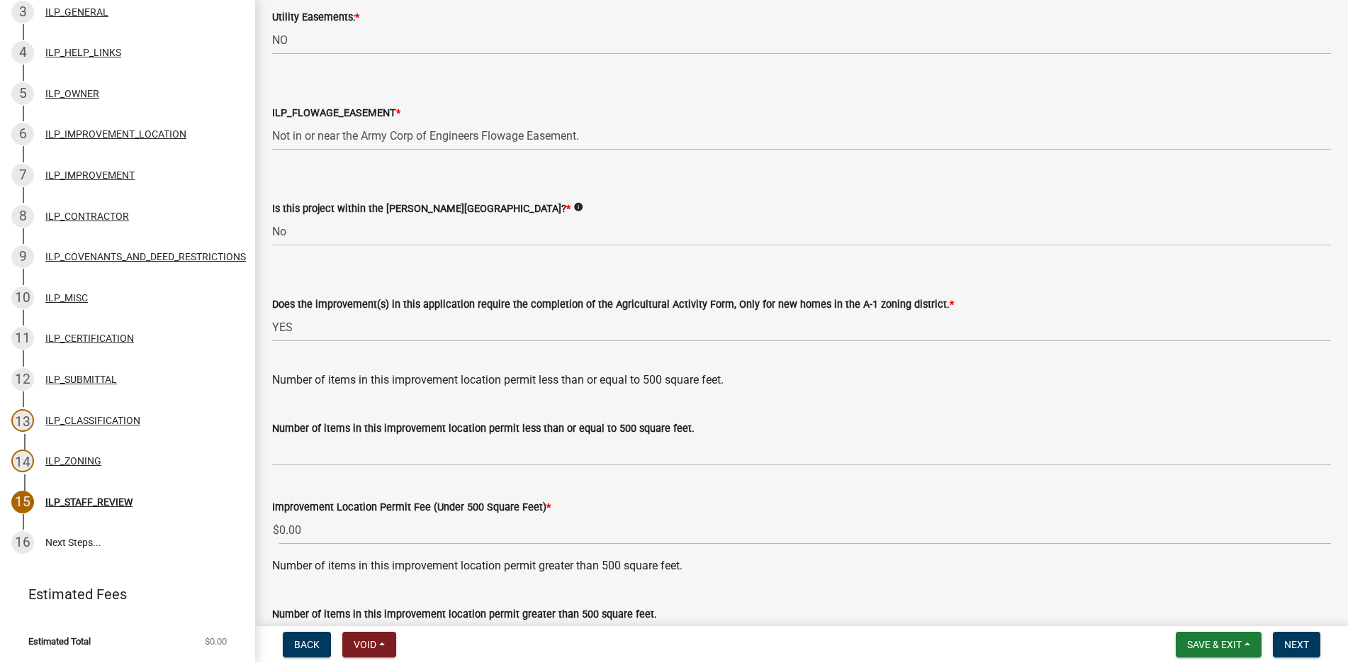
scroll to position [1772, 0]
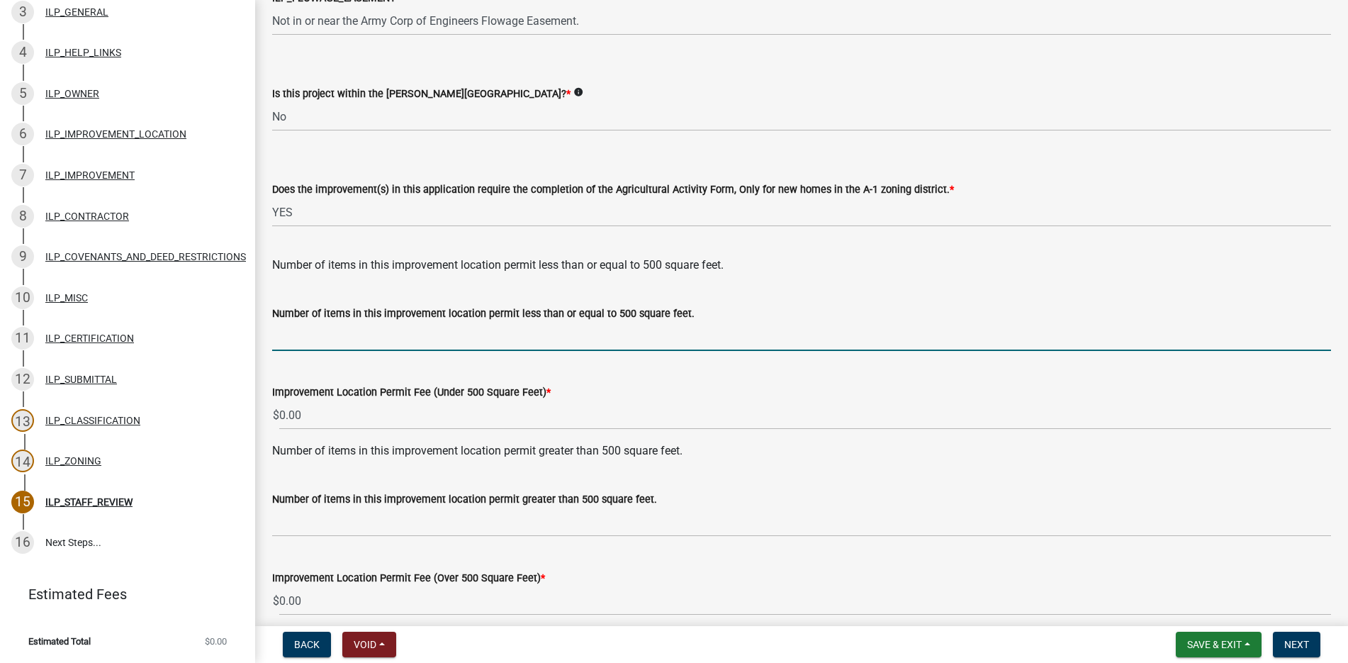
click at [288, 341] on input "text" at bounding box center [801, 336] width 1059 height 29
type input "1"
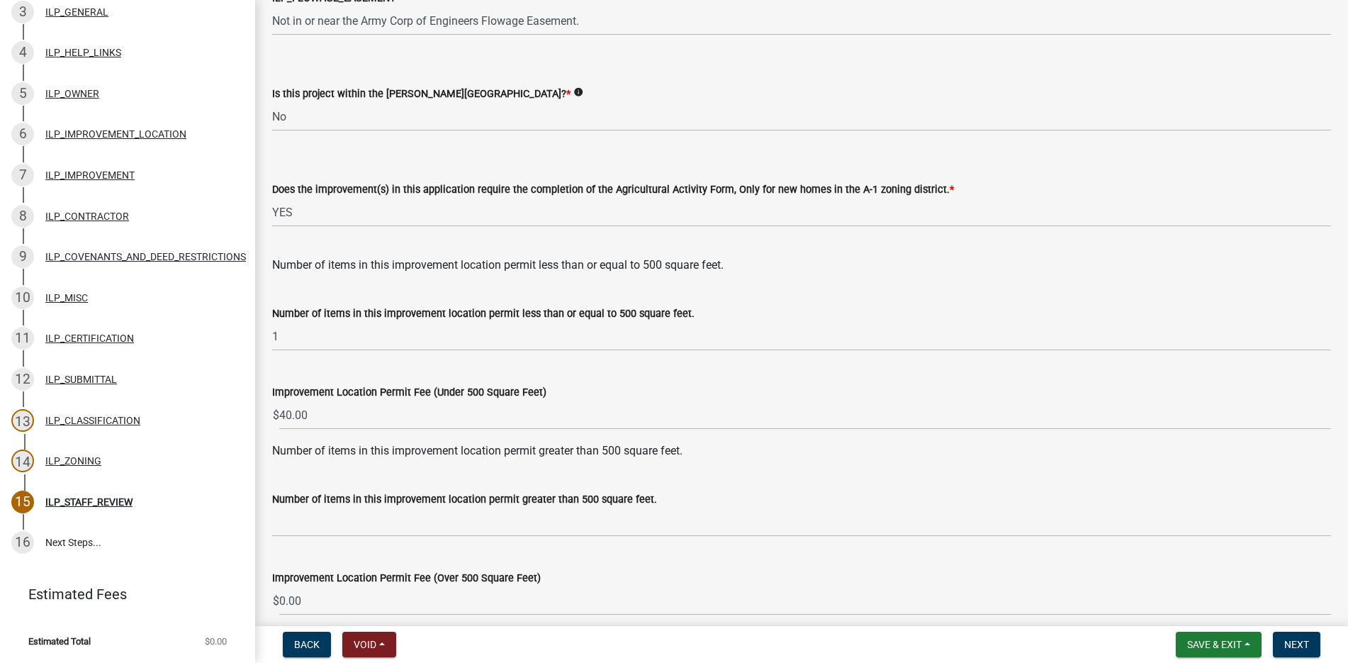
scroll to position [1835, 0]
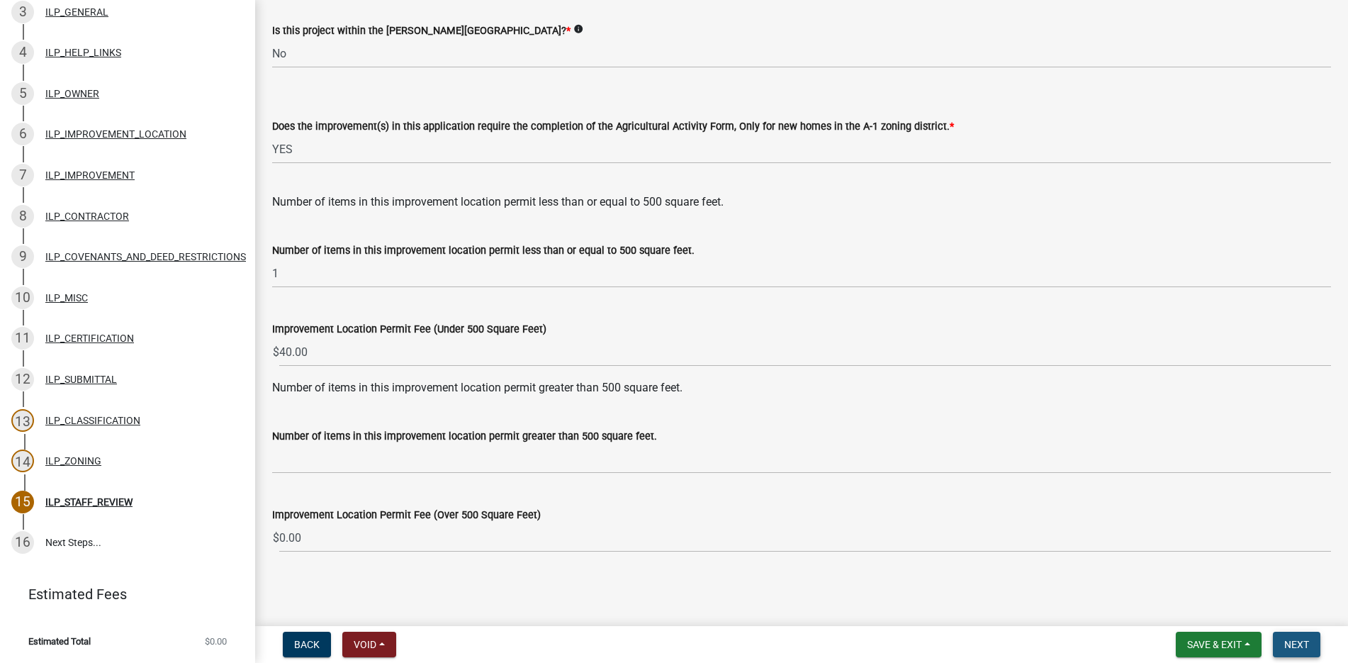
click at [1296, 639] on span "Next" at bounding box center [1296, 644] width 25 height 11
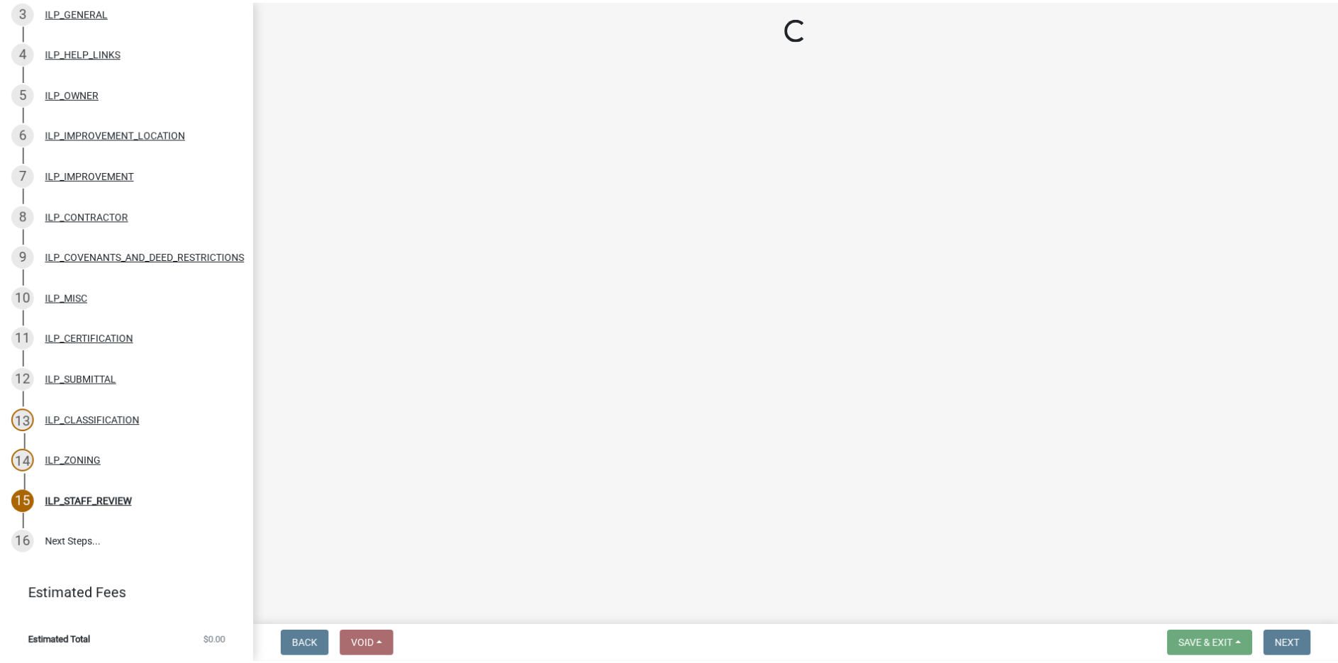
scroll to position [412, 0]
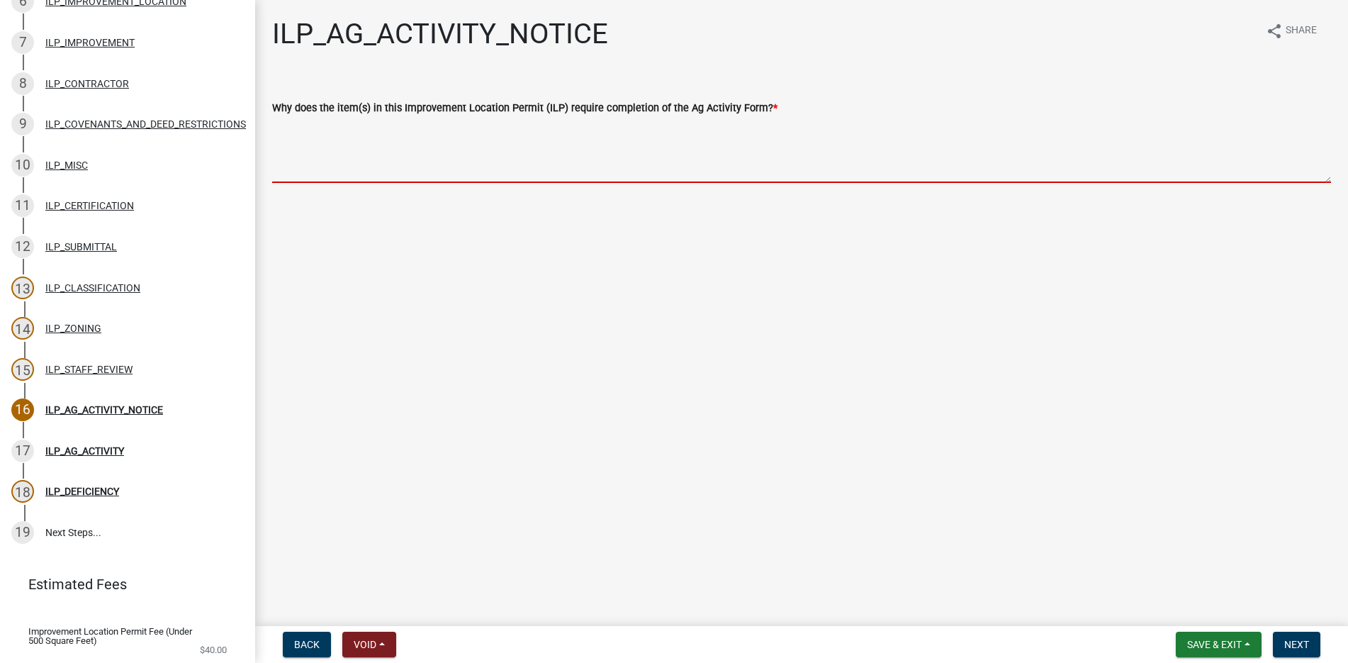
click at [306, 128] on textarea "Why does the item(s) in this Improvement Location Permit (ILP) require completi…" at bounding box center [801, 149] width 1059 height 67
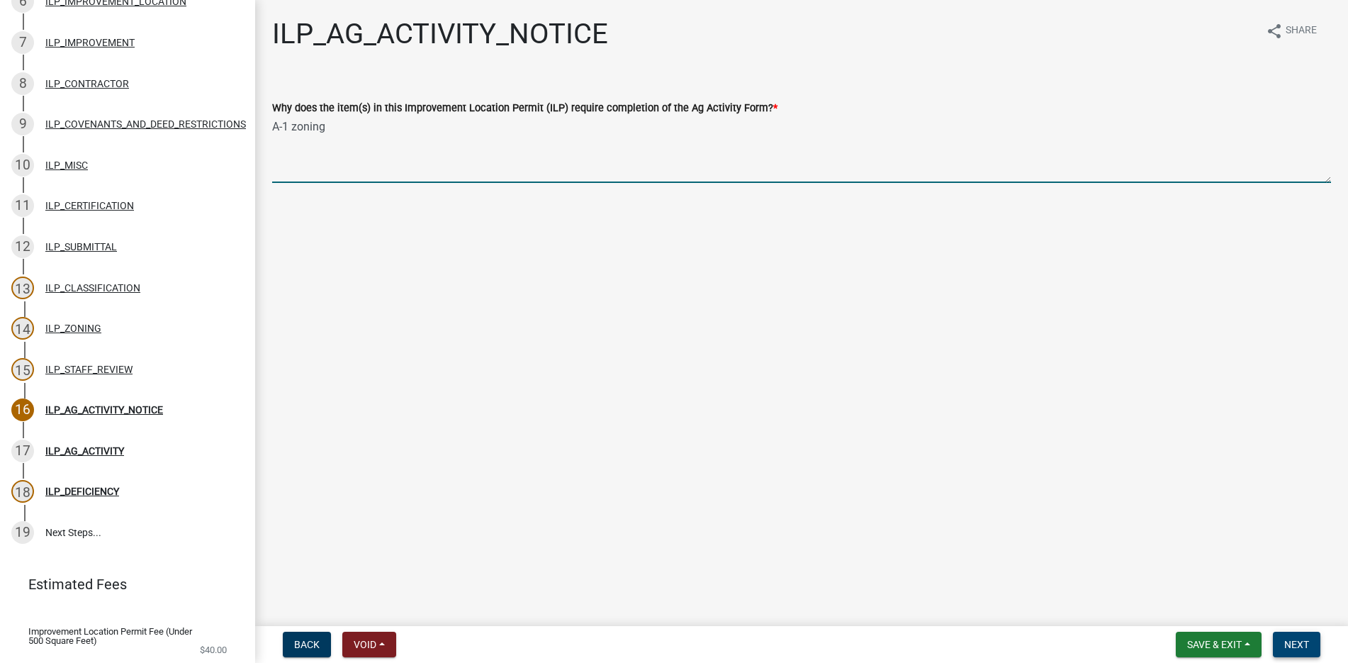
type textarea "A-1 zoning"
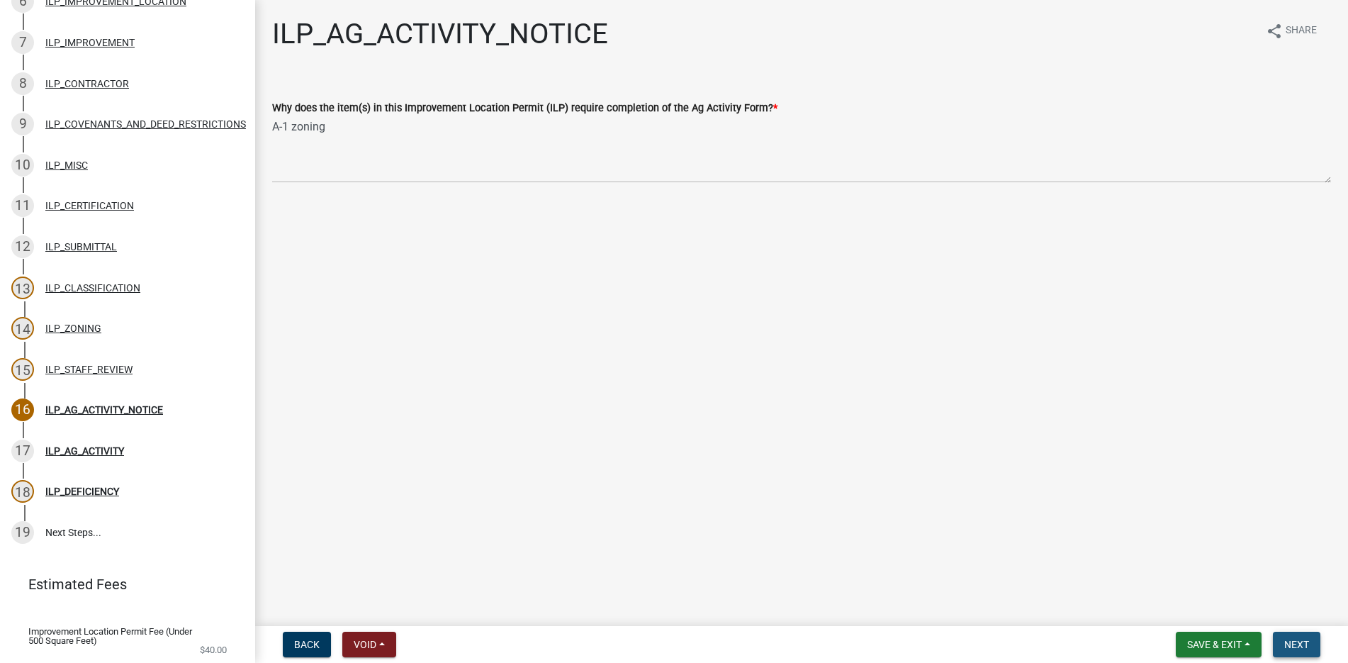
click at [1298, 639] on span "Next" at bounding box center [1296, 644] width 25 height 11
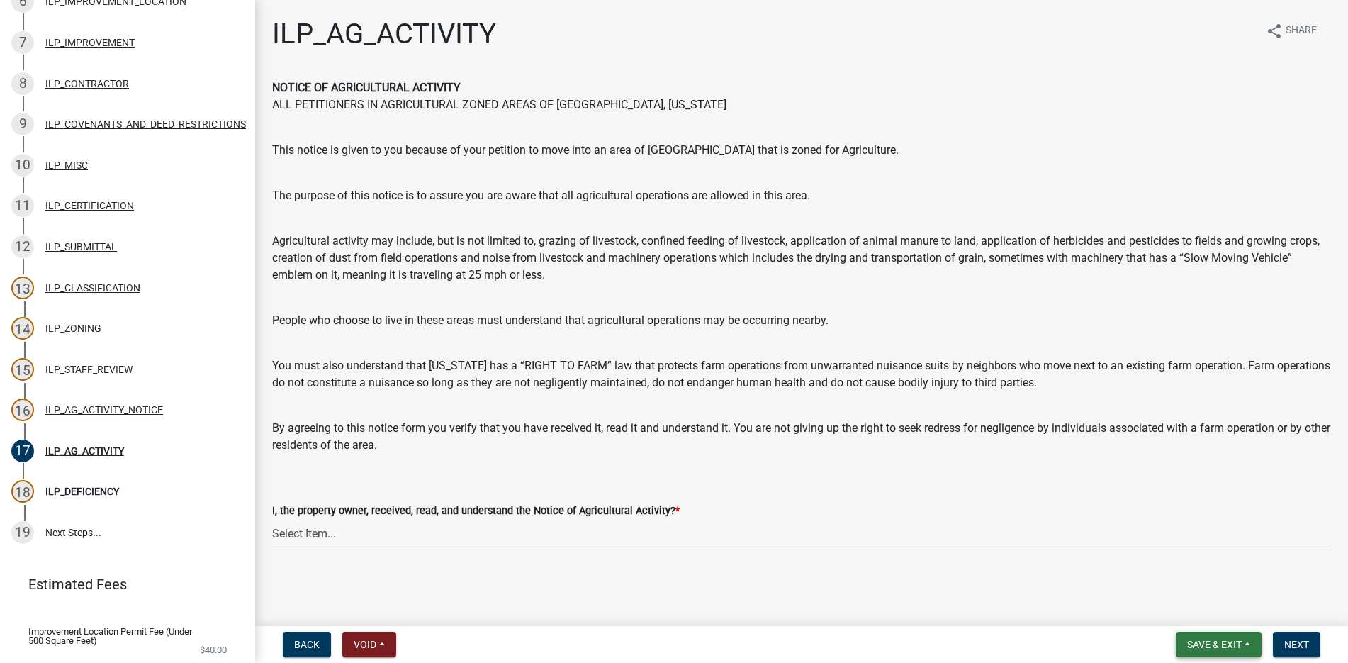
click at [1224, 642] on span "Save & Exit" at bounding box center [1214, 644] width 55 height 11
click at [1198, 605] on button "Save & Exit" at bounding box center [1204, 607] width 113 height 34
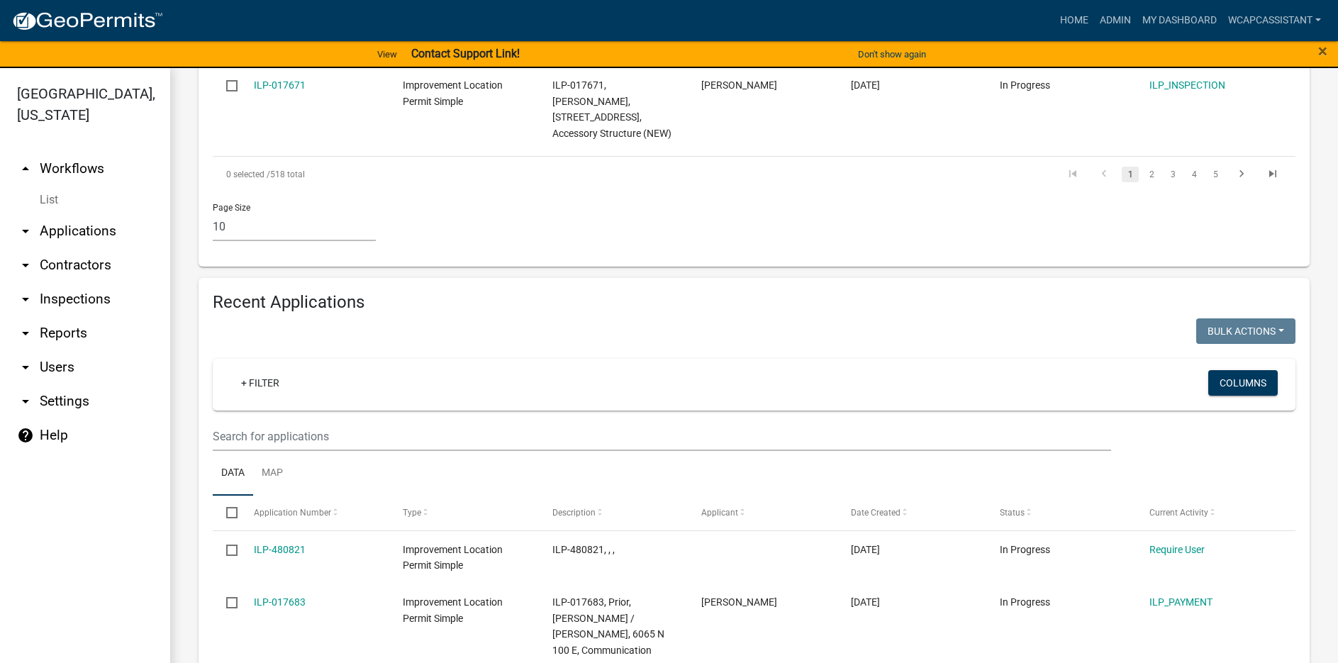
scroll to position [1219, 0]
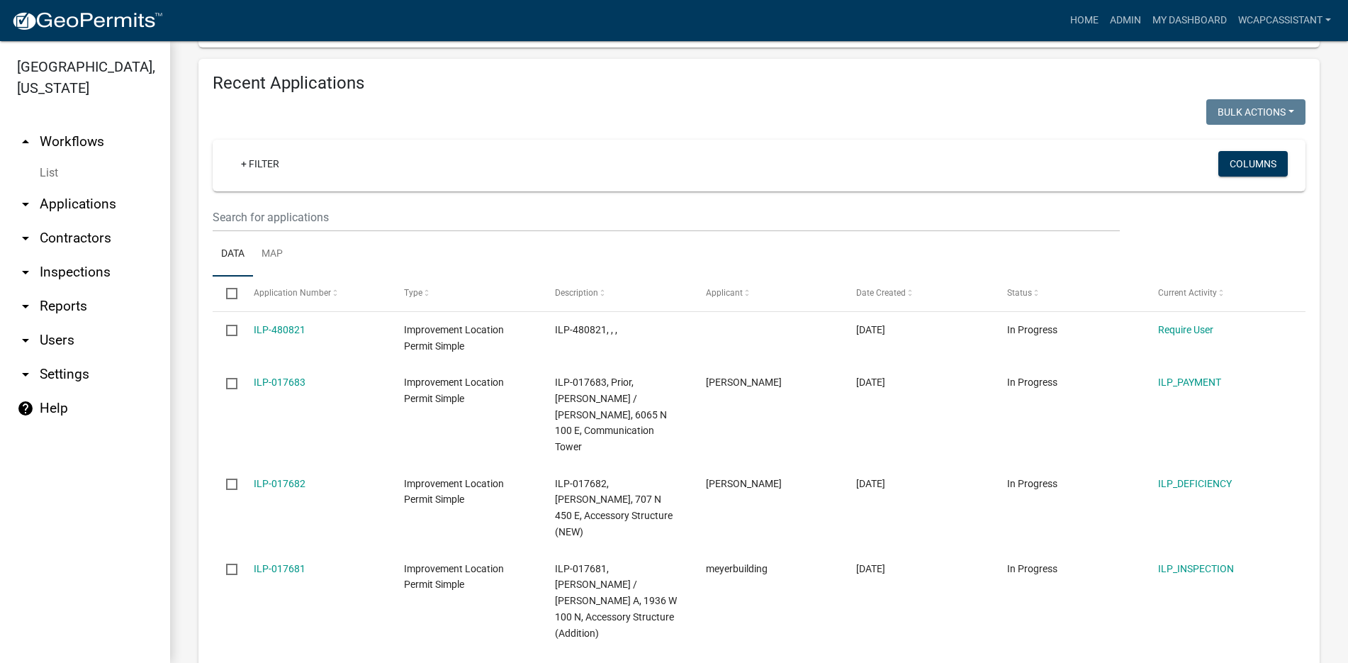
scroll to position [1498, 0]
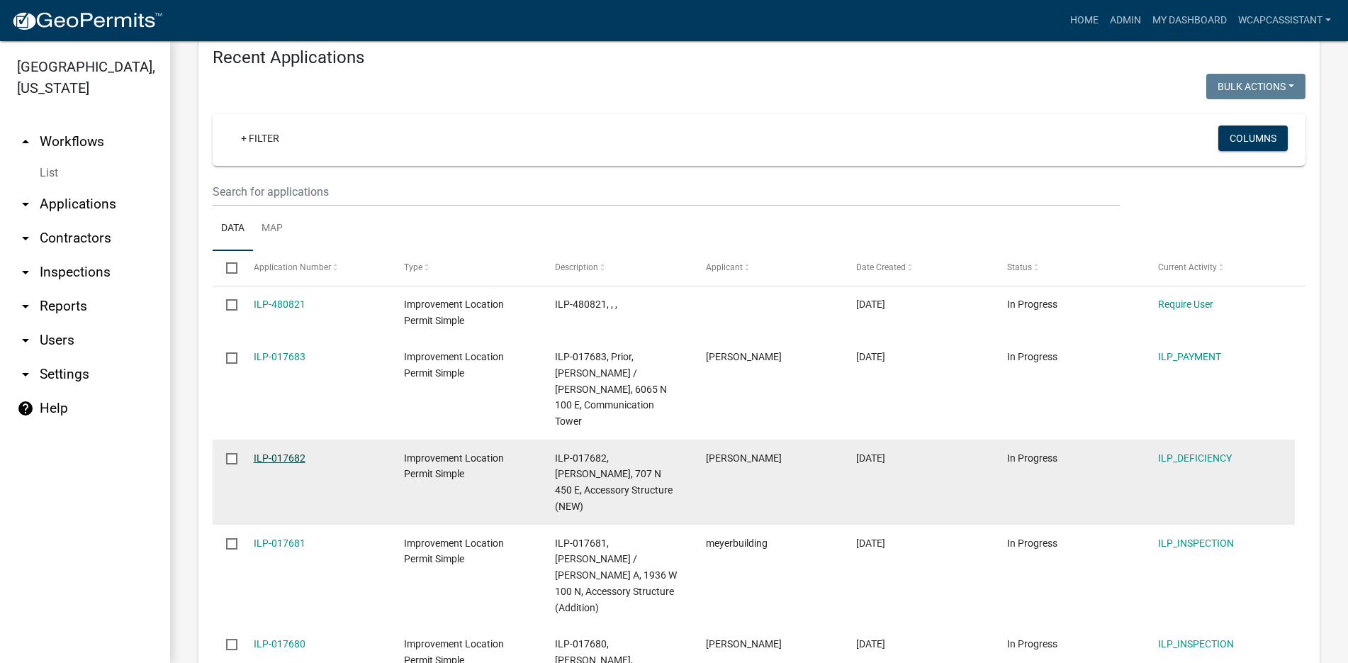
click at [264, 452] on link "ILP-017682" at bounding box center [280, 457] width 52 height 11
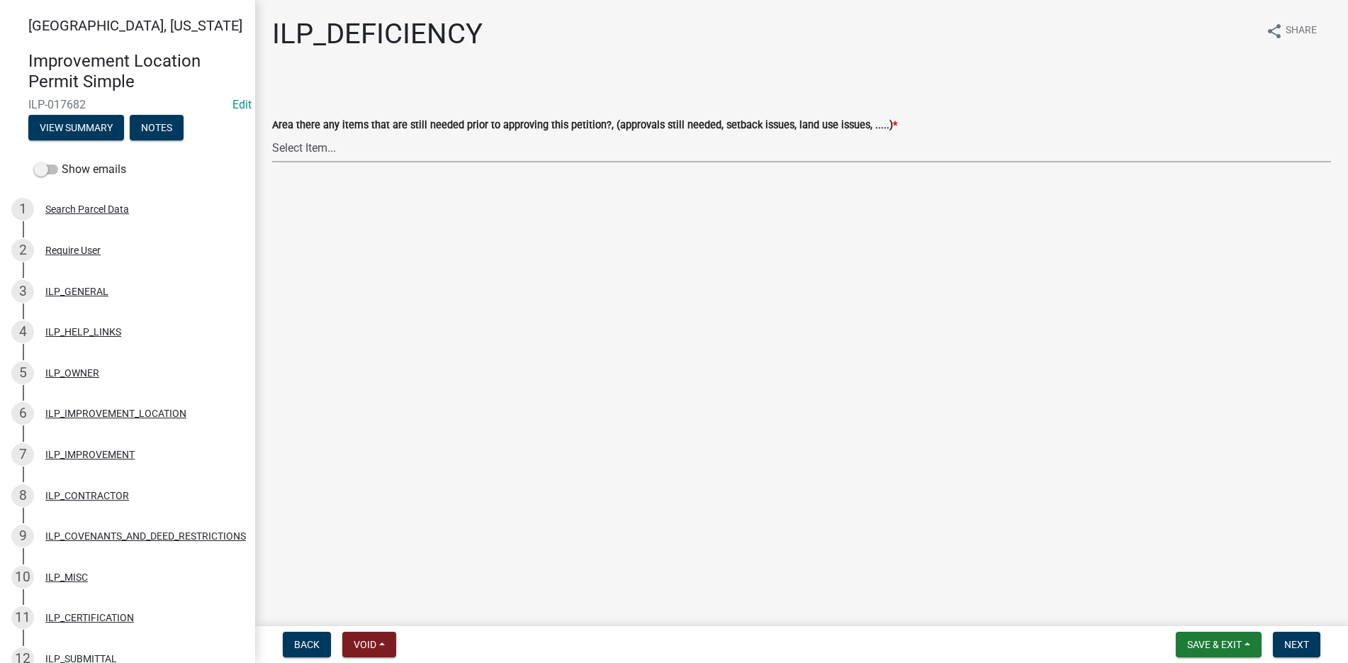
click at [306, 147] on select "Select Item... YES NO" at bounding box center [801, 147] width 1059 height 29
click at [272, 133] on select "Select Item... YES NO" at bounding box center [801, 147] width 1059 height 29
select select "88f51f67-ad00-412f-ad25-d9a24cd42bdb"
click at [1301, 642] on span "Next" at bounding box center [1296, 644] width 25 height 11
click at [305, 149] on select "Select Item... Denied Approved" at bounding box center [801, 147] width 1059 height 29
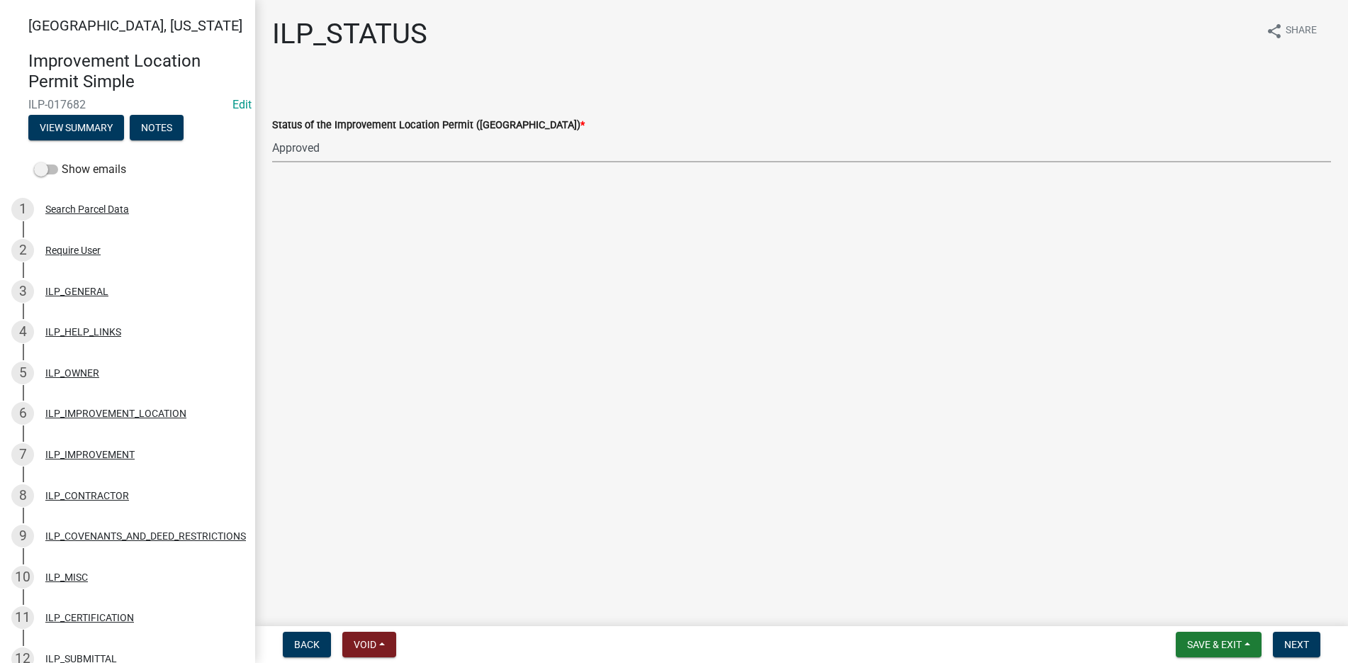
click at [272, 133] on select "Select Item... Denied Approved" at bounding box center [801, 147] width 1059 height 29
select select "676ca0ef-d742-4b5a-a79e-763cf2a28fc9"
click at [1303, 644] on span "Next" at bounding box center [1296, 644] width 25 height 11
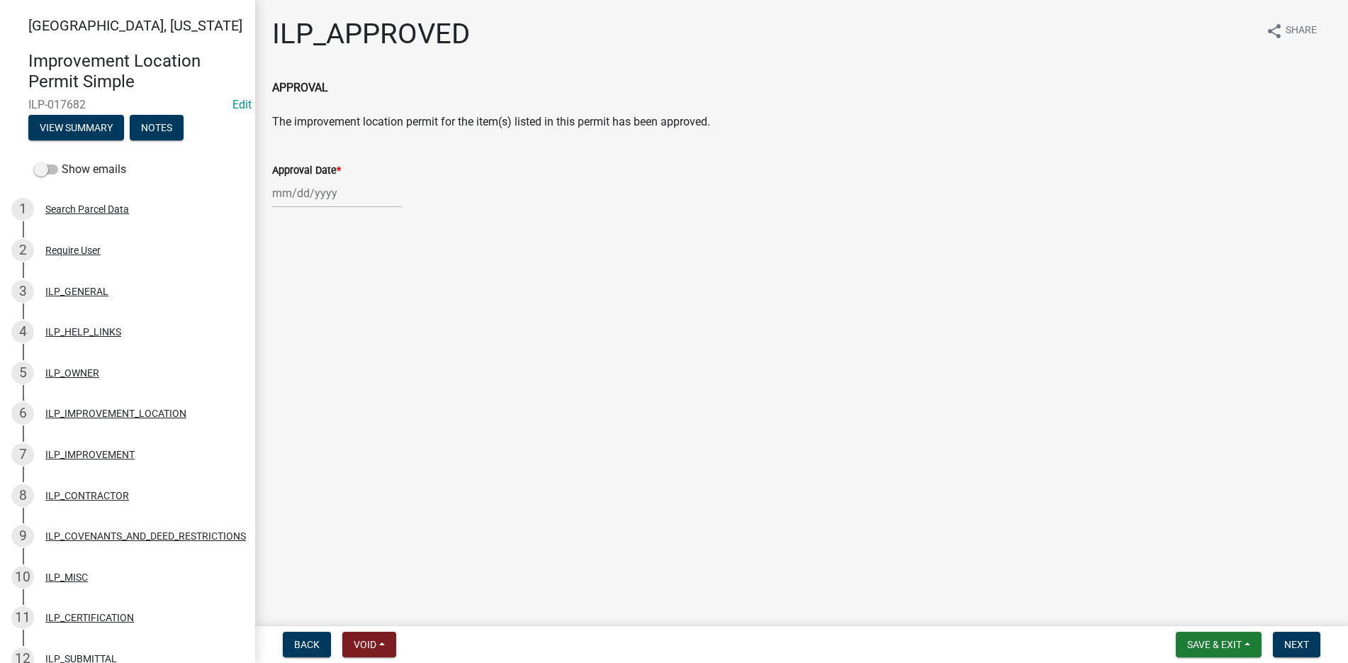
click at [311, 194] on div at bounding box center [337, 193] width 130 height 29
select select "9"
select select "2025"
click at [376, 310] on div "19" at bounding box center [377, 314] width 23 height 23
type input "09/19/2025"
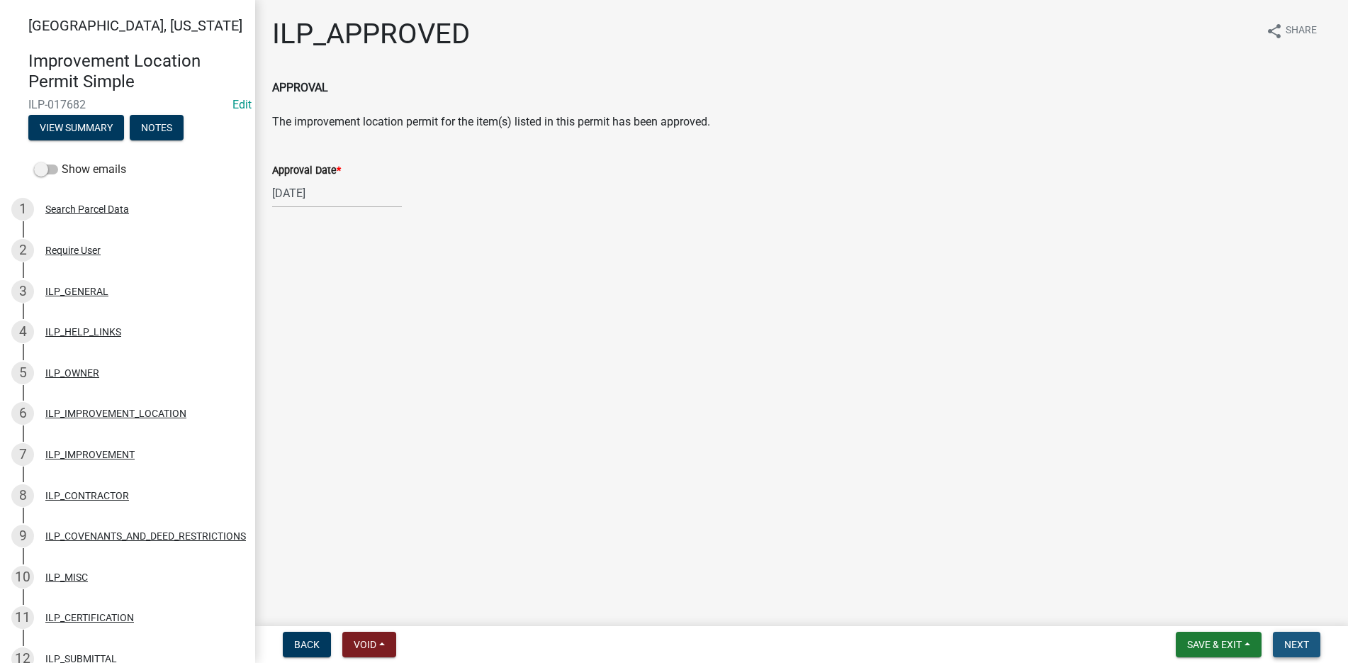
click at [1299, 642] on span "Next" at bounding box center [1296, 644] width 25 height 11
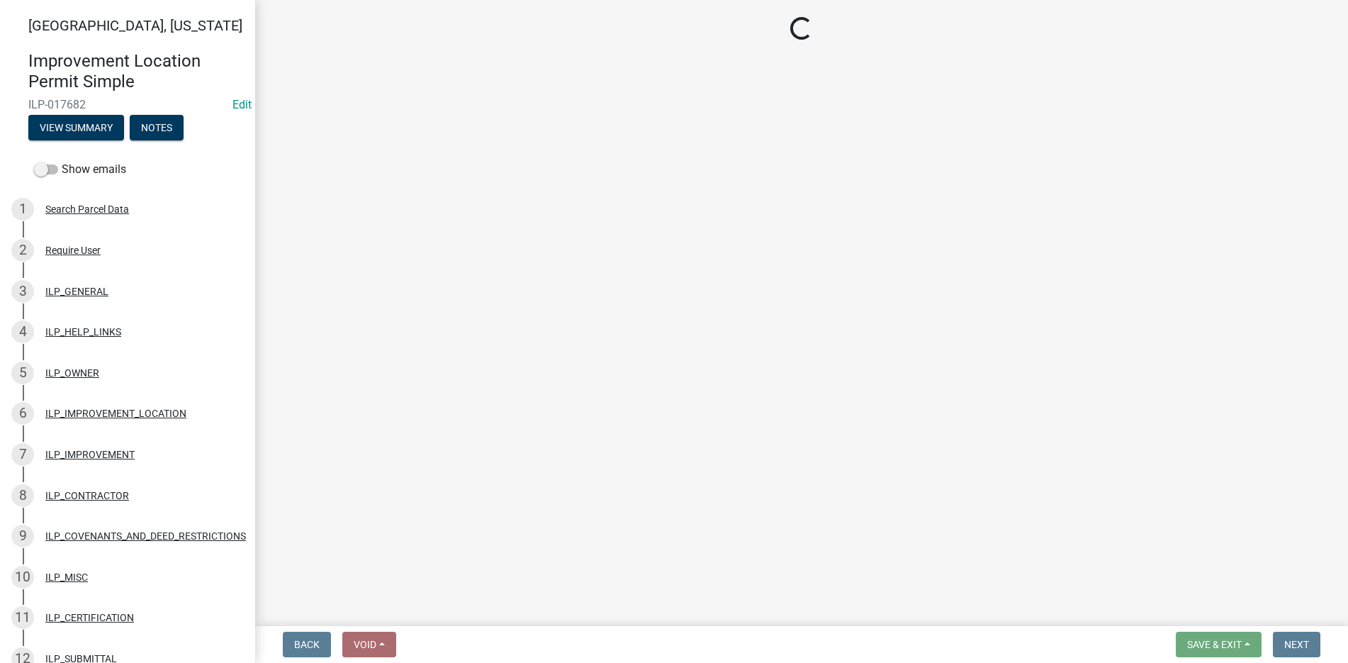
select select "3: 3"
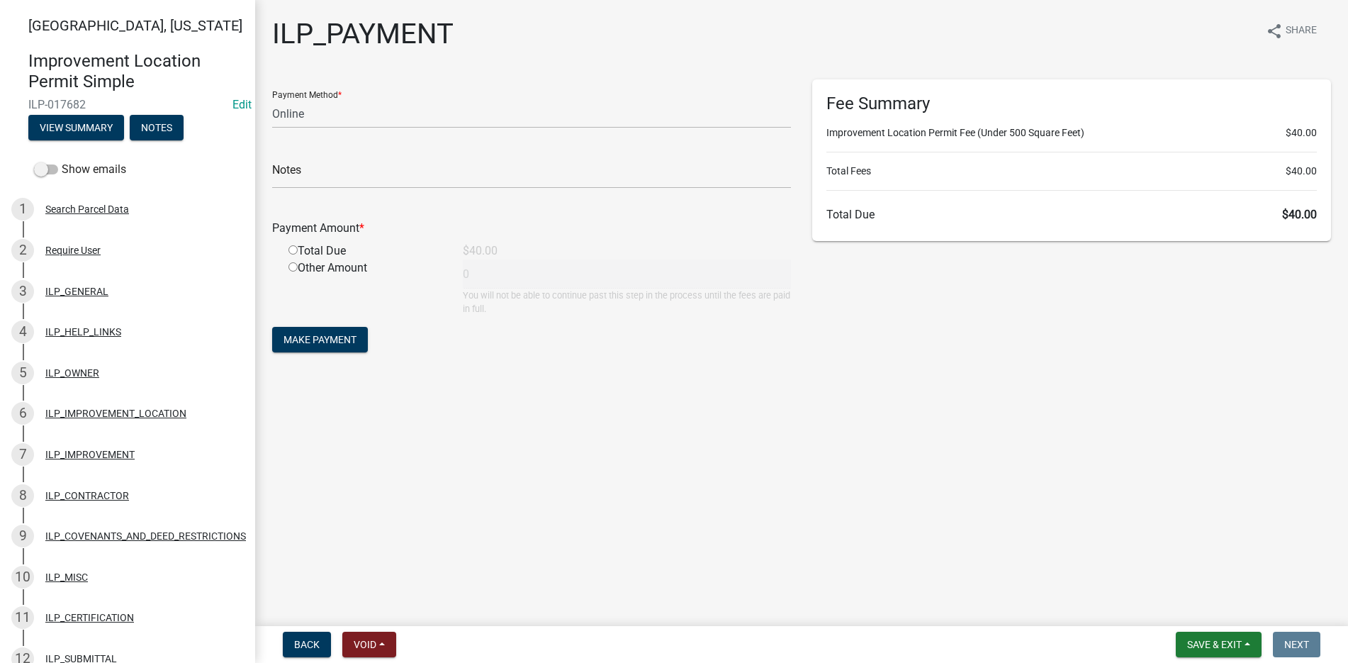
click at [291, 249] on input "radio" at bounding box center [293, 249] width 9 height 9
radio input "true"
type input "40"
click at [1216, 644] on span "Save & Exit" at bounding box center [1214, 644] width 55 height 11
click at [1214, 606] on button "Save & Exit" at bounding box center [1204, 607] width 113 height 34
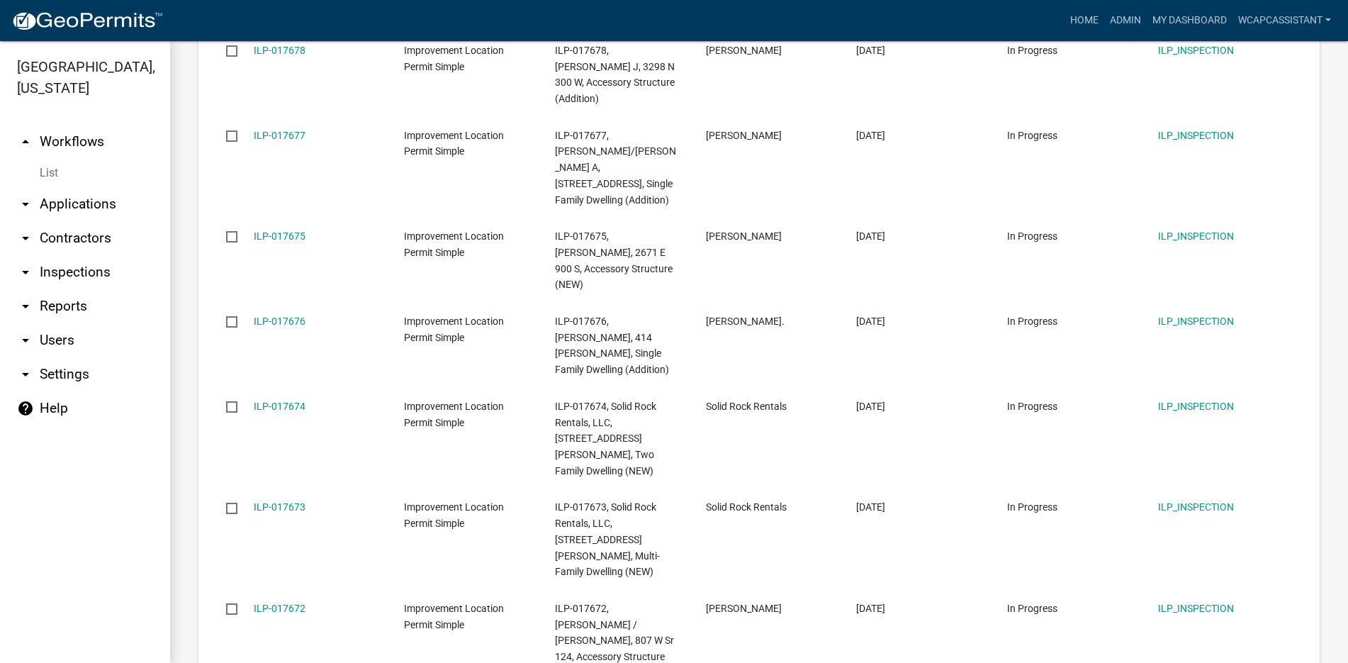
scroll to position [296, 0]
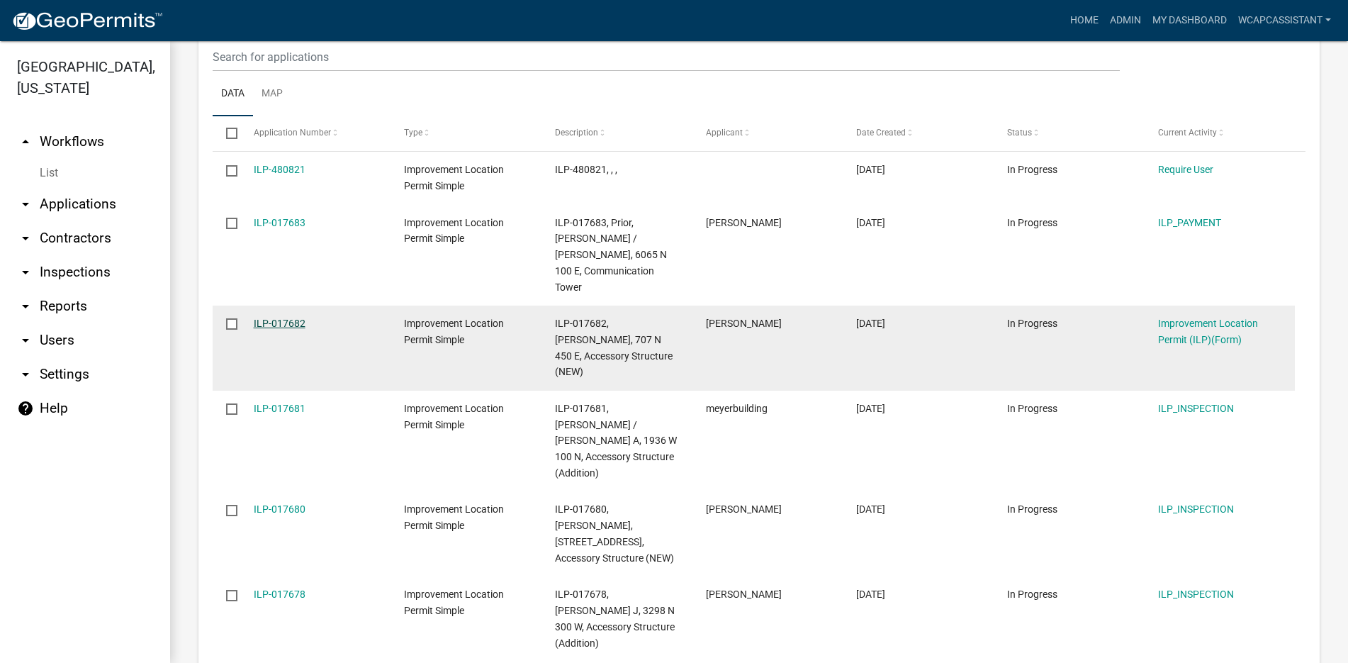
scroll to position [1487, 0]
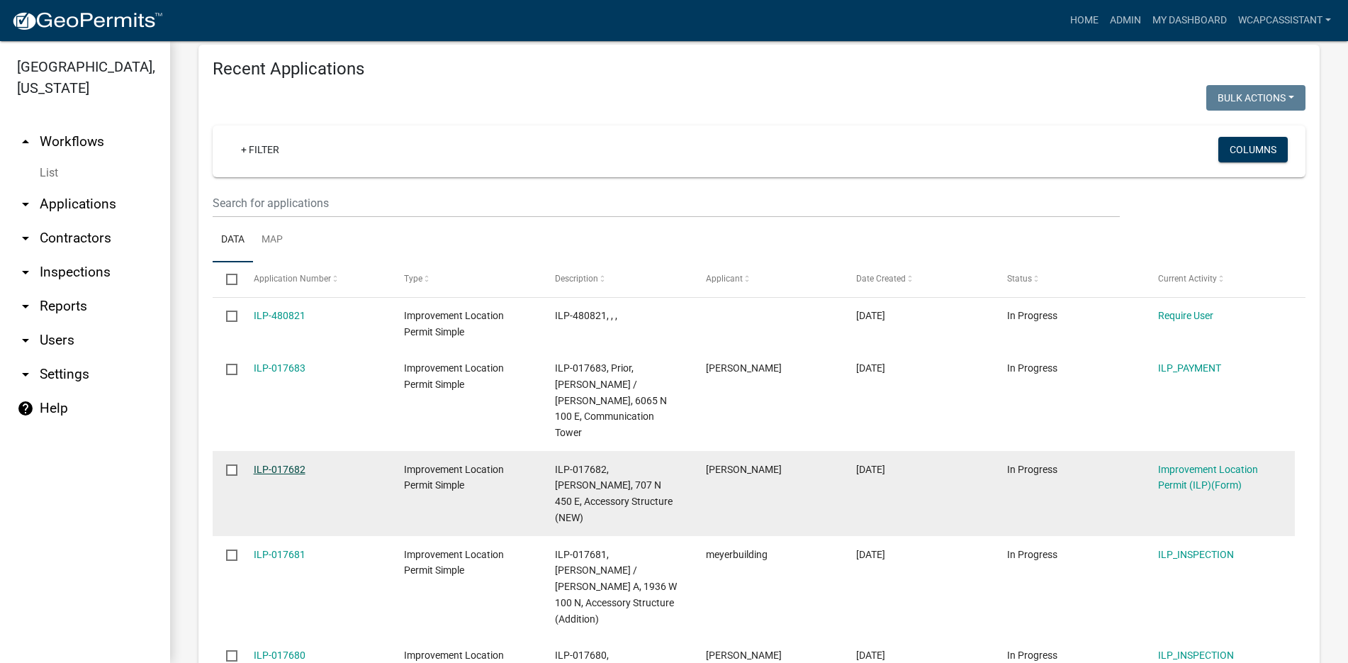
click at [286, 464] on link "ILP-017682" at bounding box center [280, 469] width 52 height 11
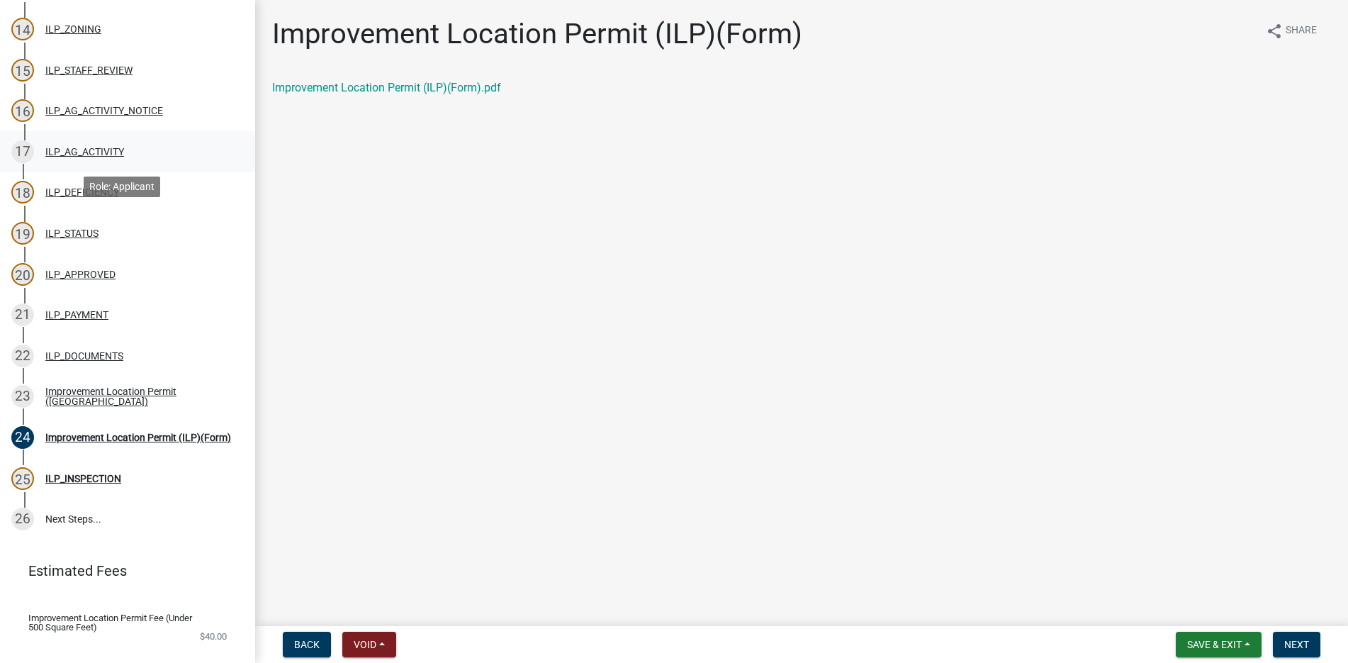
scroll to position [749, 0]
